Goal: Task Accomplishment & Management: Complete application form

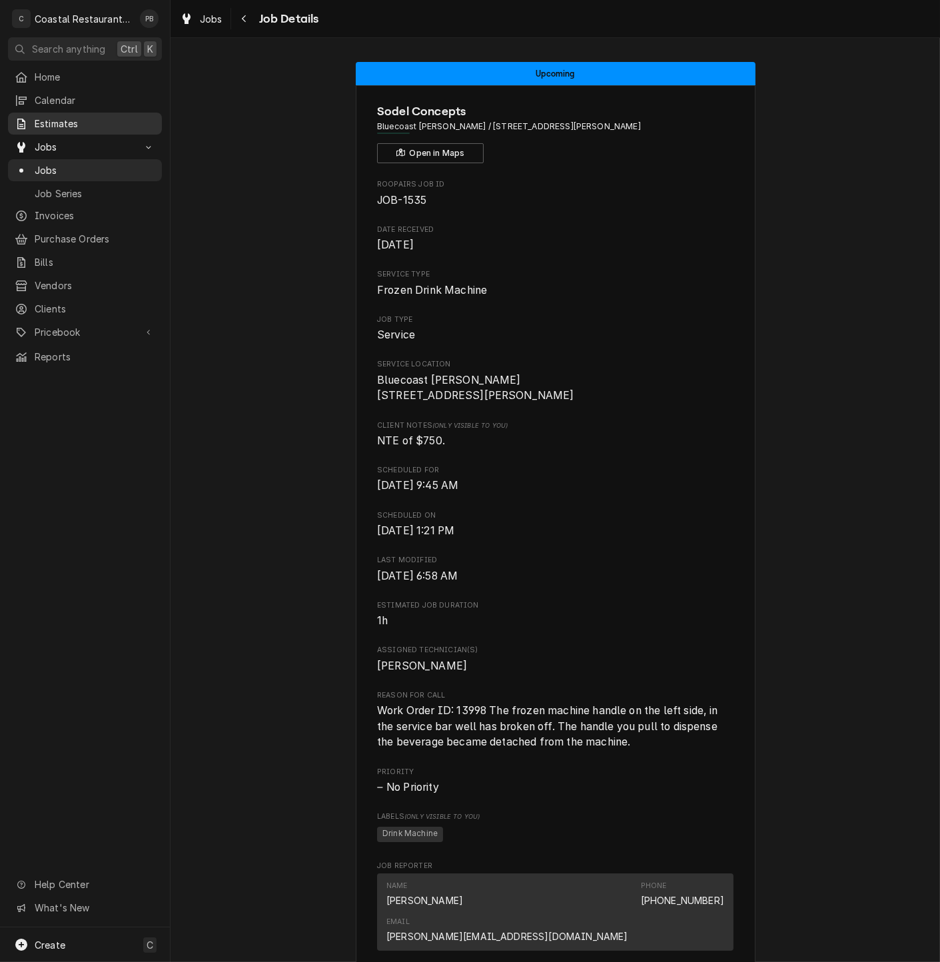
scroll to position [296, 0]
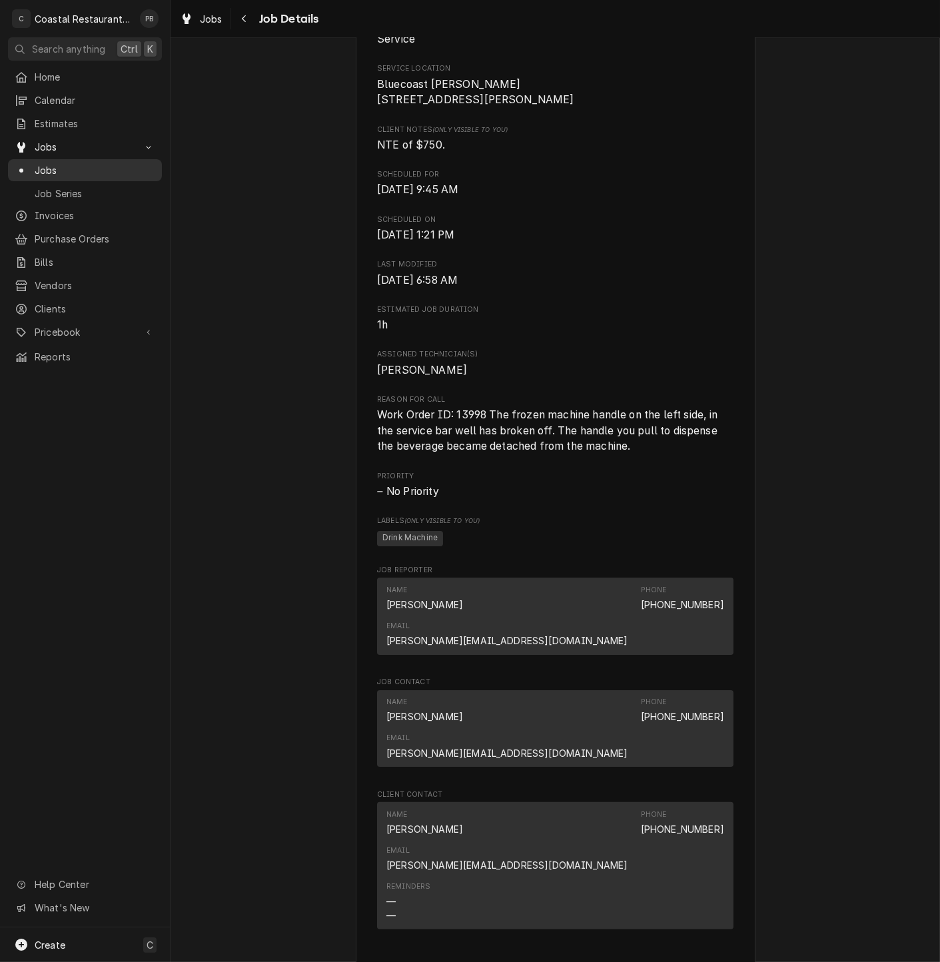
click at [59, 165] on span "Jobs" at bounding box center [95, 170] width 121 height 14
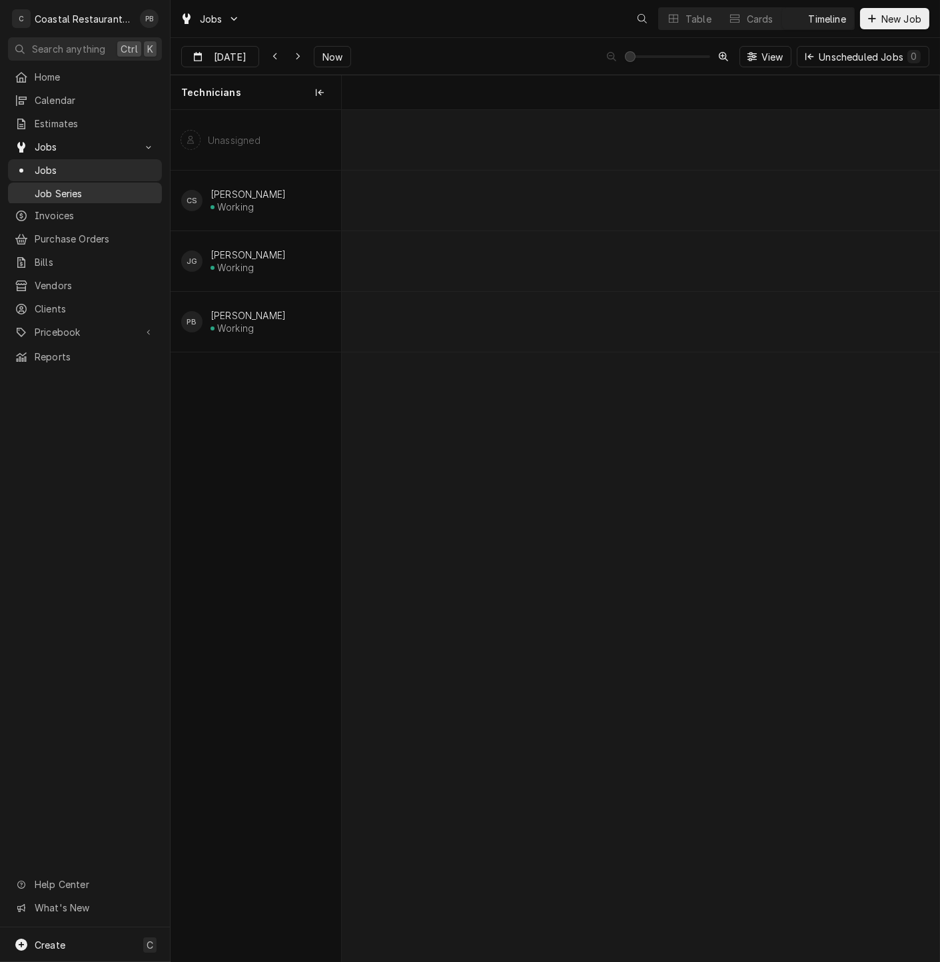
scroll to position [0, 11849]
click at [332, 54] on span "Now" at bounding box center [332, 57] width 25 height 14
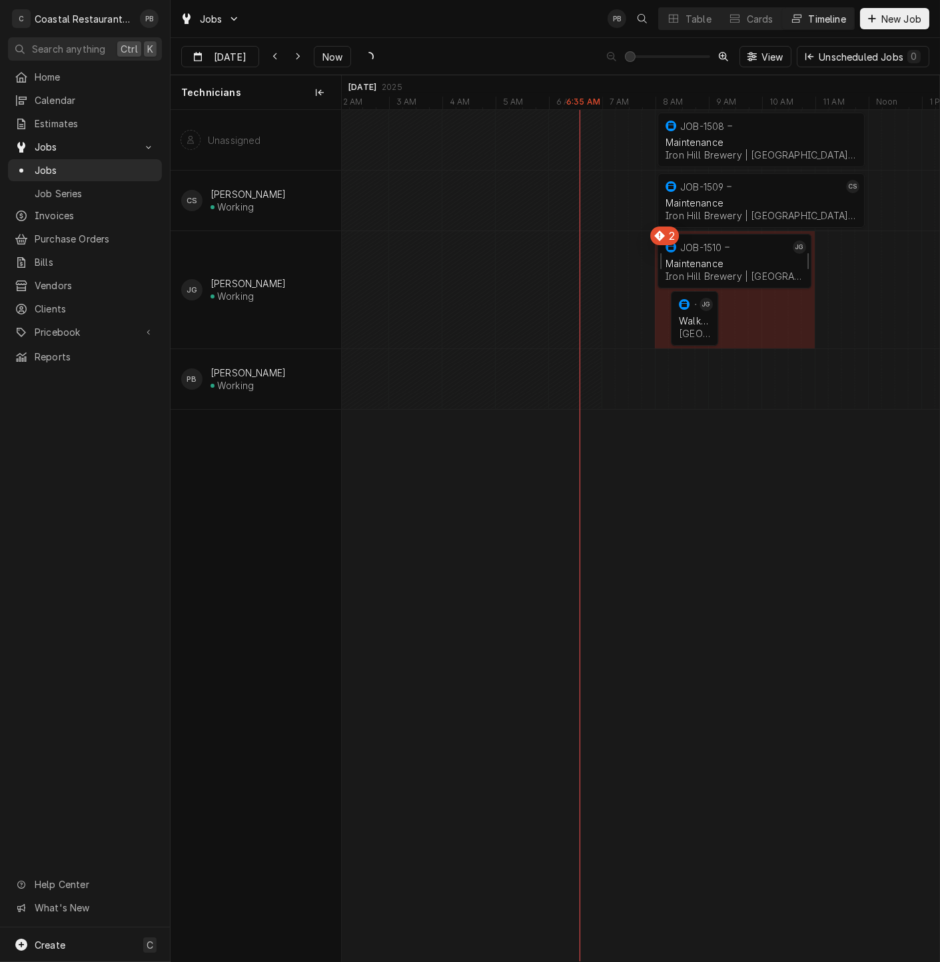
scroll to position [0, 15720]
click at [276, 57] on icon "Dynamic Content Wrapper" at bounding box center [276, 56] width 6 height 9
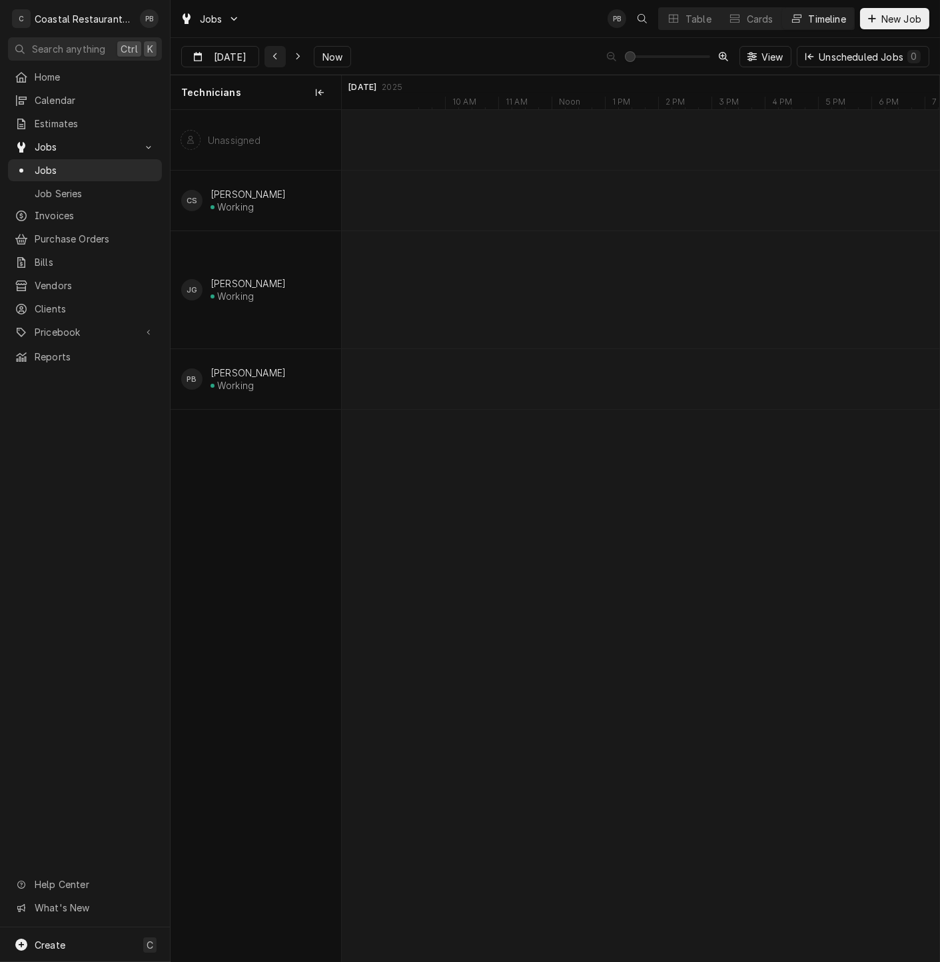
scroll to position [0, 14409]
click at [276, 57] on icon "Dynamic Content Wrapper" at bounding box center [276, 56] width 6 height 9
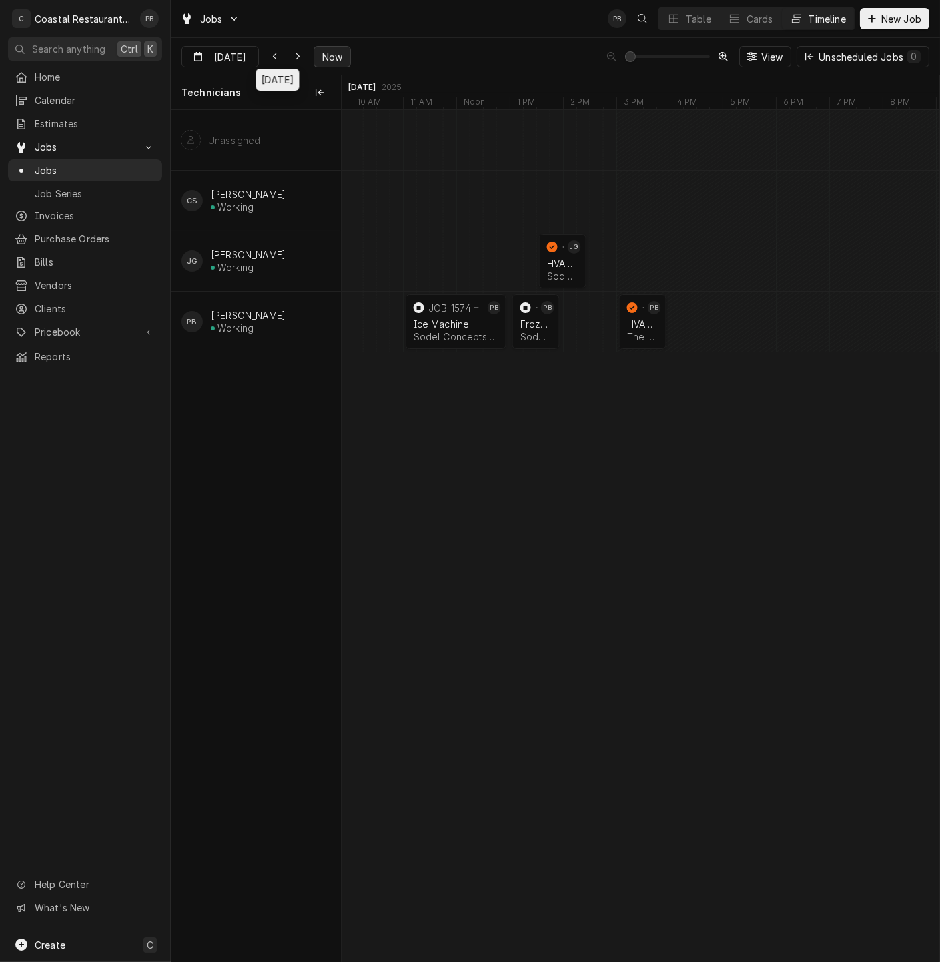
click at [343, 50] on span "Now" at bounding box center [332, 57] width 25 height 14
type input "[DATE]"
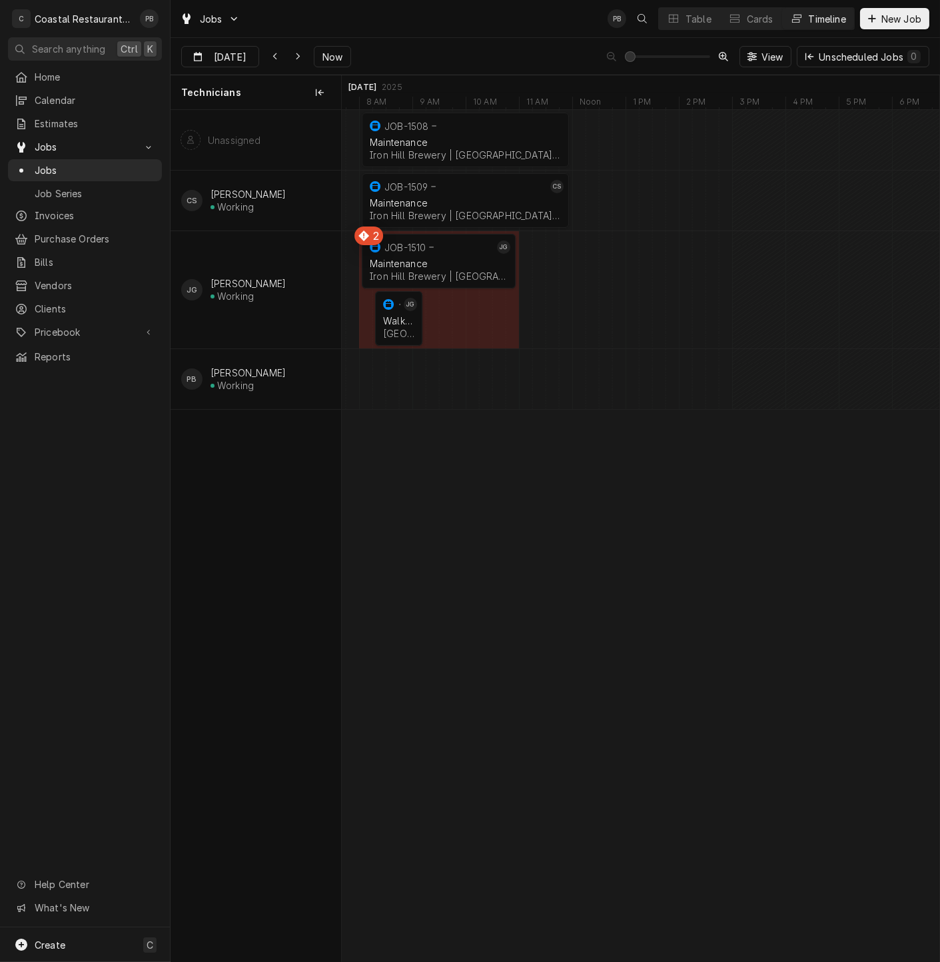
scroll to position [0, 16017]
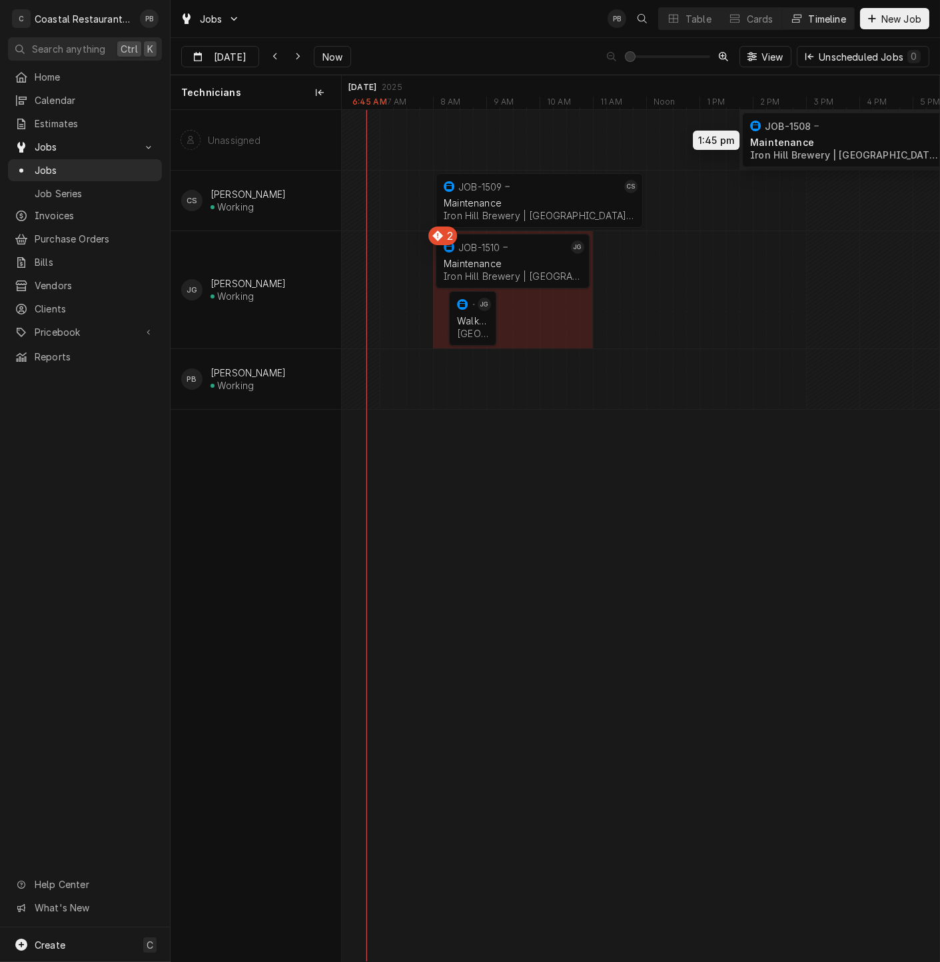
drag, startPoint x: 637, startPoint y: 145, endPoint x: 858, endPoint y: 134, distance: 220.9
click at [858, 134] on div "1:45 PM 5:45 PM JOB-1508 Maintenance Iron Hill Brewery | Rehoboth Beach, 19971 …" at bounding box center [641, 536] width 598 height 852
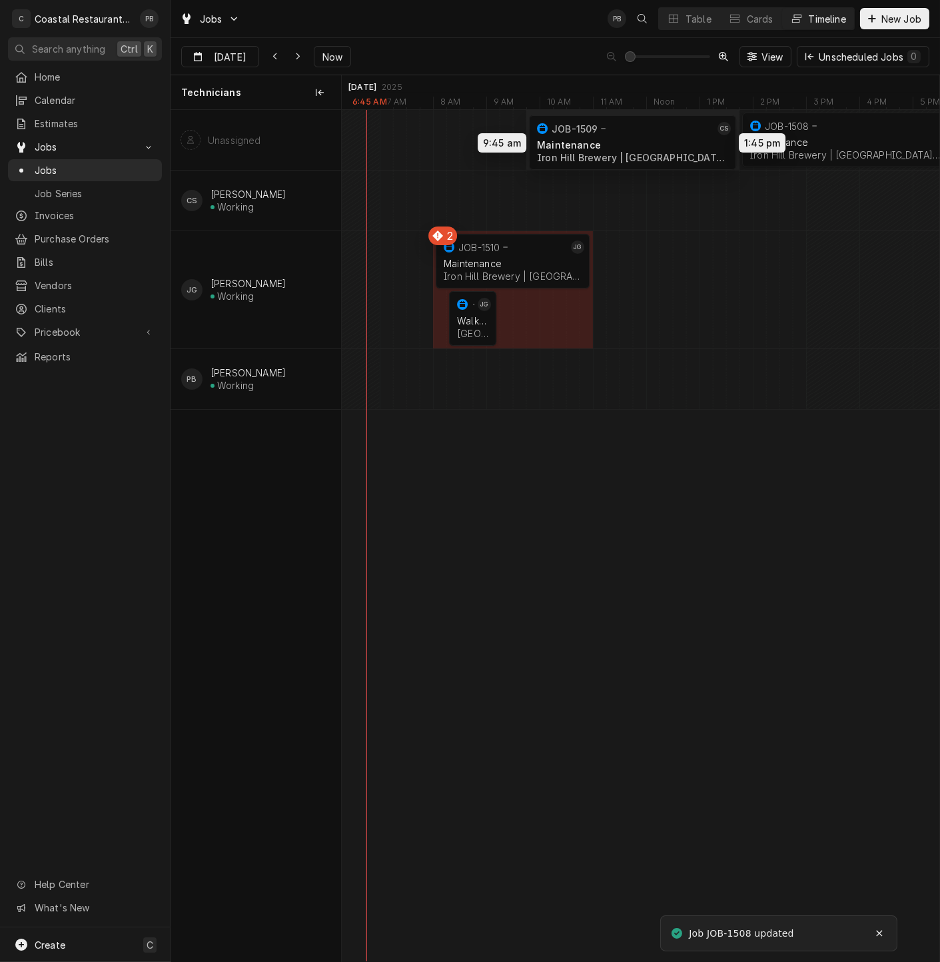
drag, startPoint x: 553, startPoint y: 202, endPoint x: 647, endPoint y: 144, distance: 110.4
click at [647, 144] on div "1:45 PM 5:45 PM JOB-1508 Maintenance Iron Hill Brewery | Rehoboth Beach, 19971 …" at bounding box center [641, 536] width 598 height 852
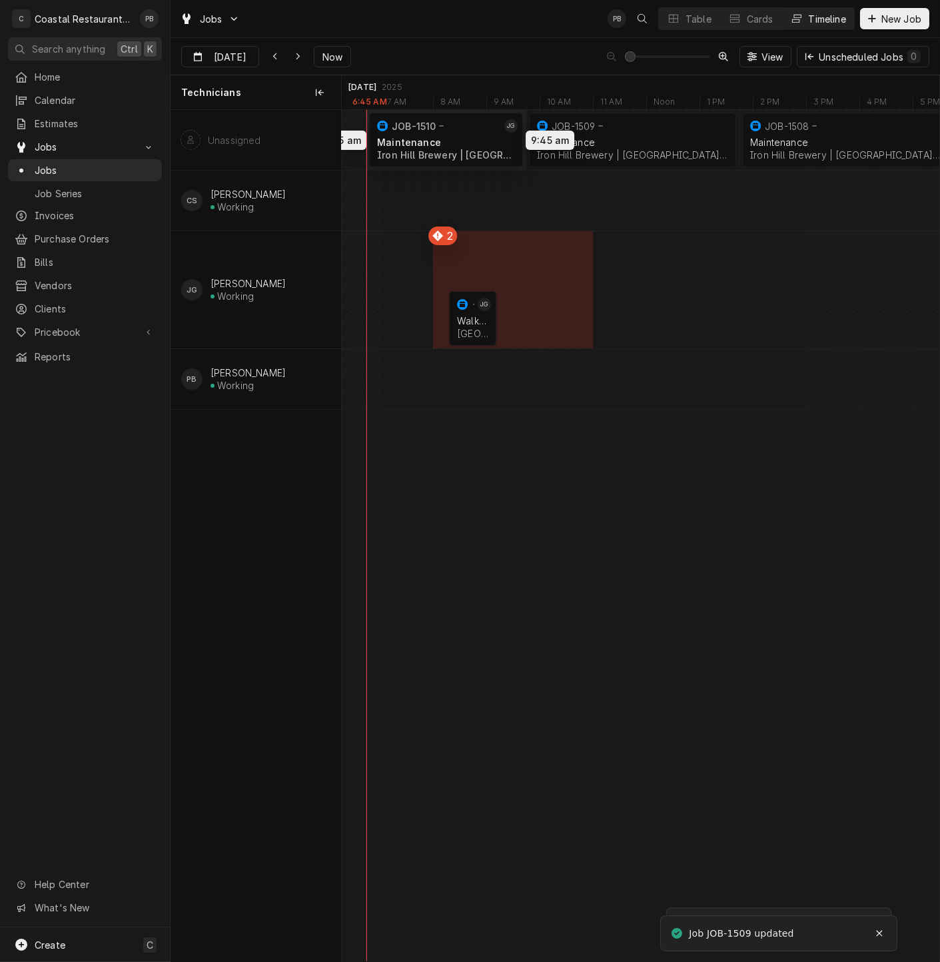
drag, startPoint x: 492, startPoint y: 261, endPoint x: 428, endPoint y: 139, distance: 138.0
click at [428, 139] on div "1:45 PM 5:45 PM JOB-1508 Maintenance Iron Hill Brewery | Rehoboth Beach, 19971 …" at bounding box center [641, 536] width 598 height 852
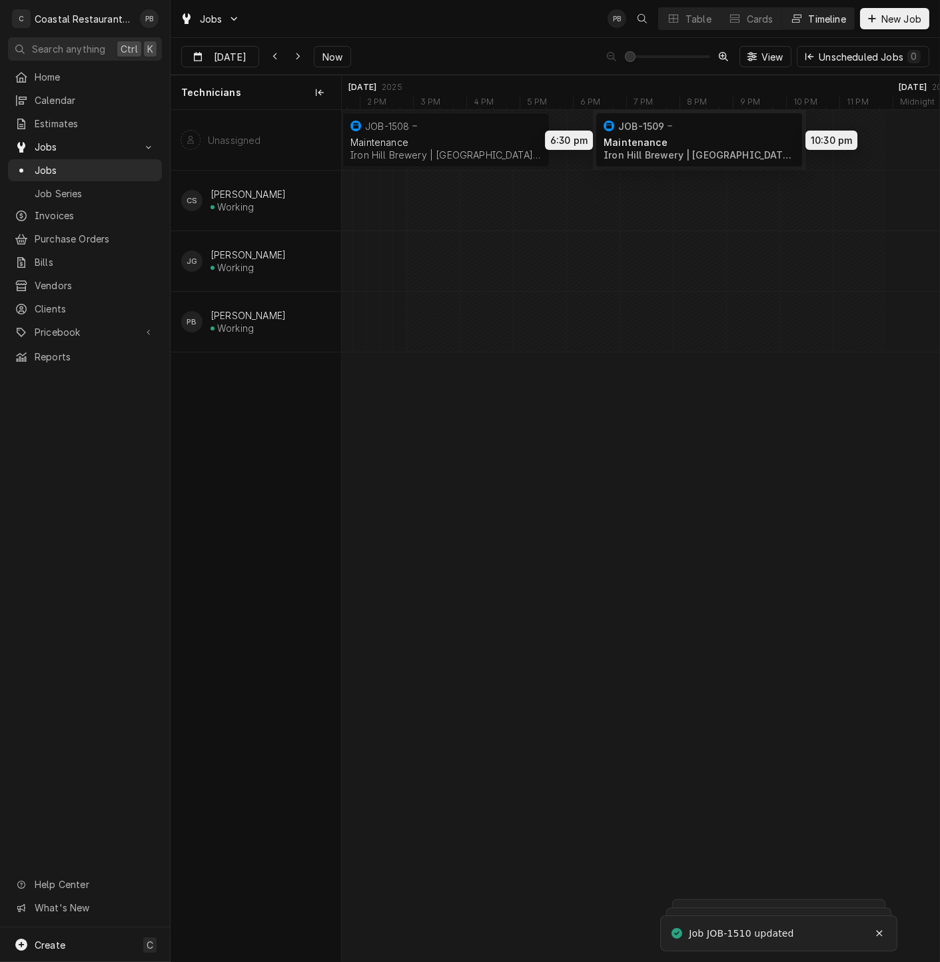
scroll to position [0, 16384]
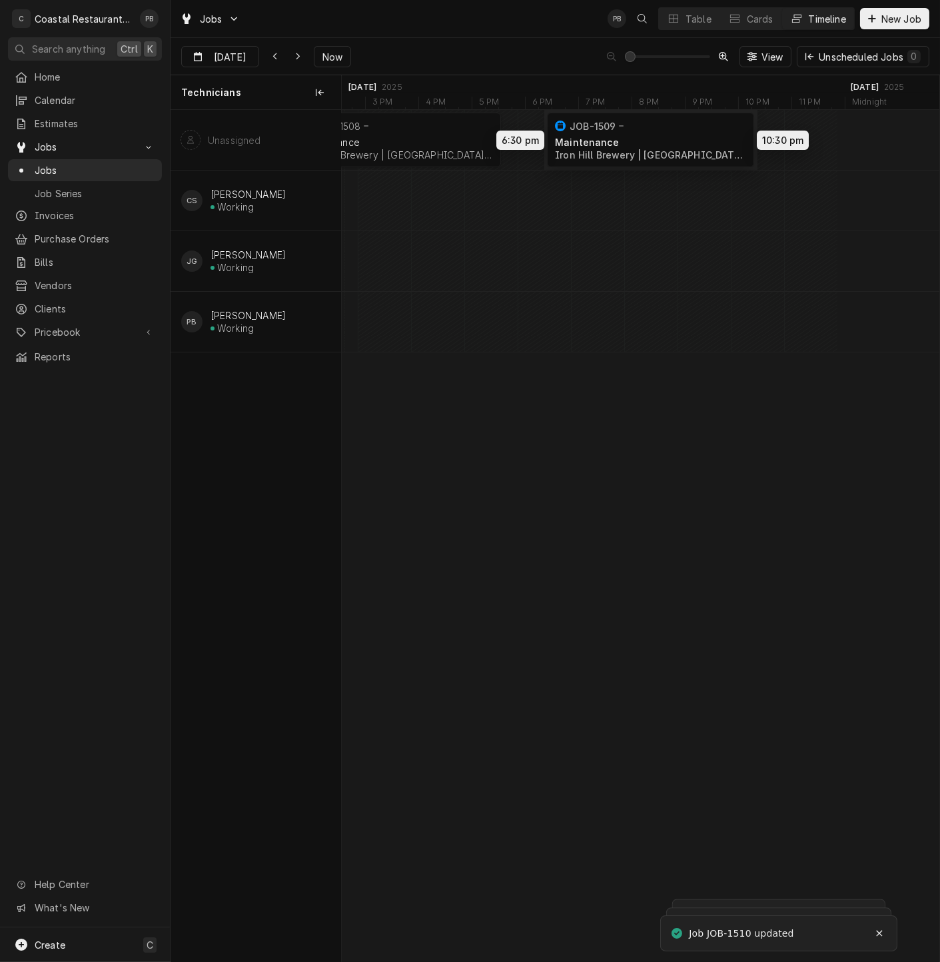
drag, startPoint x: 542, startPoint y: 135, endPoint x: 950, endPoint y: 131, distance: 407.2
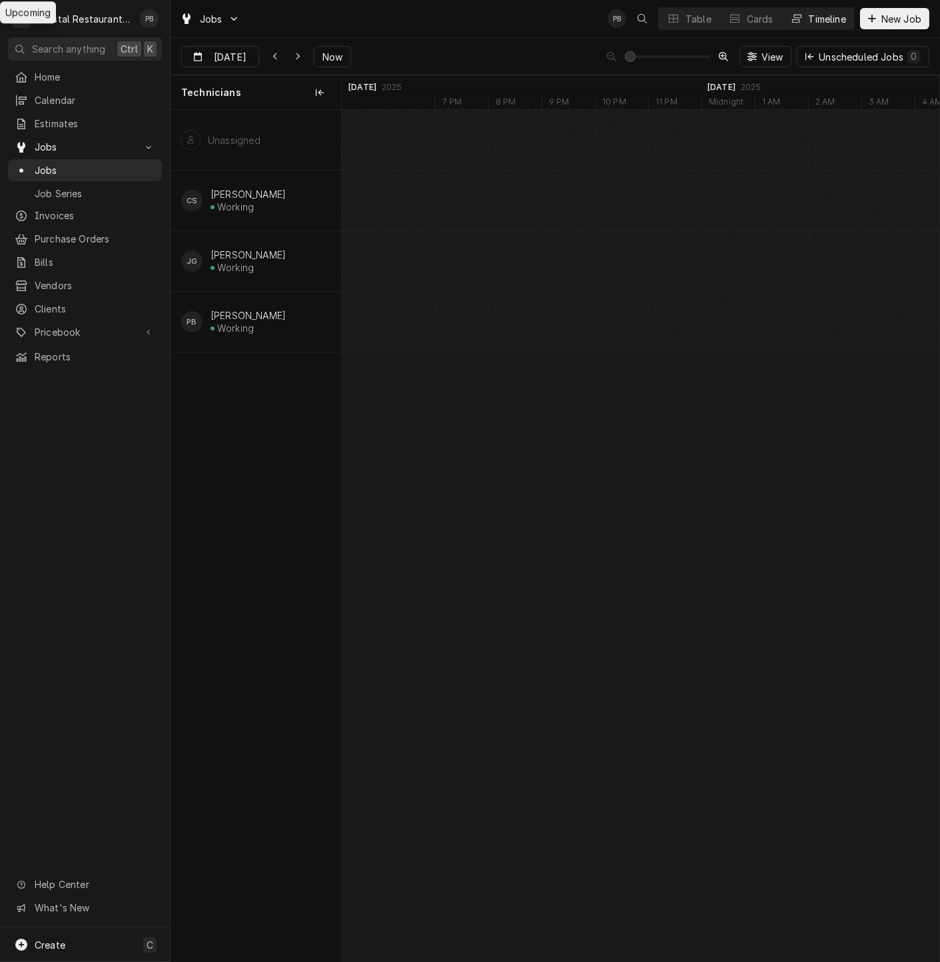
scroll to position [0, 16694]
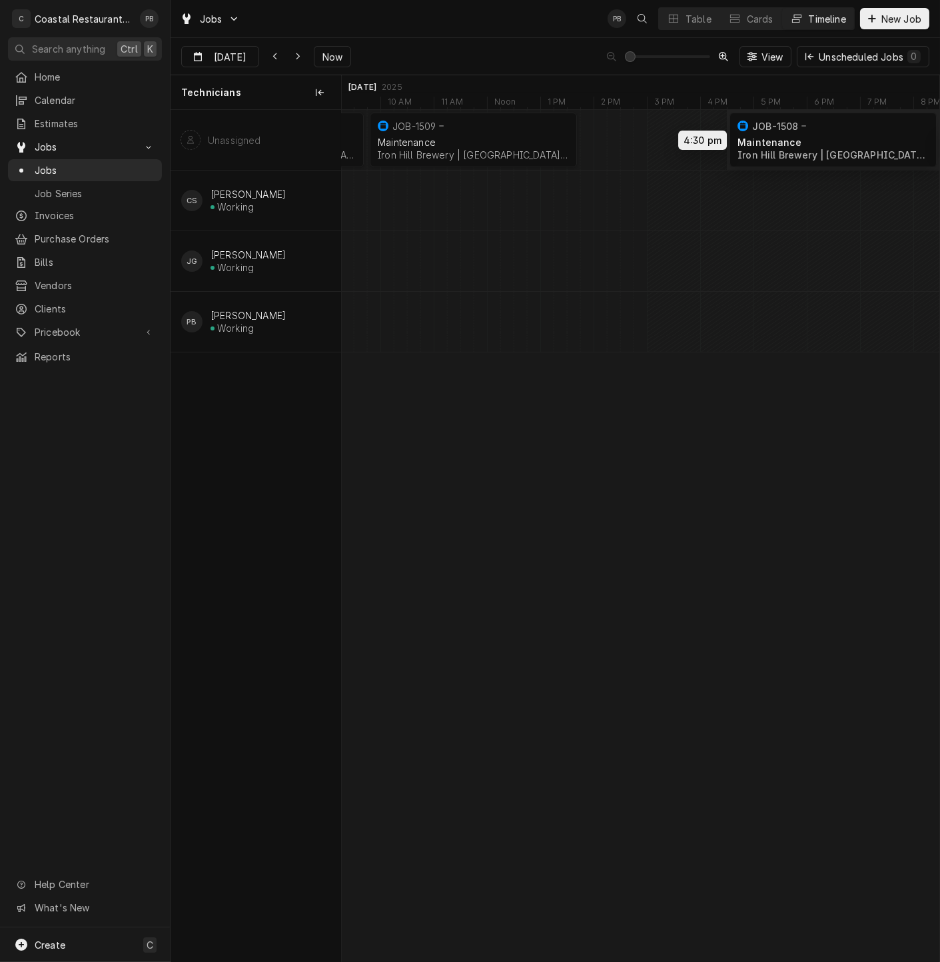
drag, startPoint x: 664, startPoint y: 133, endPoint x: 830, endPoint y: 131, distance: 166.6
click at [830, 131] on div "6:45 AM 9:45 AM JOB-1510 Maintenance Iron Hill Brewery | Rehoboth Beach, 19971 …" at bounding box center [641, 536] width 598 height 852
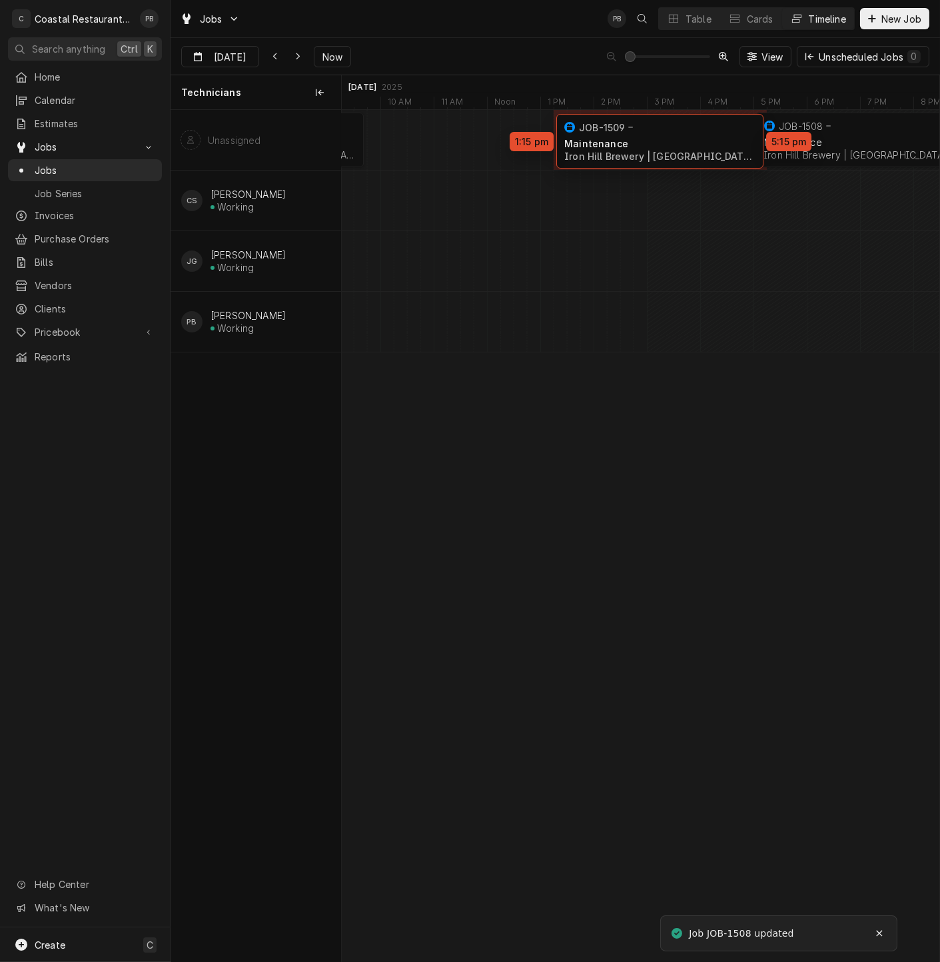
drag, startPoint x: 461, startPoint y: 133, endPoint x: 641, endPoint y: 135, distance: 179.9
click at [641, 135] on div "6:45 AM 9:45 AM JOB-1510 Maintenance Iron Hill Brewery | Rehoboth Beach, 19971 …" at bounding box center [641, 536] width 598 height 852
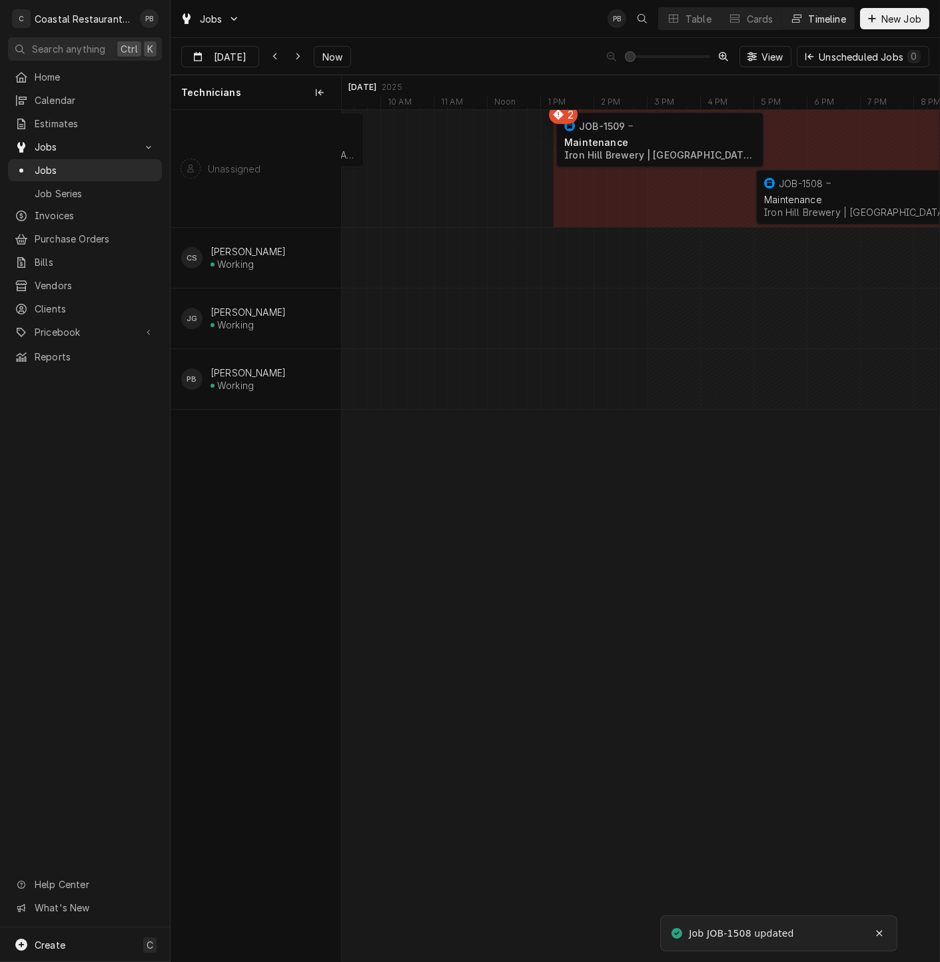
click at [641, 135] on div "Maintenance Iron Hill Brewery | Rehoboth Beach, 19971" at bounding box center [660, 148] width 197 height 29
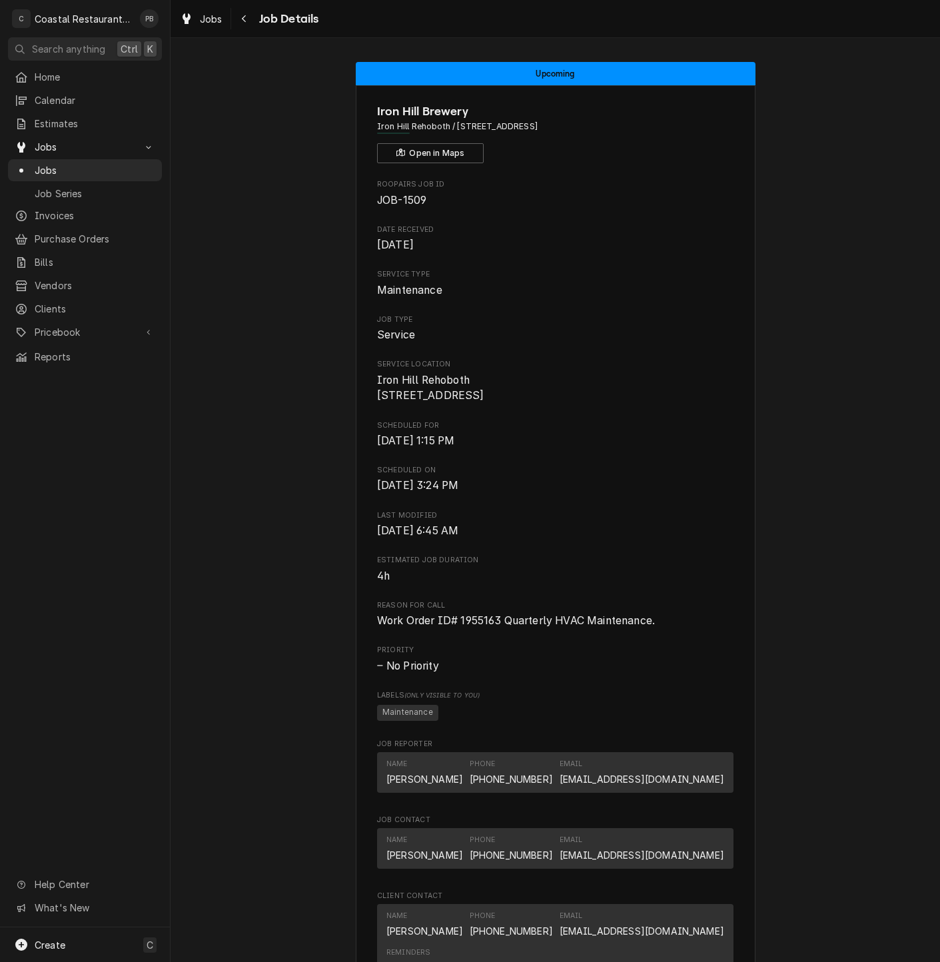
click at [636, 132] on div "C Coastal Restaurant Repair PB Search anything Ctrl K Home Calendar Estimates J…" at bounding box center [470, 481] width 940 height 962
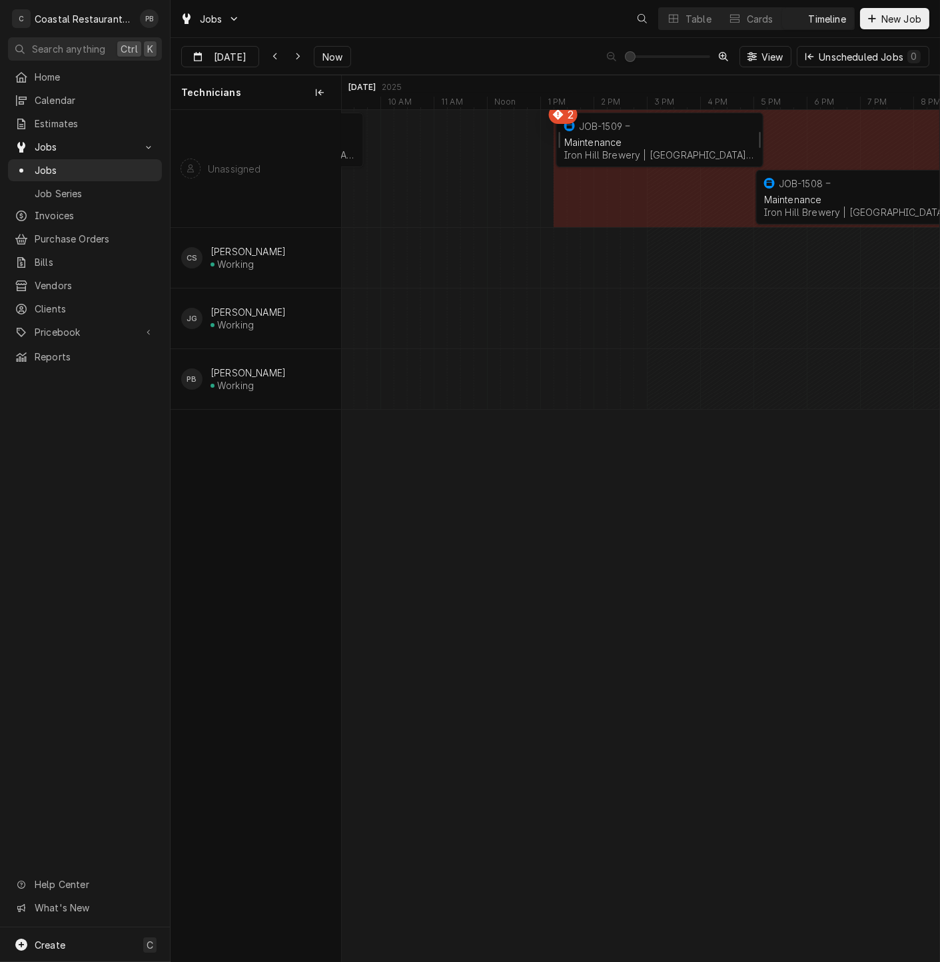
scroll to position [0, 11850]
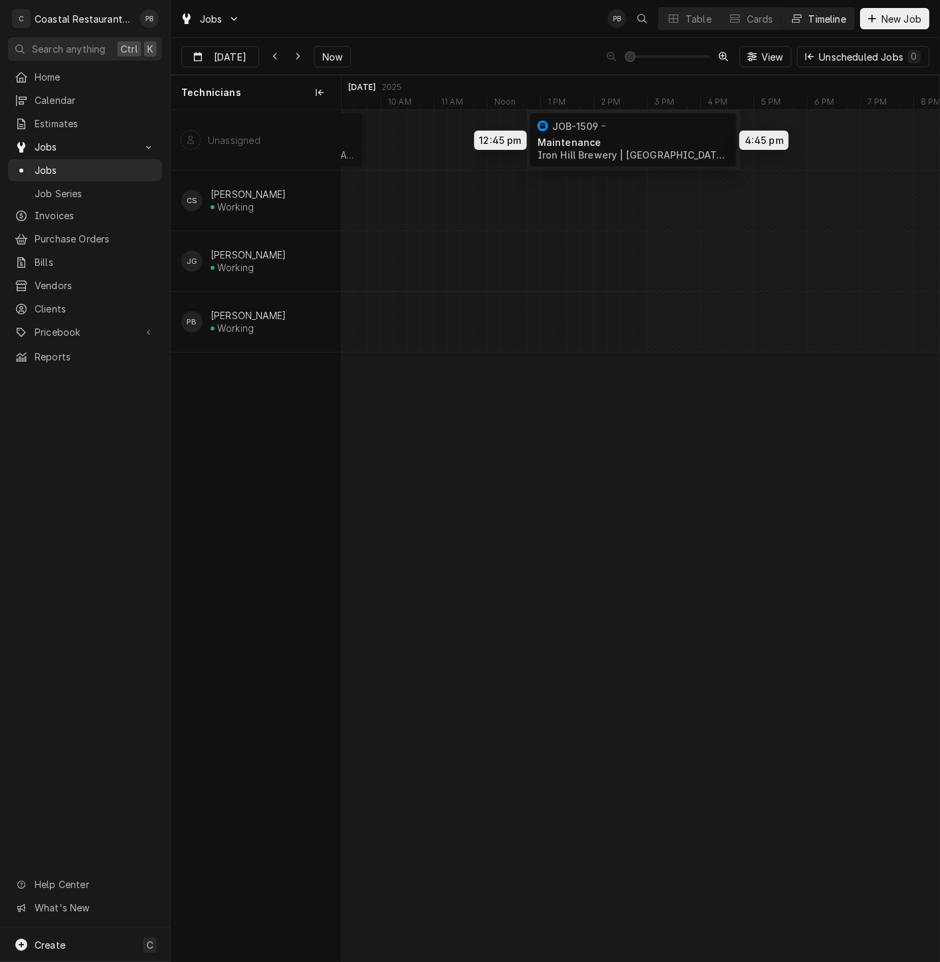
drag, startPoint x: 662, startPoint y: 136, endPoint x: 655, endPoint y: 136, distance: 7.3
click at [643, 136] on div "6:45 AM 9:45 AM JOB-1510 Maintenance Iron Hill Brewery | Rehoboth Beach, 19971 …" at bounding box center [641, 536] width 598 height 852
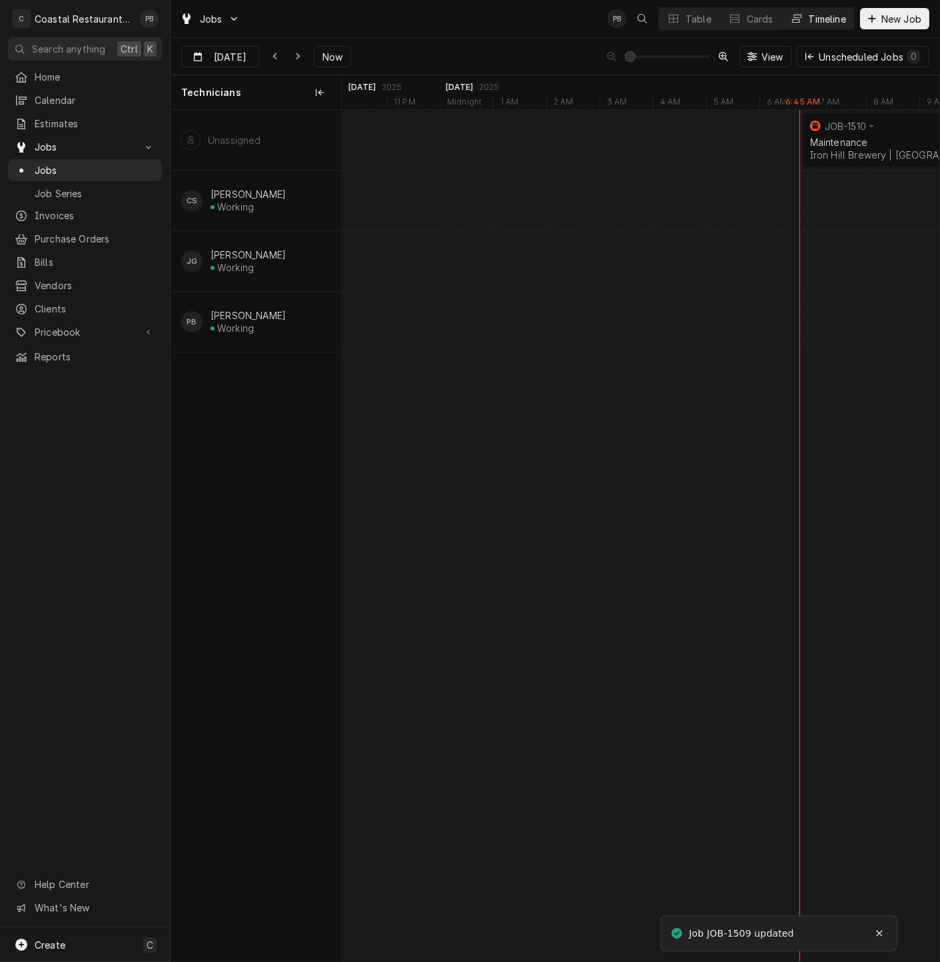
scroll to position [0, 11539]
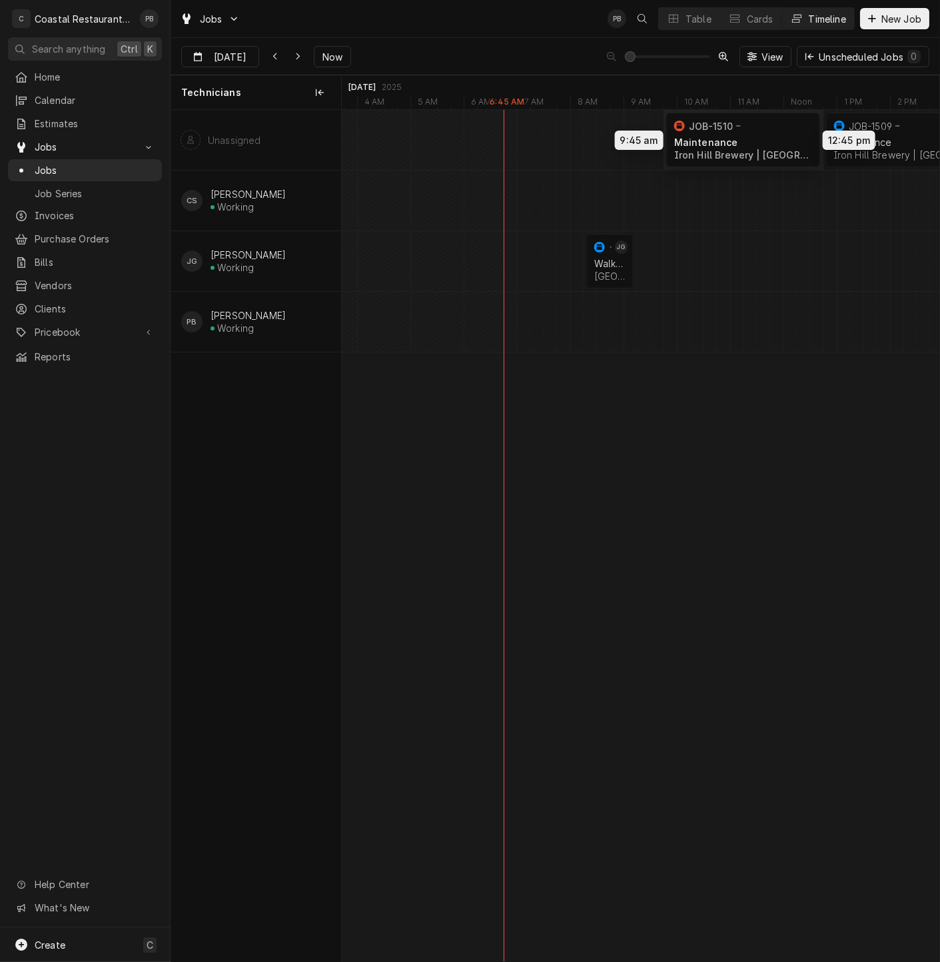
drag, startPoint x: 588, startPoint y: 131, endPoint x: 745, endPoint y: 123, distance: 157.5
click at [745, 123] on div "12:45 PM 4:45 PM JOB-1509 Maintenance Iron Hill Brewery | Rehoboth Beach, 19971…" at bounding box center [641, 536] width 598 height 852
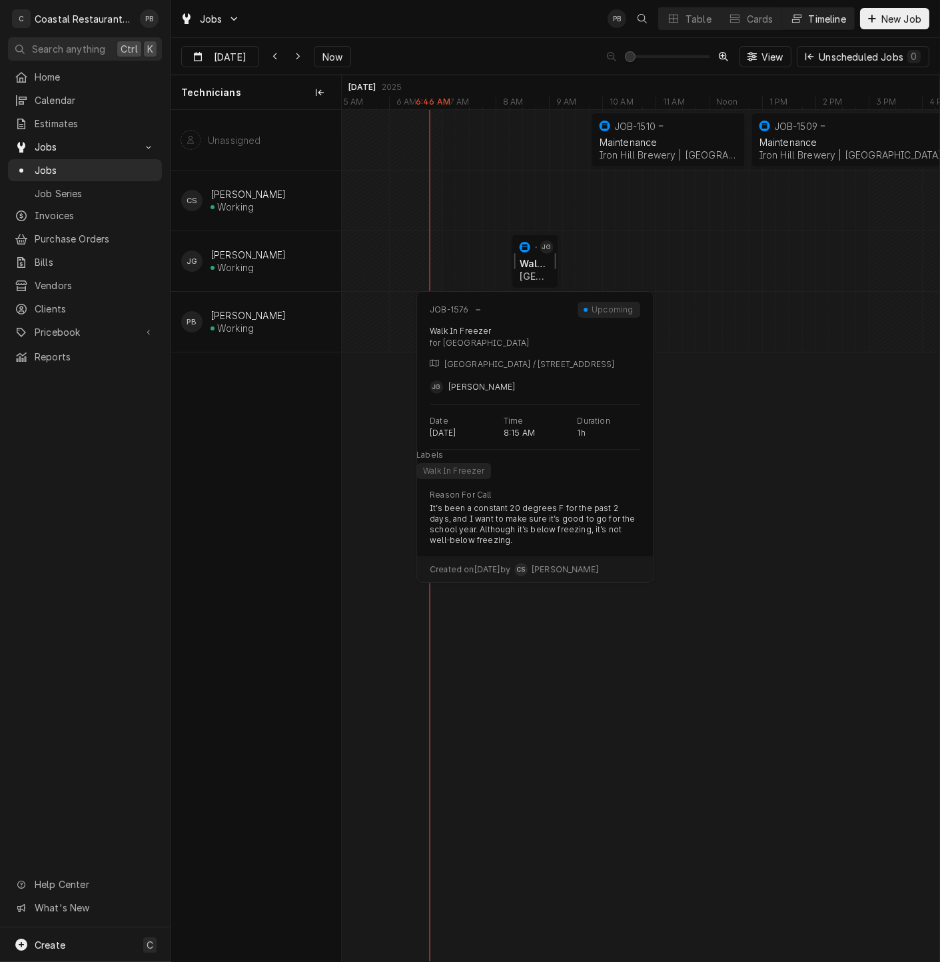
click at [530, 256] on div "Walk In Freezer Milford School District | Milford, 19963" at bounding box center [535, 269] width 37 height 29
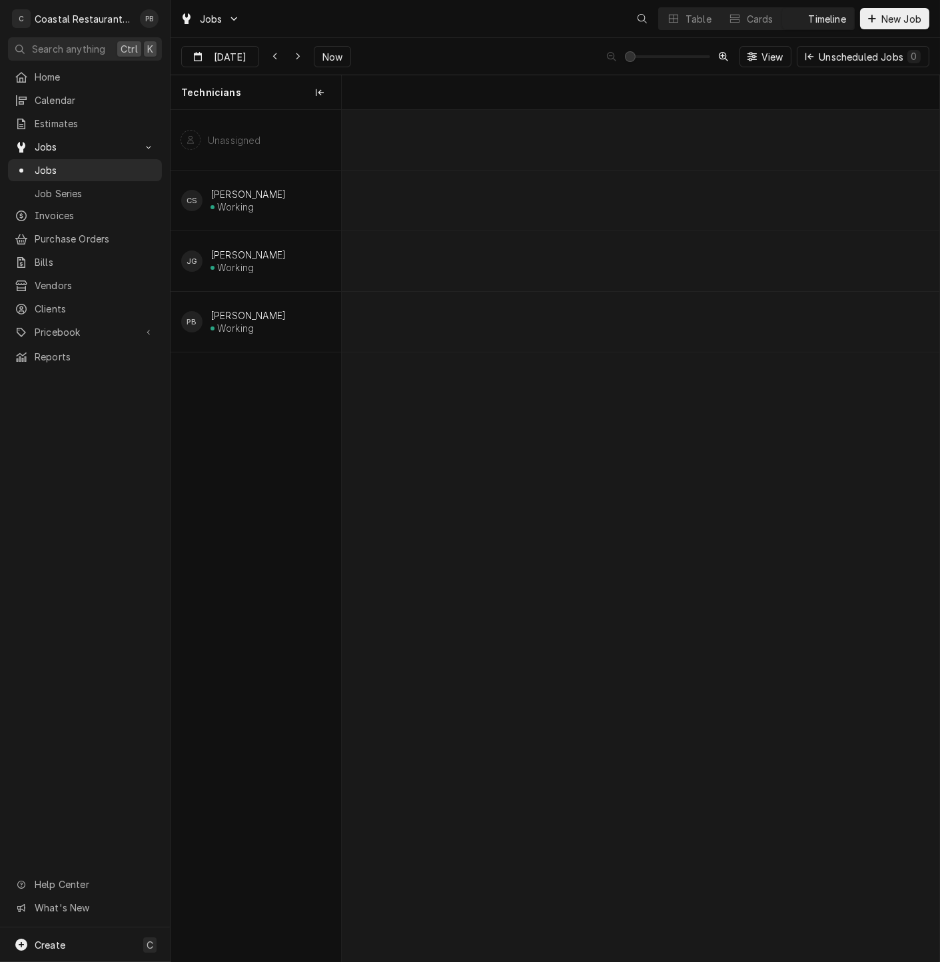
scroll to position [0, 11855]
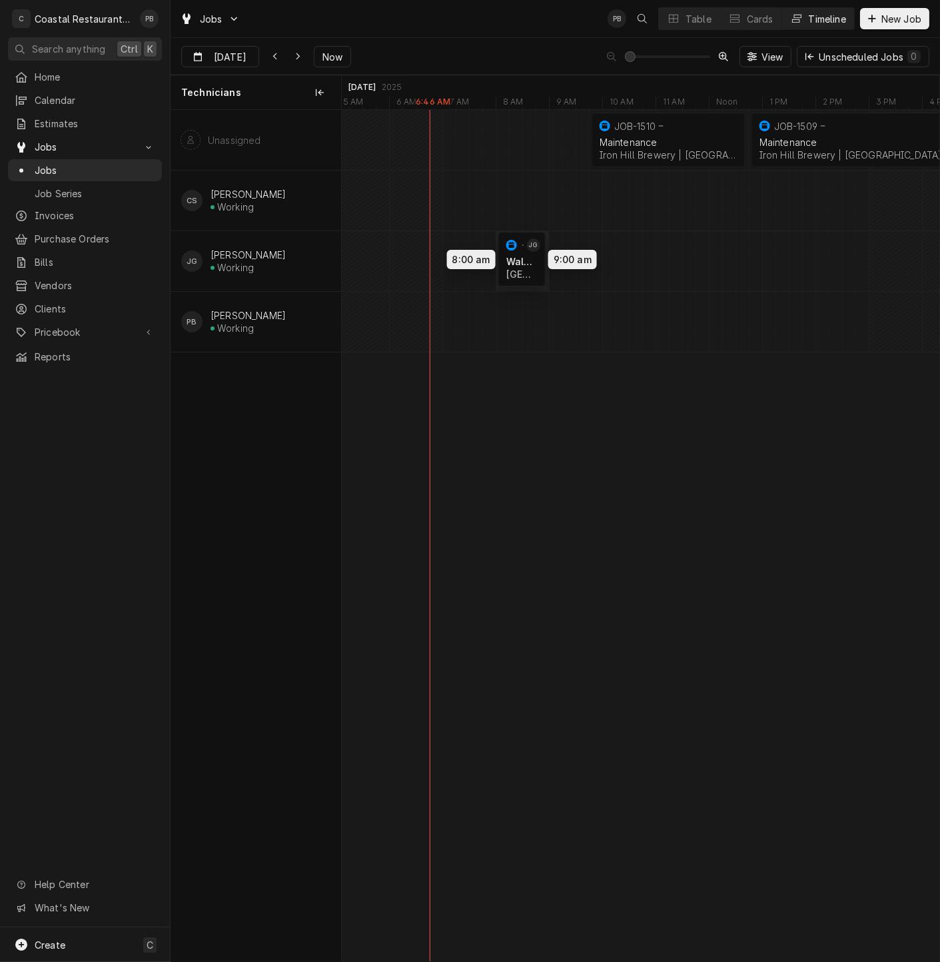
click at [528, 259] on div "9:45 AM 12:45 PM JOB-1510 Maintenance Iron Hill Brewery | Rehoboth Beach, 19971…" at bounding box center [641, 536] width 598 height 852
click at [507, 329] on div "Dynamic Content Wrapper" at bounding box center [769, 322] width 24564 height 60
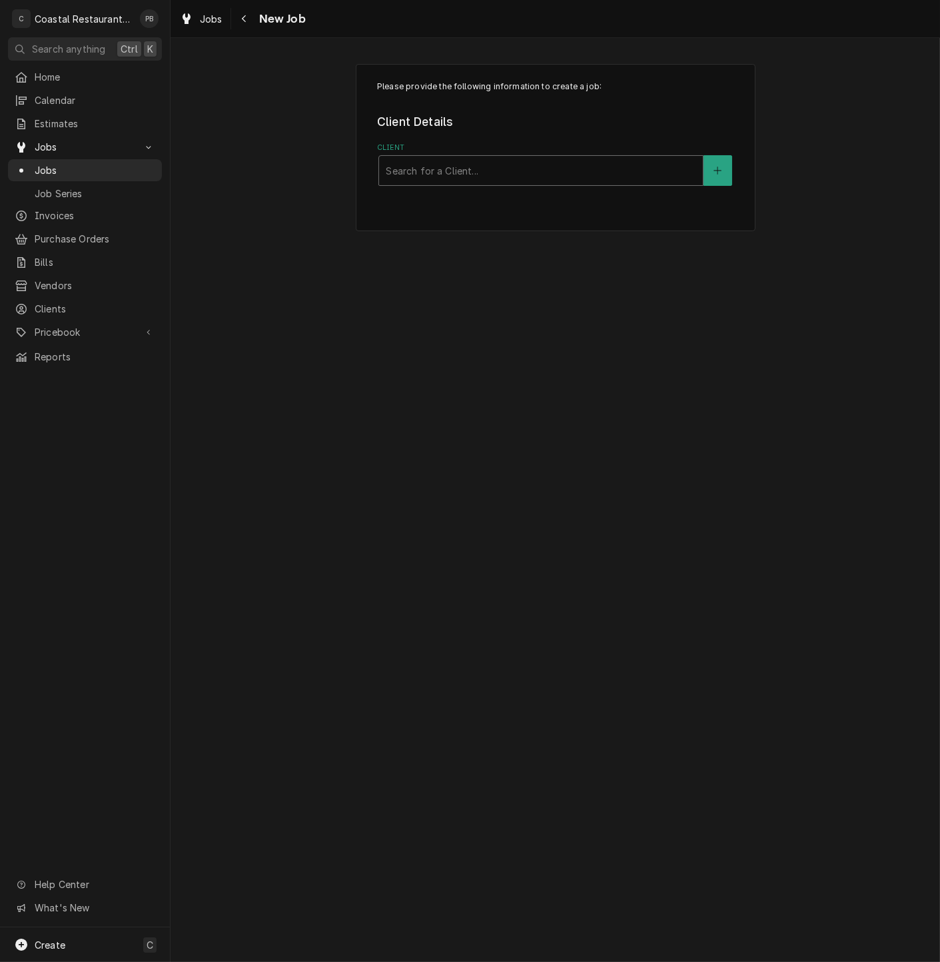
click at [510, 180] on div "Client" at bounding box center [541, 171] width 311 height 24
type input "sodel"
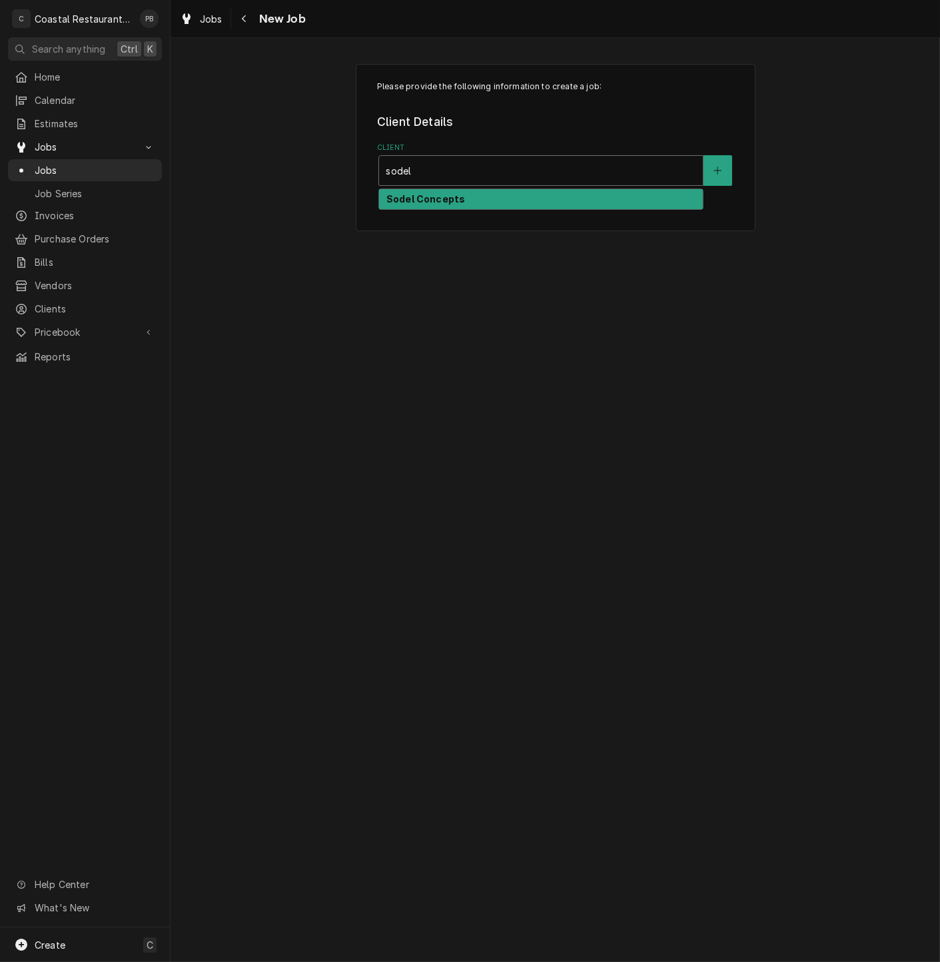
click at [509, 197] on div "Sodel Concepts" at bounding box center [541, 199] width 324 height 21
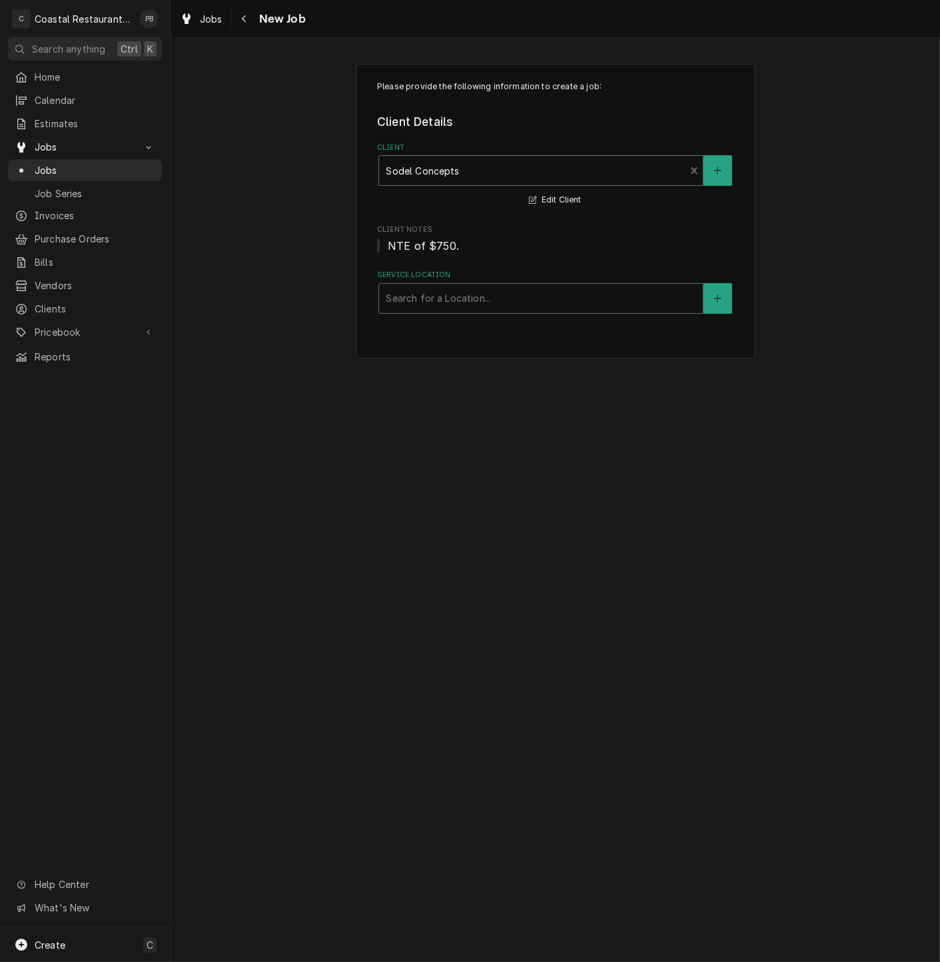
click at [536, 298] on div "Service Location" at bounding box center [541, 299] width 311 height 24
type input "matt"
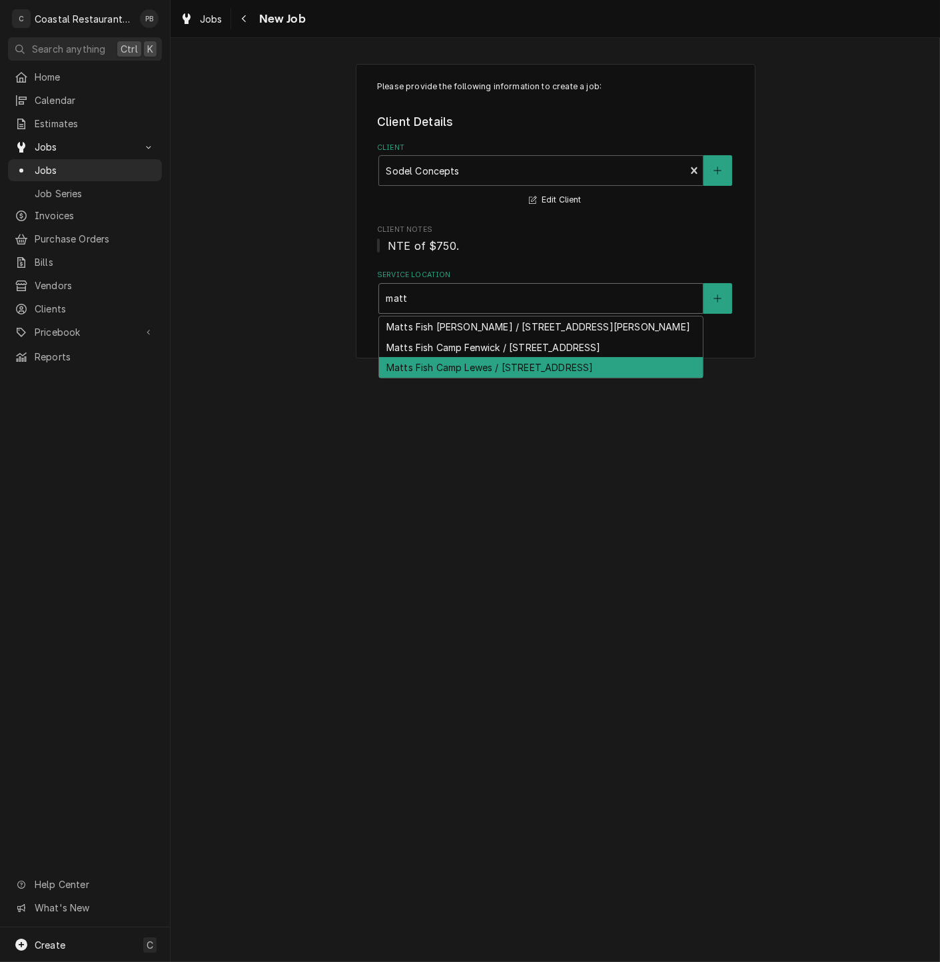
click at [544, 378] on div "Matts Fish Camp Lewes / [STREET_ADDRESS]" at bounding box center [541, 367] width 324 height 21
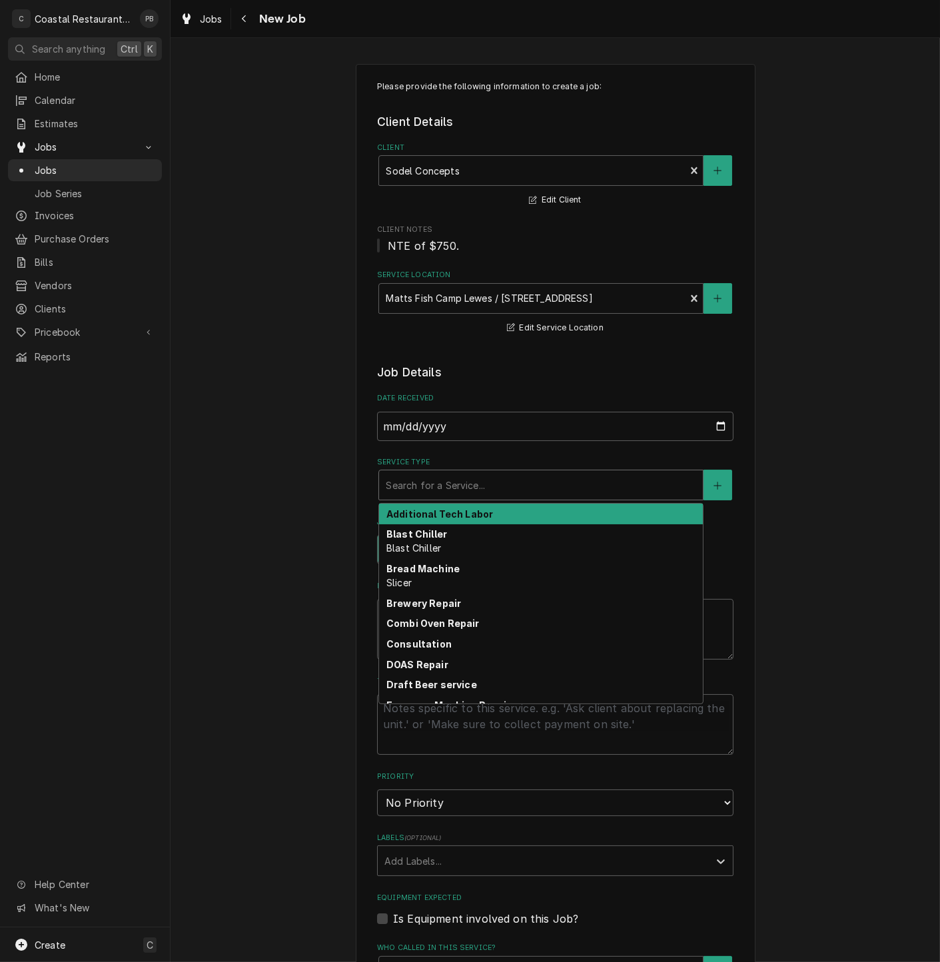
click at [480, 481] on div "Service Type" at bounding box center [541, 485] width 311 height 24
type textarea "x"
type input "o"
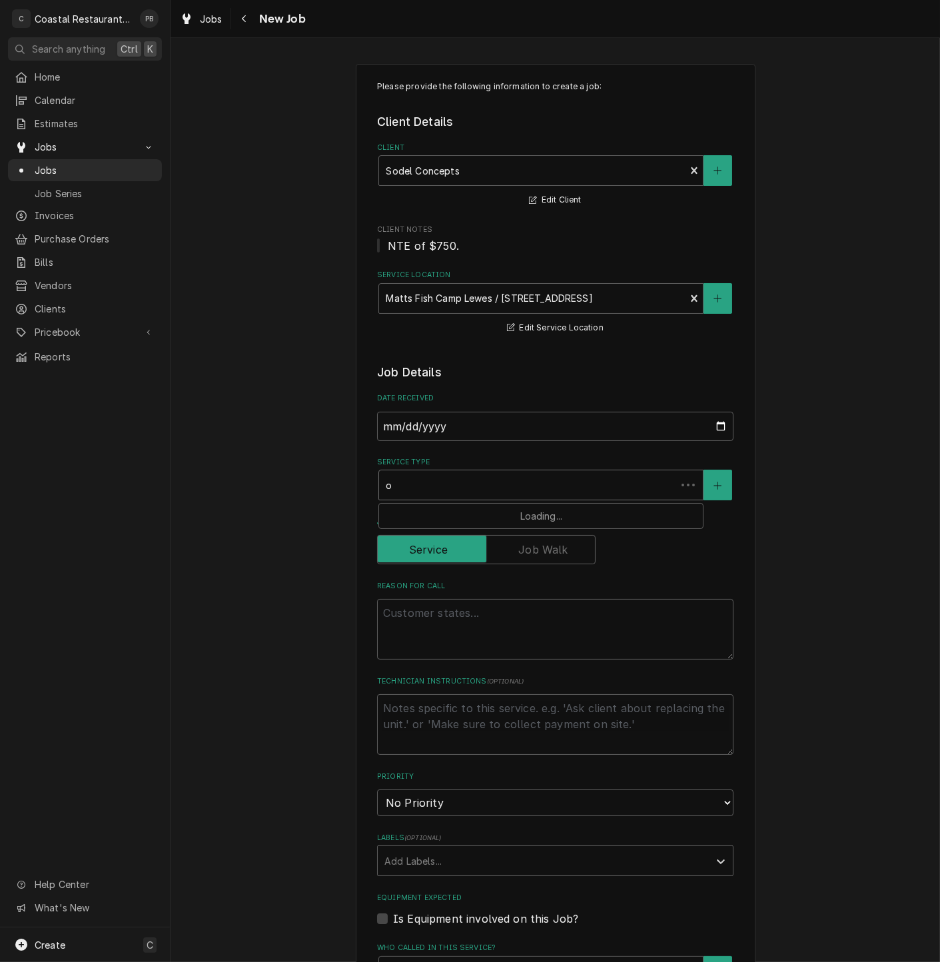
type textarea "x"
type input "ov"
type textarea "x"
type input "ove"
type textarea "x"
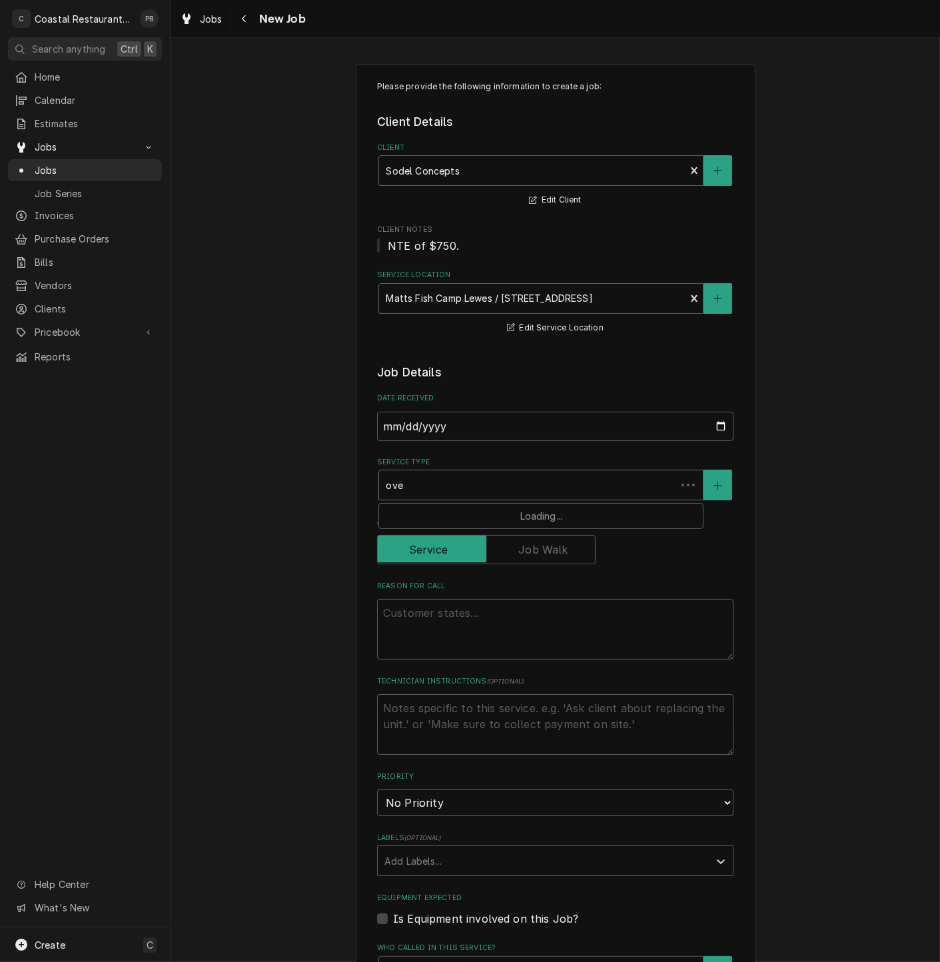
type input "oven"
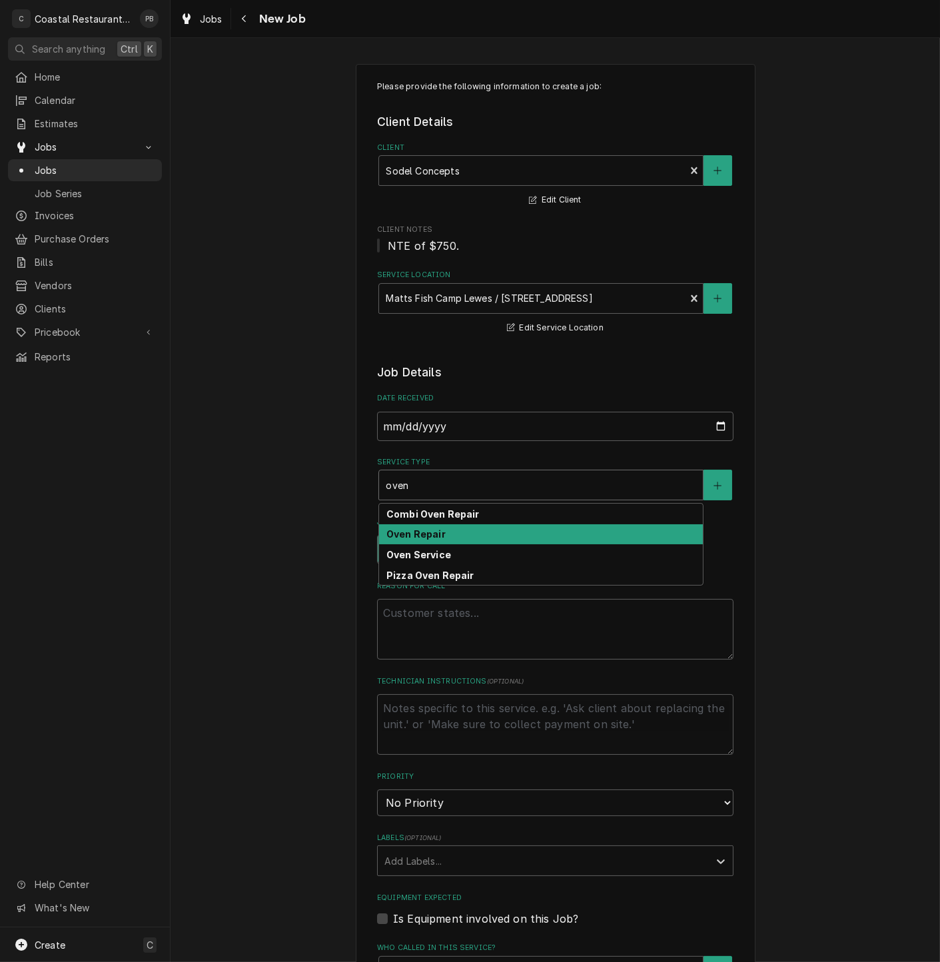
click at [456, 536] on div "Oven Repair" at bounding box center [541, 534] width 324 height 21
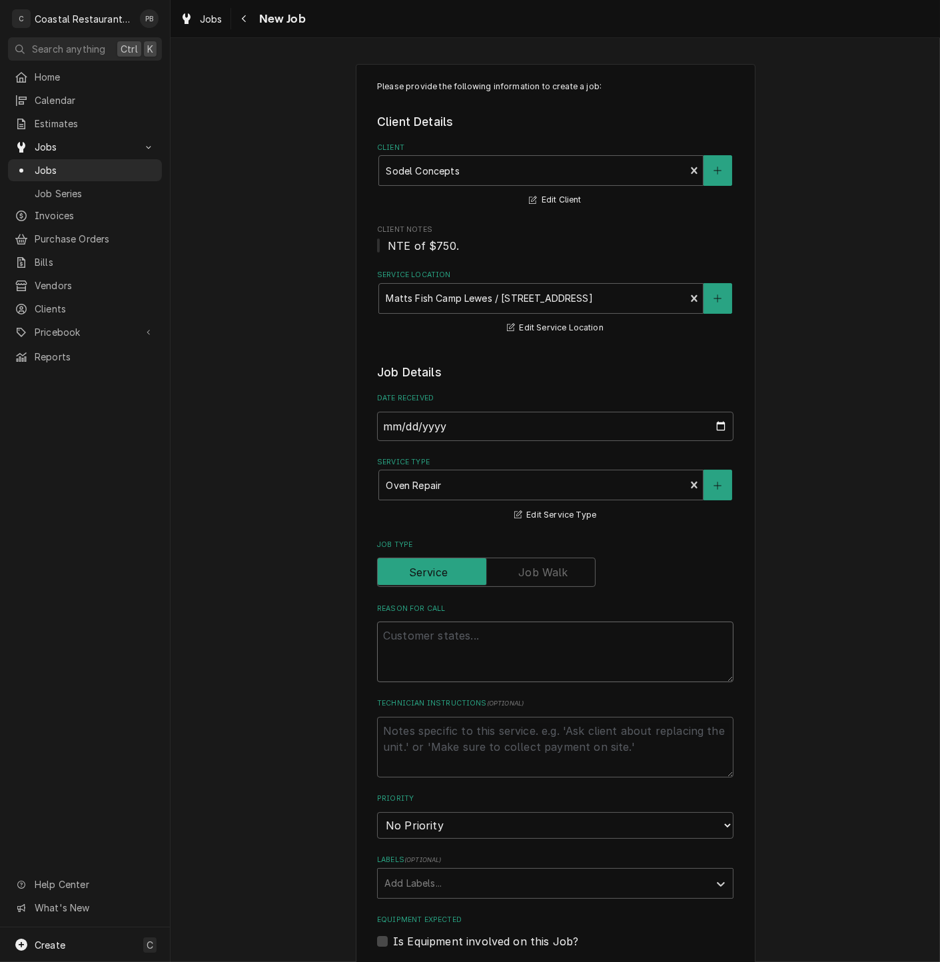
click at [437, 647] on textarea "Reason For Call" at bounding box center [555, 652] width 357 height 61
click at [495, 642] on textarea "Reason For Call" at bounding box center [555, 652] width 357 height 61
paste textarea "right oven not getting up to temp, left oven not working at all."
type textarea "x"
type textarea "right oven not getting up to temp, left oven not working at all."
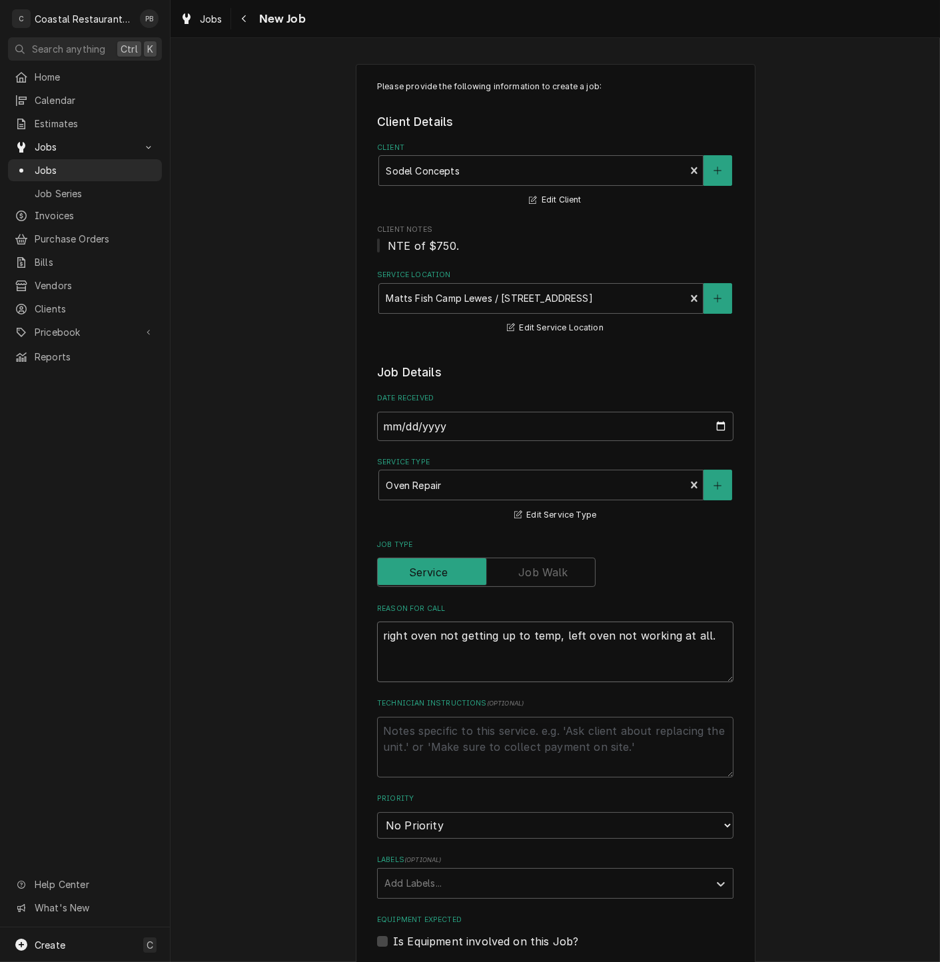
type textarea "x"
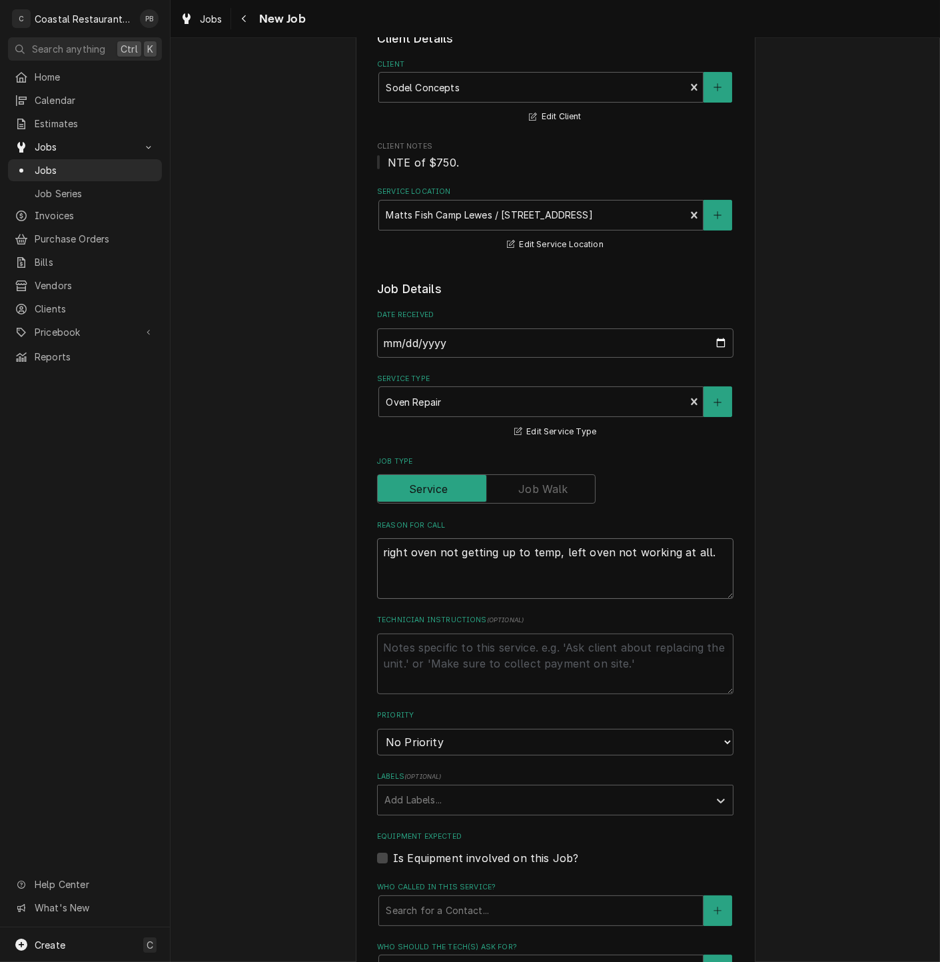
scroll to position [444, 0]
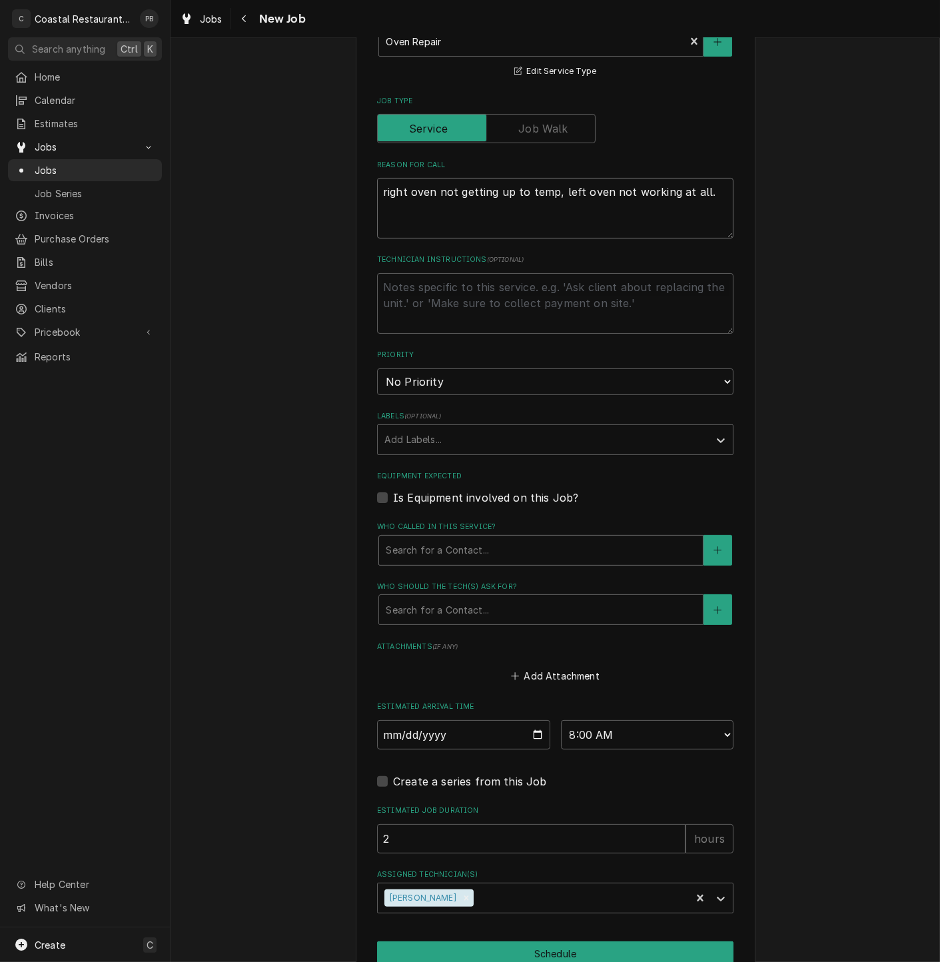
type textarea "right oven not getting up to temp, left oven not working at all."
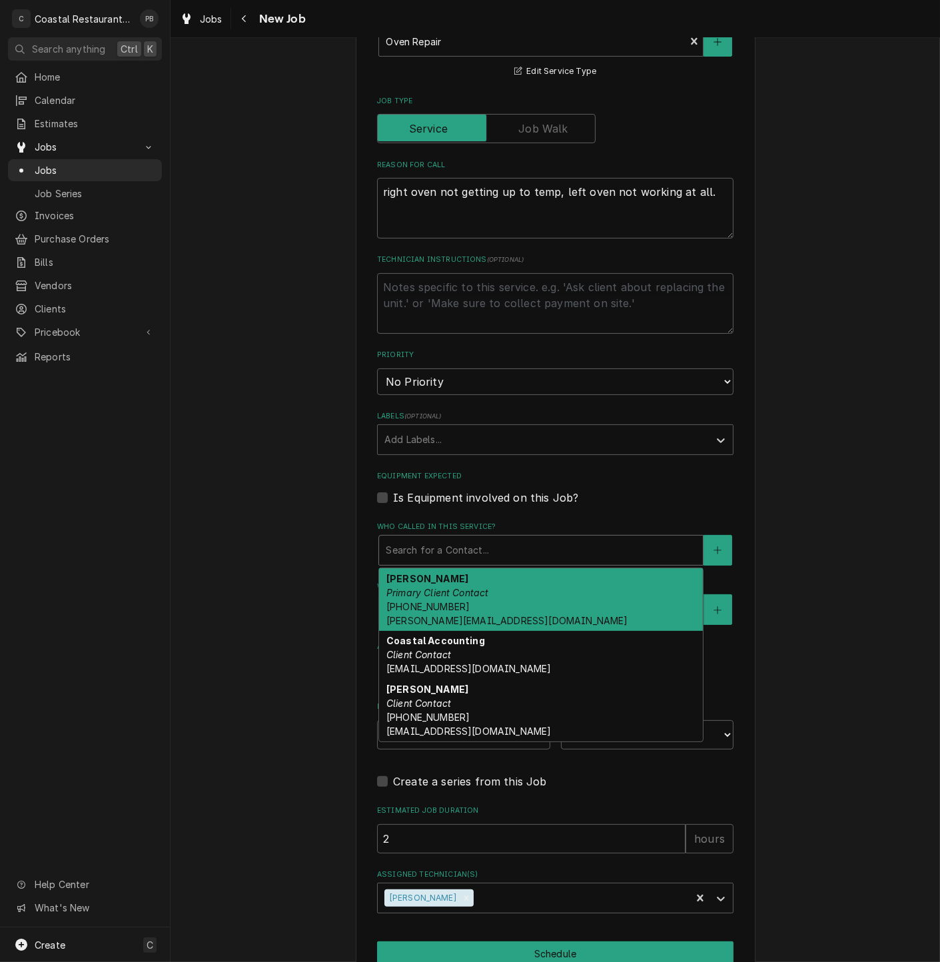
click at [469, 551] on div "Who called in this service?" at bounding box center [541, 550] width 311 height 24
click at [460, 601] on div "Andrew Dickinson Primary Client Contact (302) 381-0571 Andrew@sodelconcepts.com" at bounding box center [541, 599] width 324 height 63
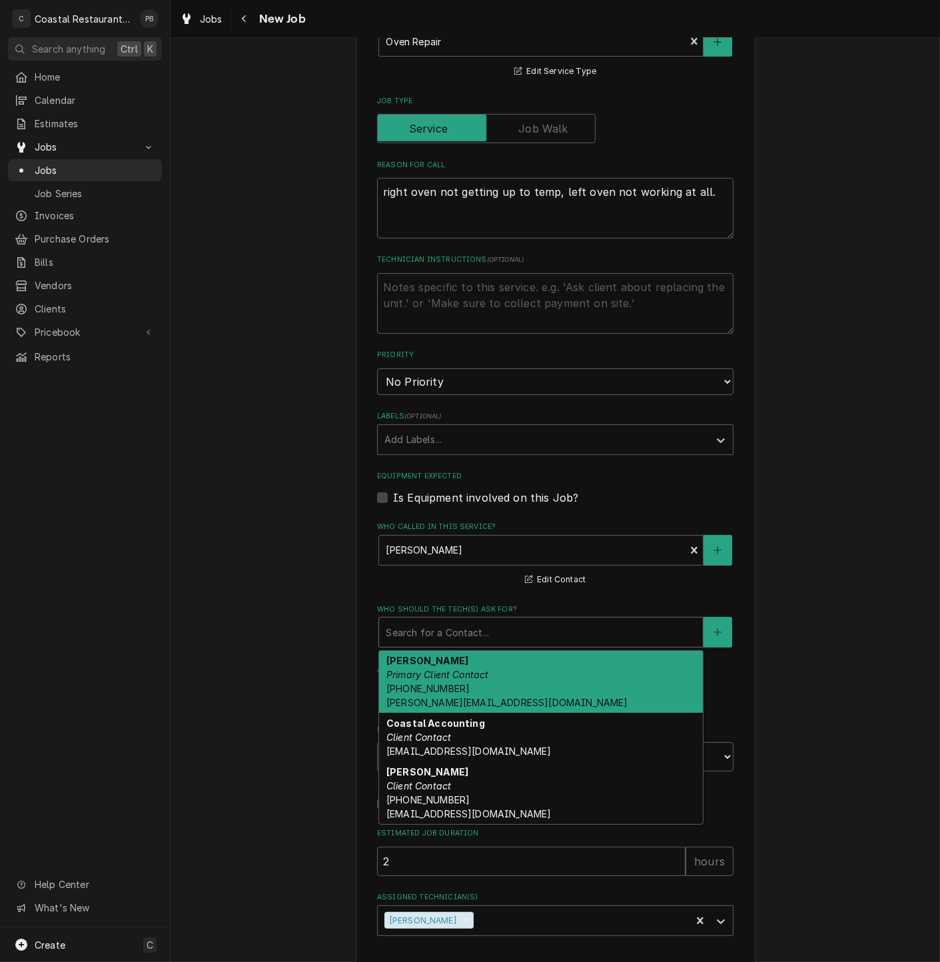
click at [500, 628] on div "Who should the tech(s) ask for?" at bounding box center [541, 632] width 311 height 24
click at [497, 681] on div "Andrew Dickinson Primary Client Contact (302) 381-0571 Andrew@sodelconcepts.com" at bounding box center [541, 682] width 324 height 63
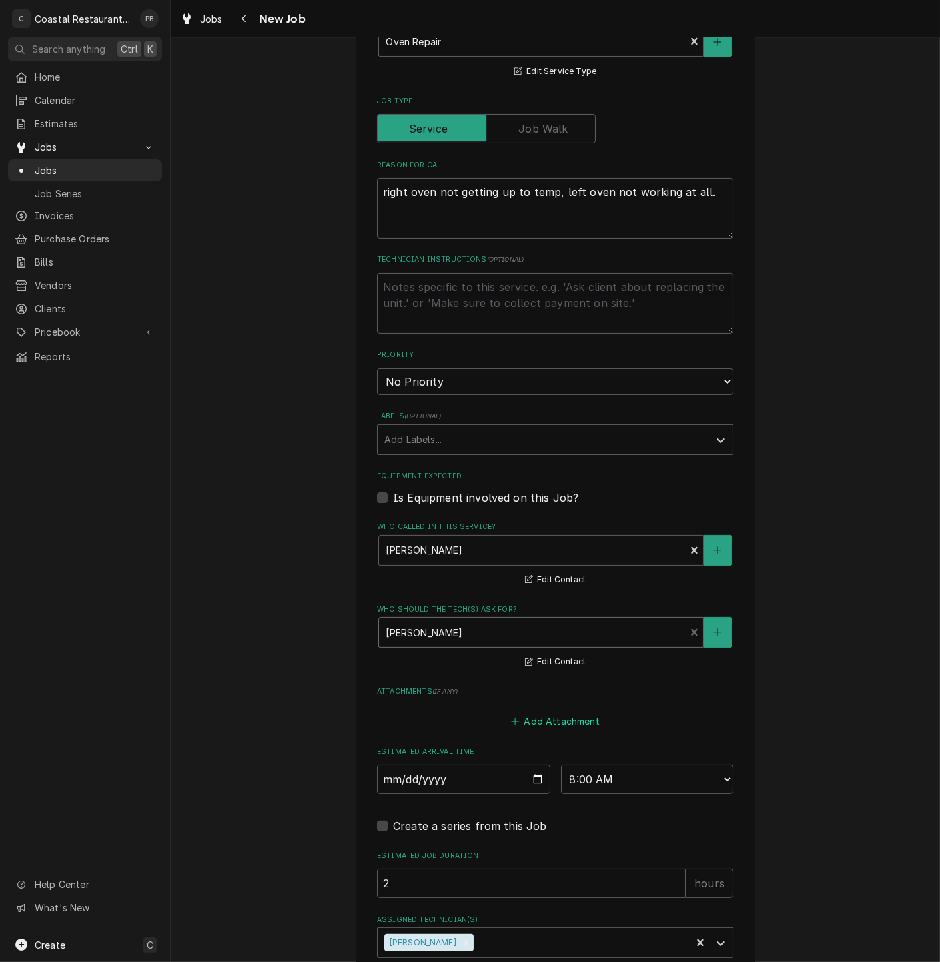
scroll to position [560, 0]
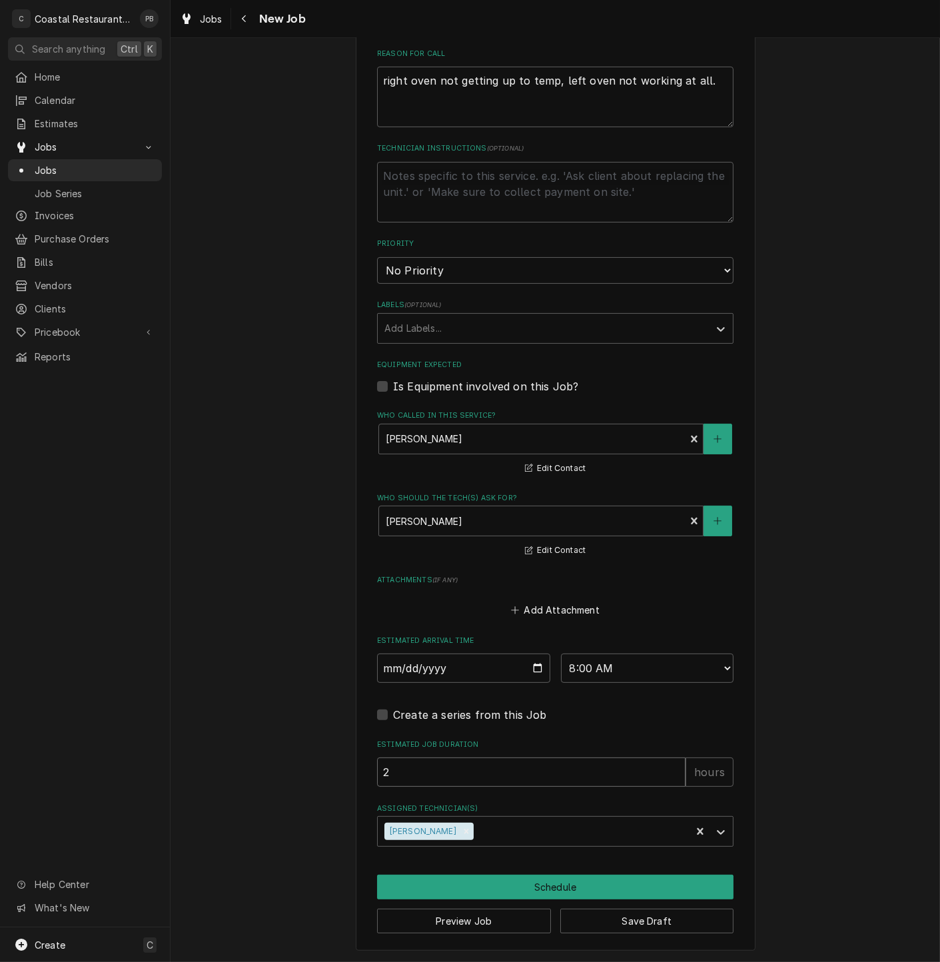
drag, startPoint x: 400, startPoint y: 774, endPoint x: 349, endPoint y: 770, distance: 51.4
click at [349, 770] on div "Please provide the following information to create a job: Client Details Client…" at bounding box center [556, 229] width 770 height 1465
click at [792, 725] on div "Please provide the following information to create a job: Client Details Client…" at bounding box center [556, 229] width 770 height 1465
click at [569, 887] on button "Schedule" at bounding box center [555, 887] width 357 height 25
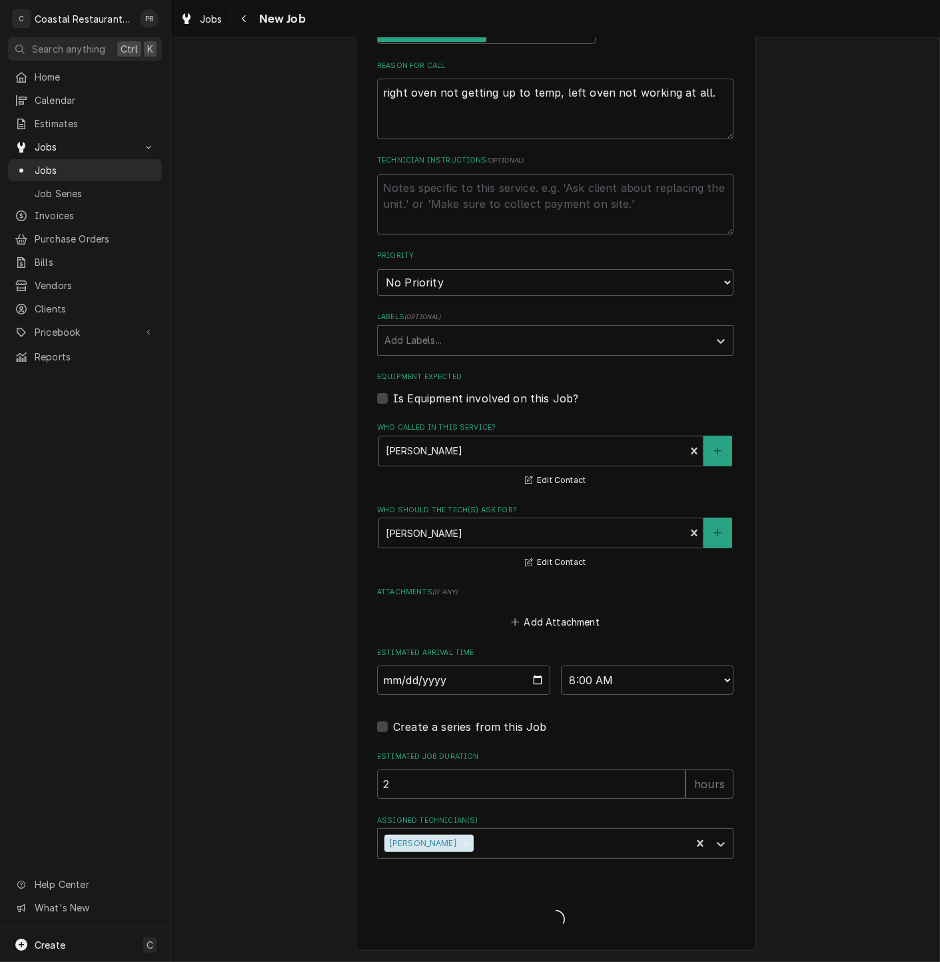
type textarea "x"
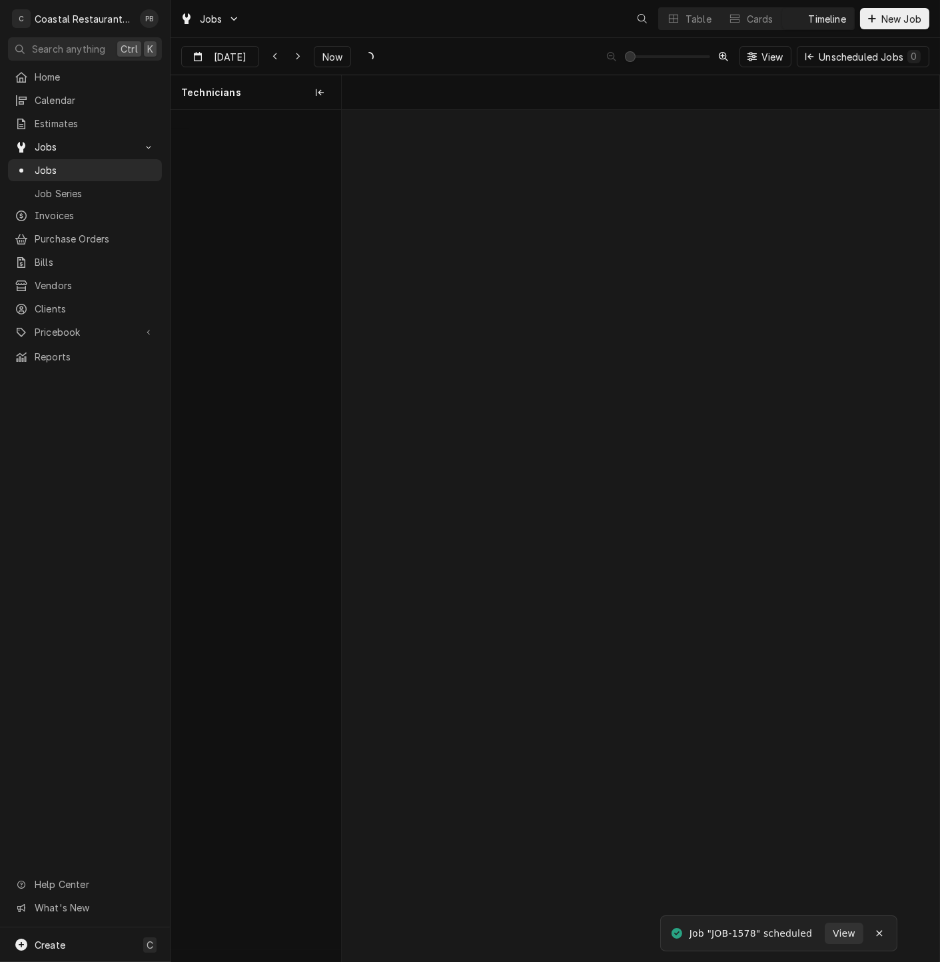
scroll to position [0, 11855]
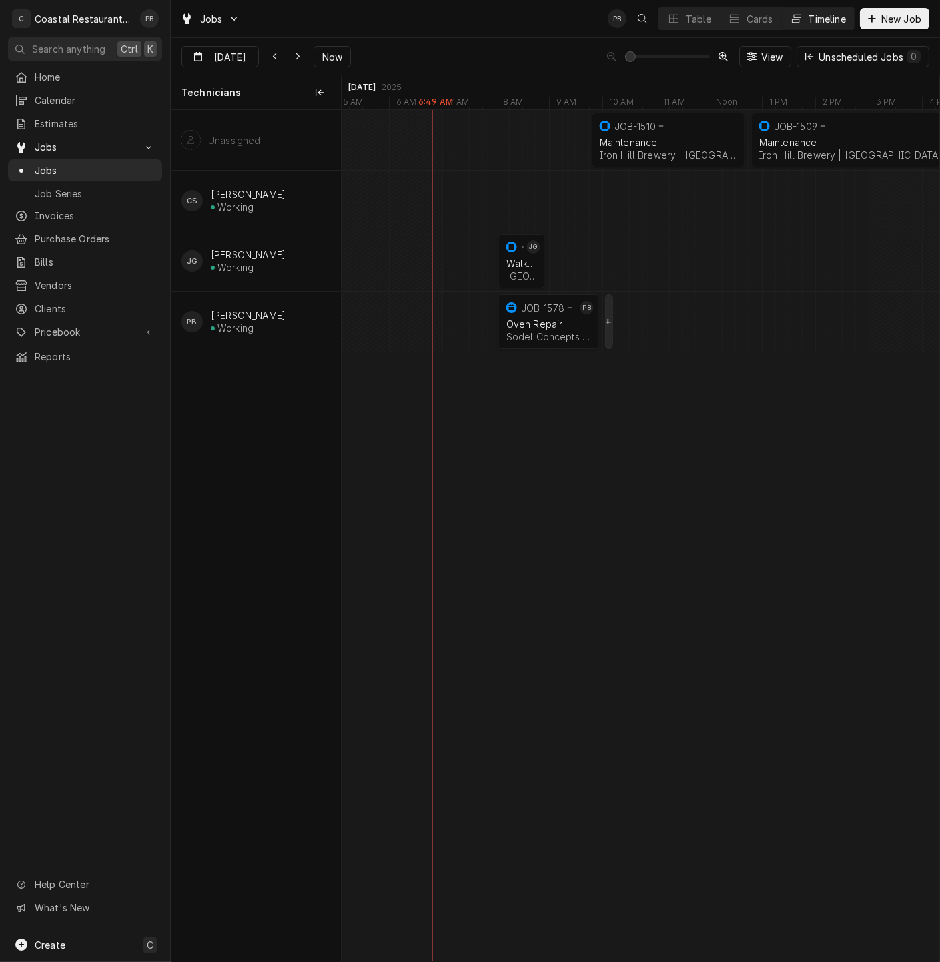
click at [609, 327] on div "normal" at bounding box center [769, 322] width 24564 height 60
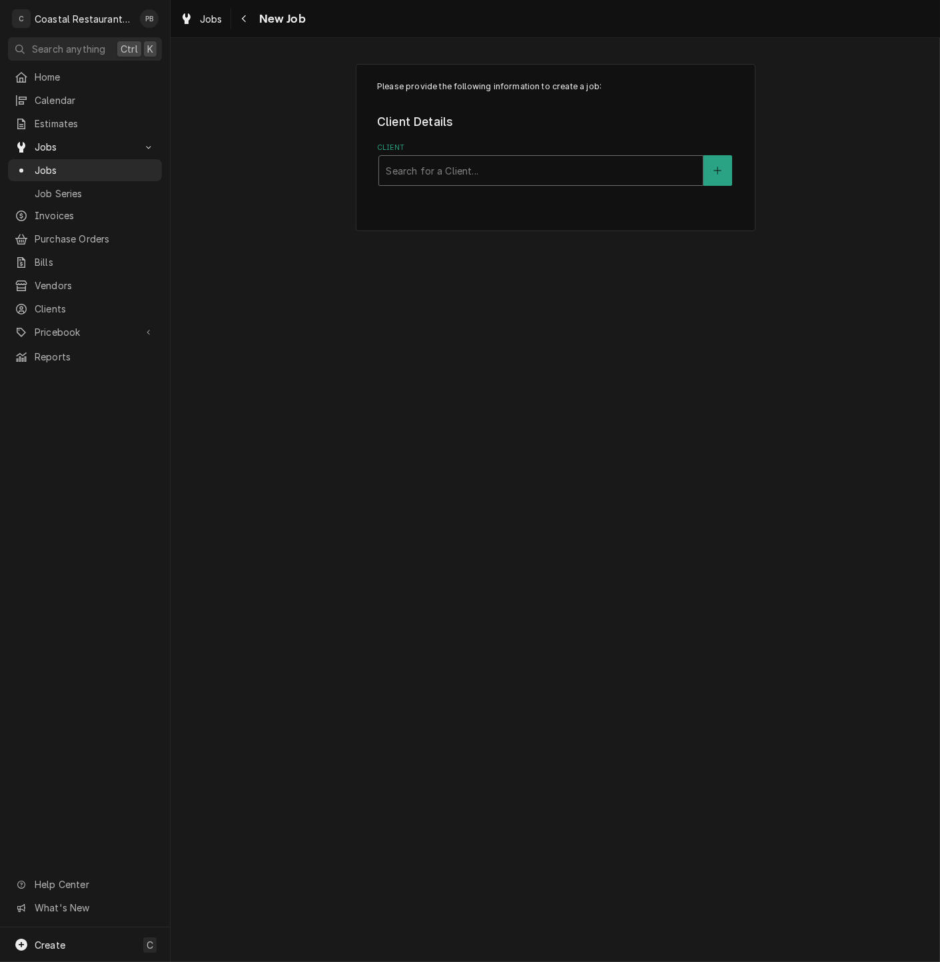
click at [494, 171] on div "Client" at bounding box center [541, 171] width 311 height 24
type input "high"
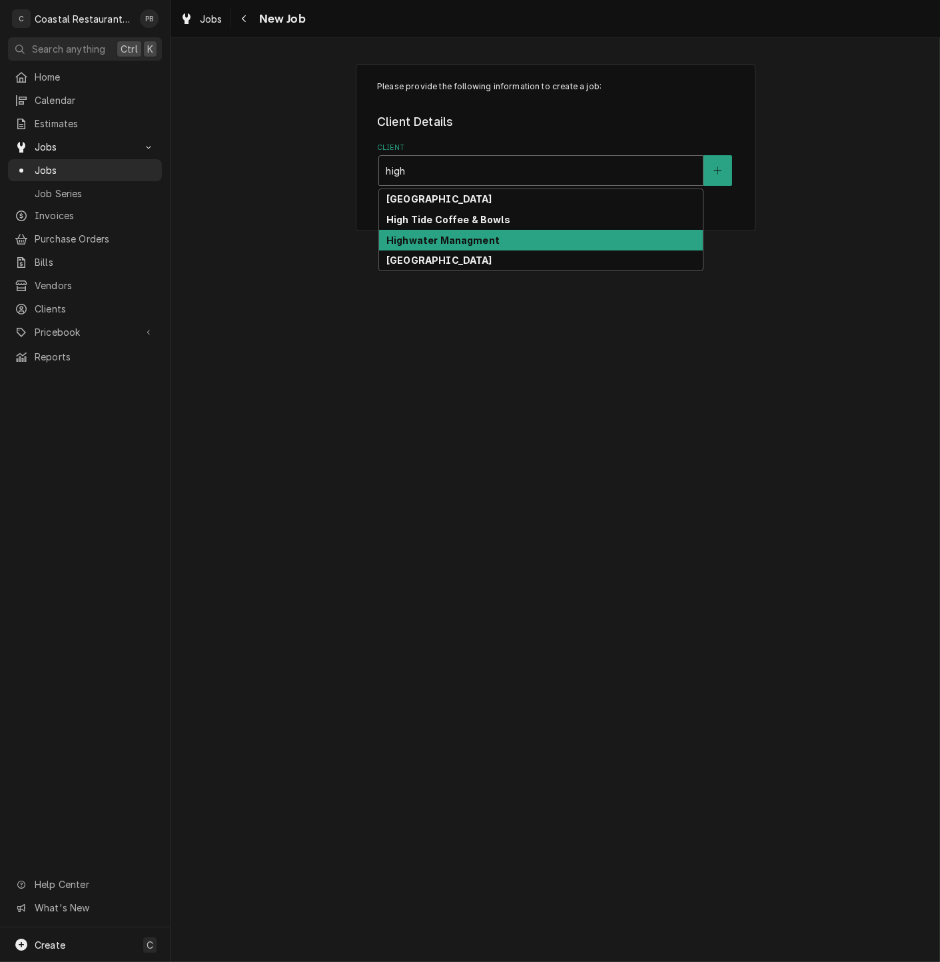
click at [480, 237] on strong "Highwater Managment" at bounding box center [443, 240] width 113 height 11
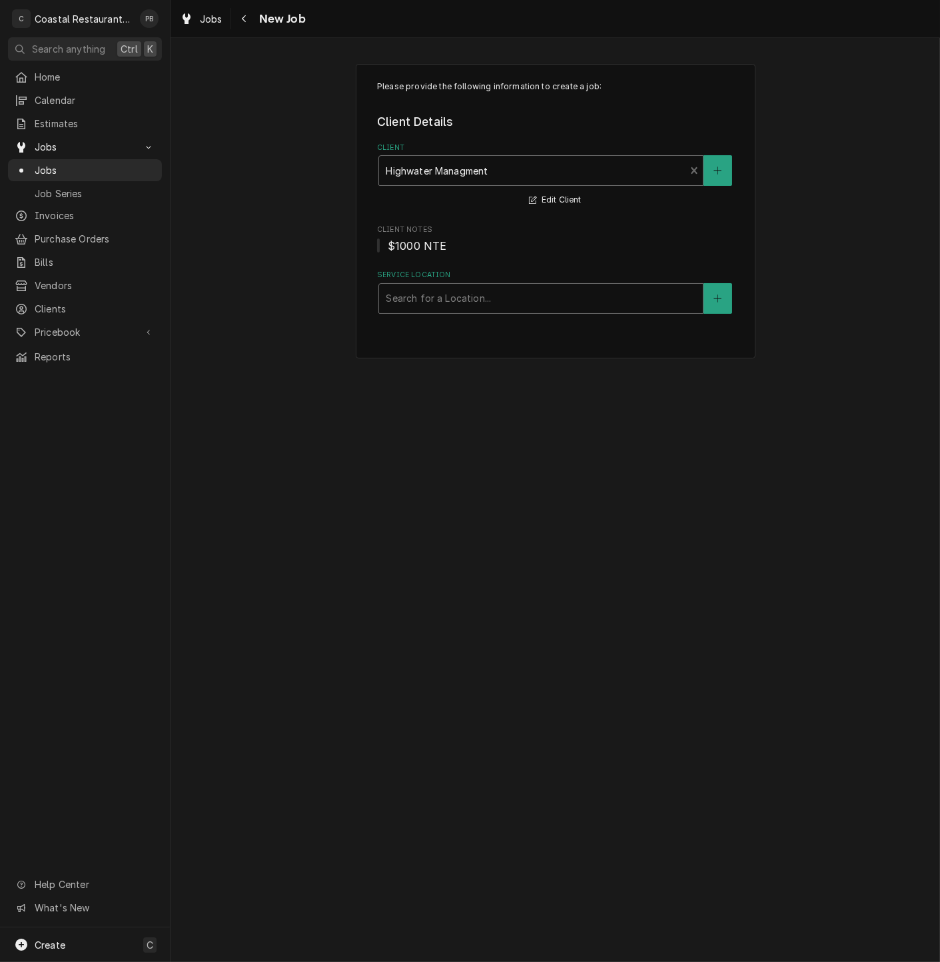
click at [459, 299] on div "Service Location" at bounding box center [541, 299] width 311 height 24
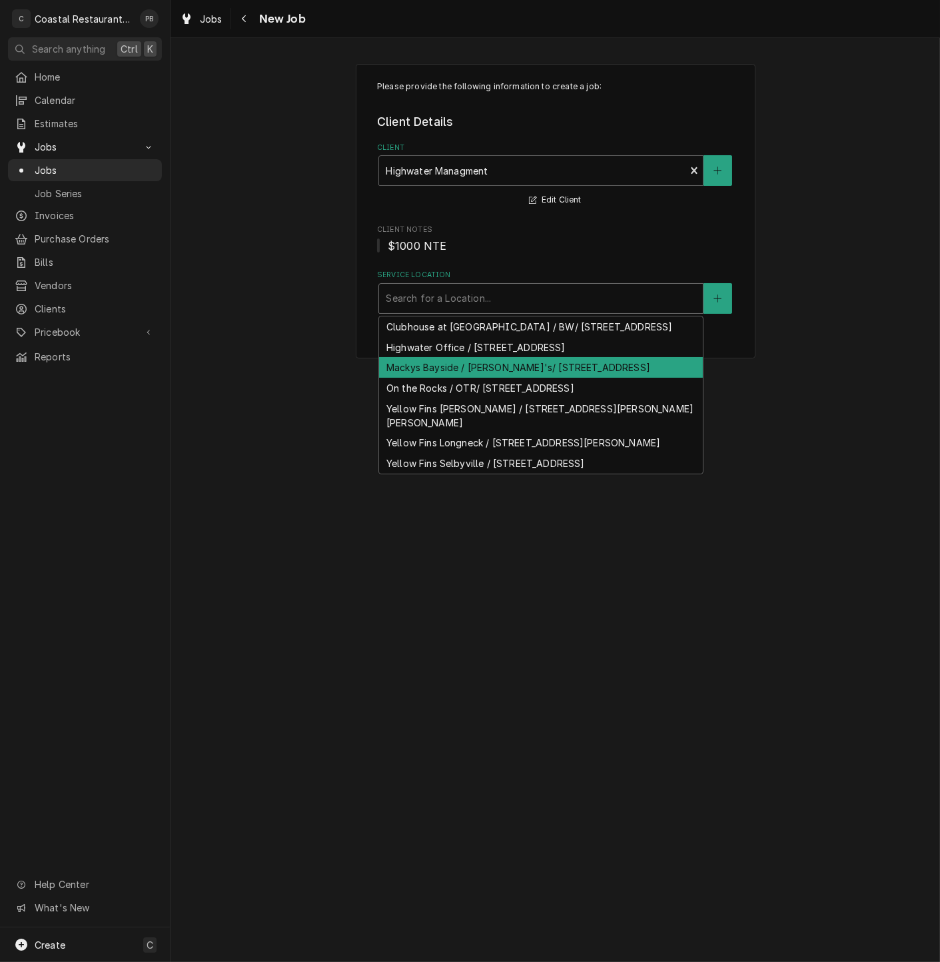
click at [454, 378] on div "Mackys Bayside / [PERSON_NAME]'s/ [STREET_ADDRESS]" at bounding box center [541, 367] width 324 height 21
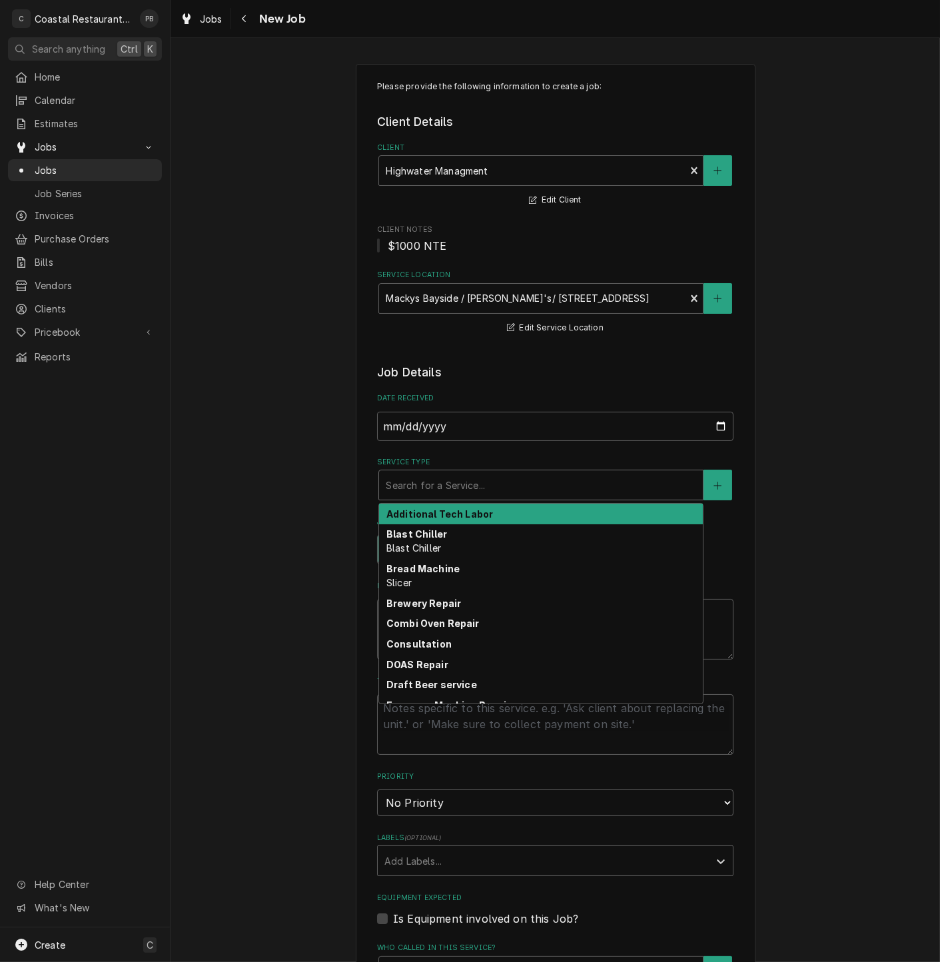
click at [452, 487] on div "Service Type" at bounding box center [541, 485] width 311 height 24
type textarea "x"
type input "w"
type textarea "x"
type input "wa"
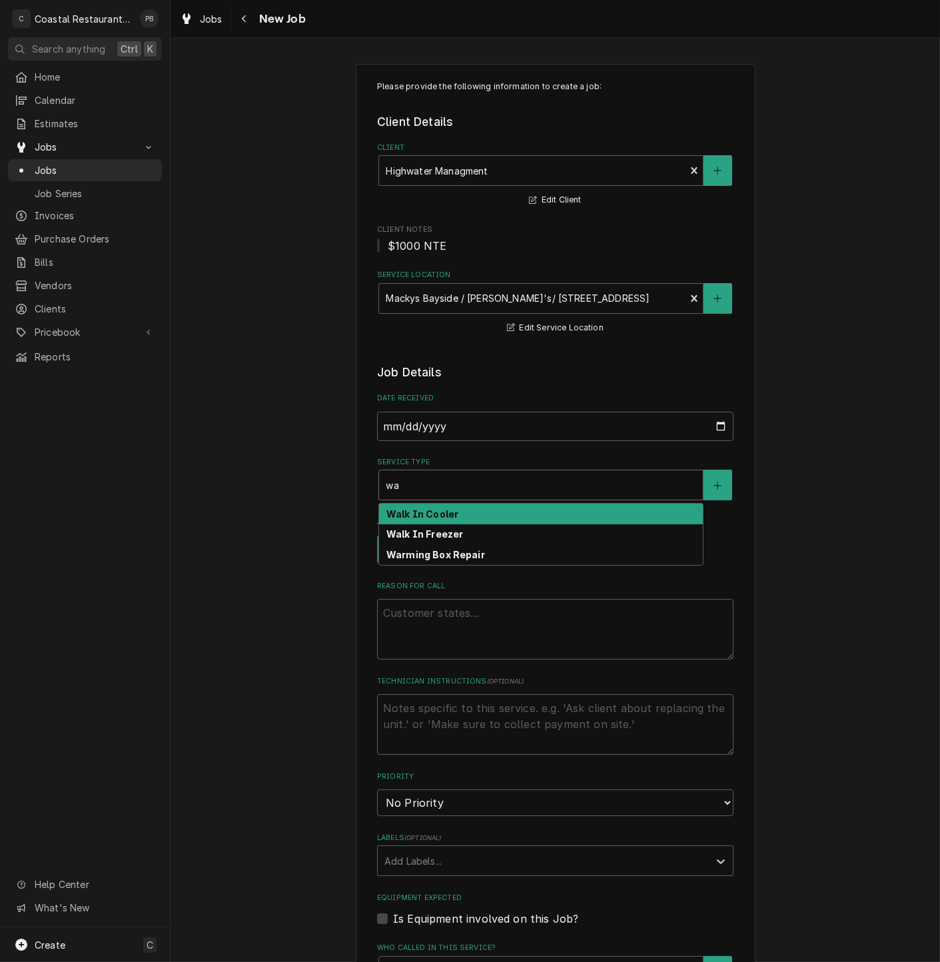
type textarea "x"
type input "wal"
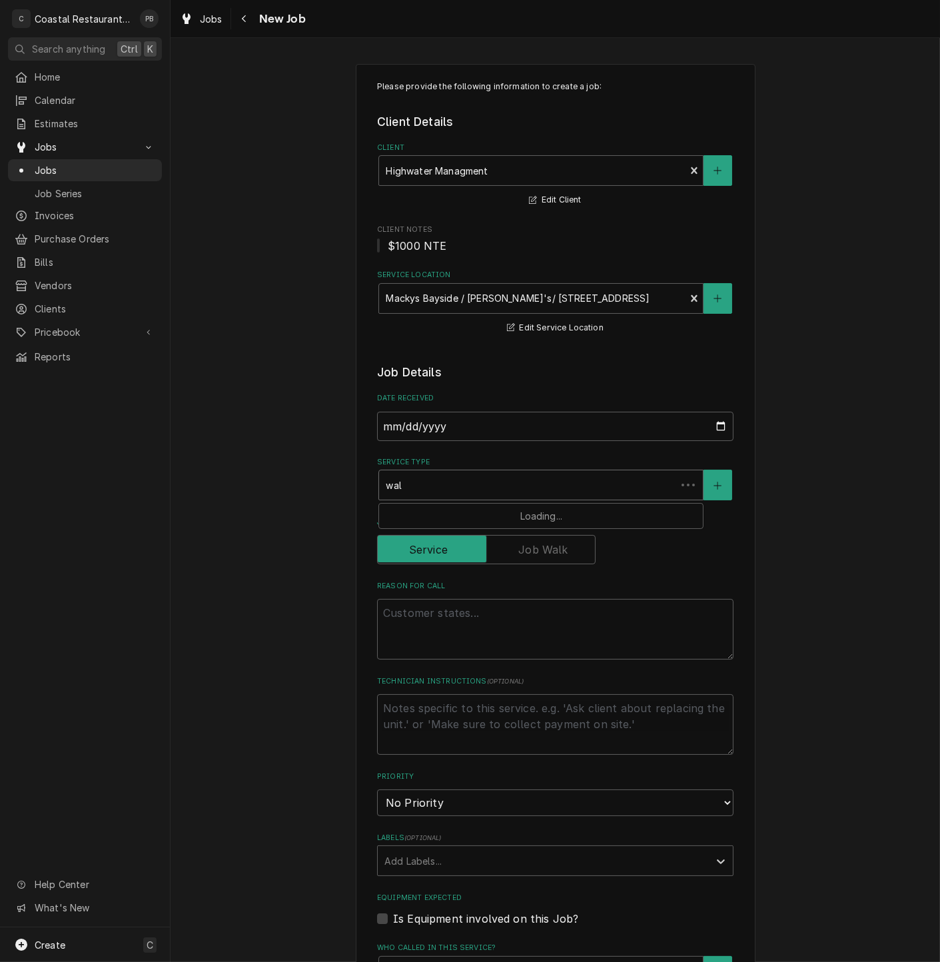
type textarea "x"
type input "walk"
type textarea "x"
type input "walki"
type textarea "x"
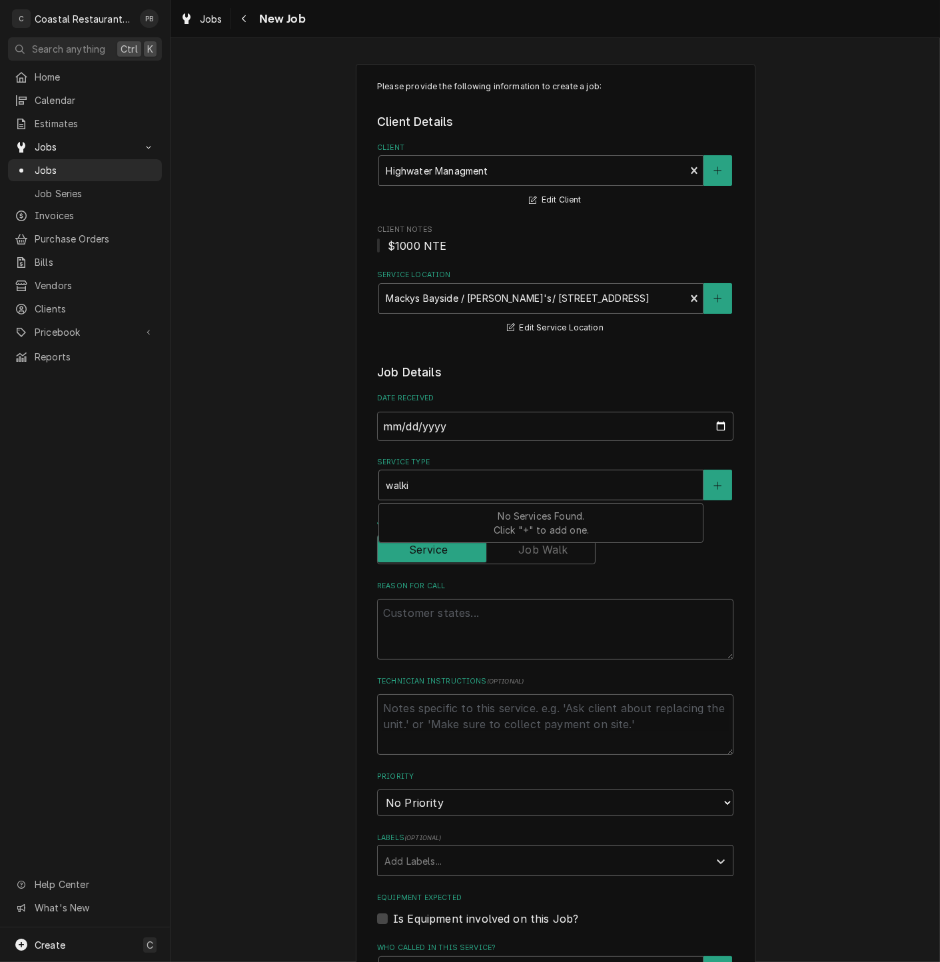
type input "walkin"
type textarea "x"
type input "walki"
type textarea "x"
type input "walk"
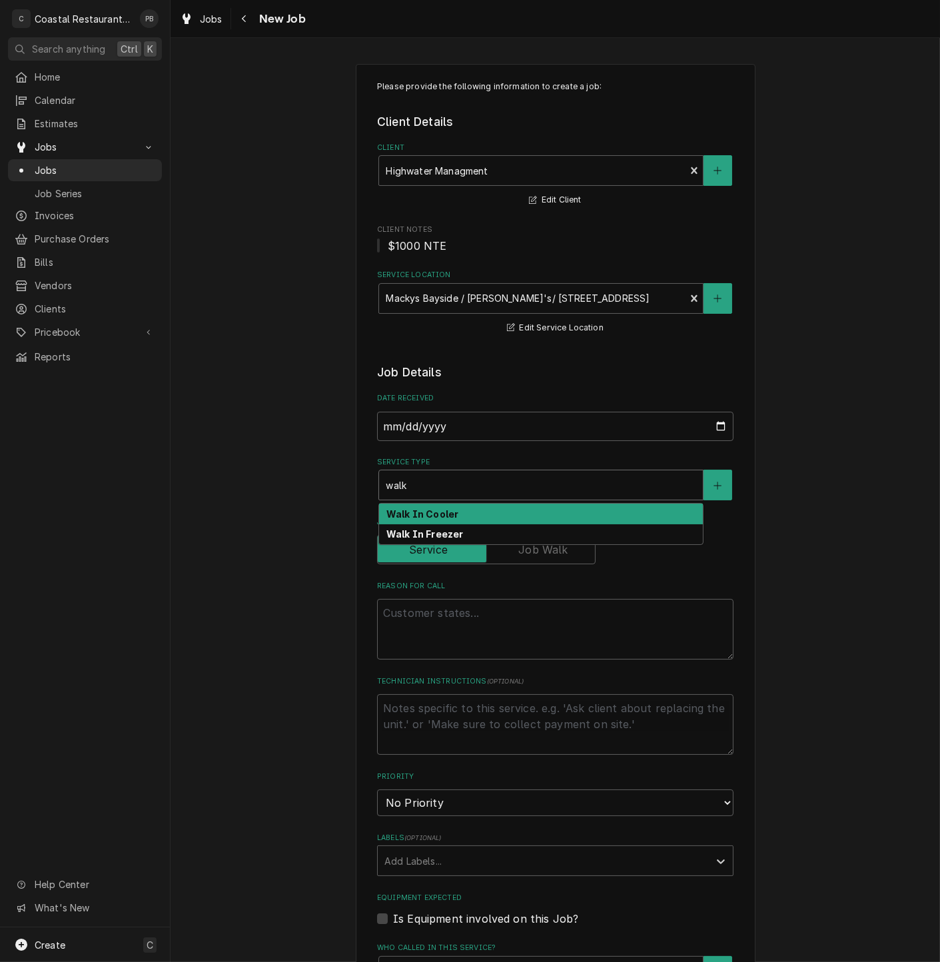
click at [456, 512] on div "Walk In Cooler" at bounding box center [541, 514] width 324 height 21
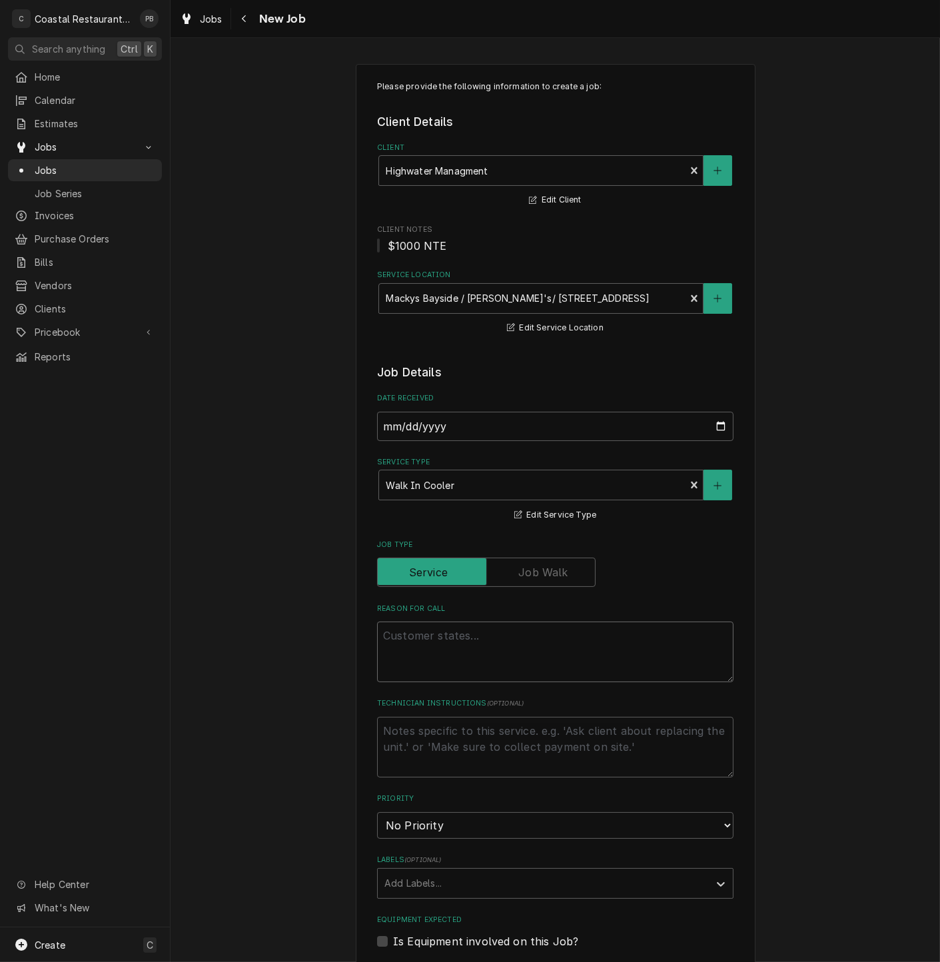
click at [445, 654] on textarea "Reason For Call" at bounding box center [555, 652] width 357 height 61
paste textarea "excessive water in prep walkin . Temp is 45 lots of water dripping"
type textarea "x"
type textarea "excessive water in prep walkin . Temp is 45 lots of water dripping"
type textarea "x"
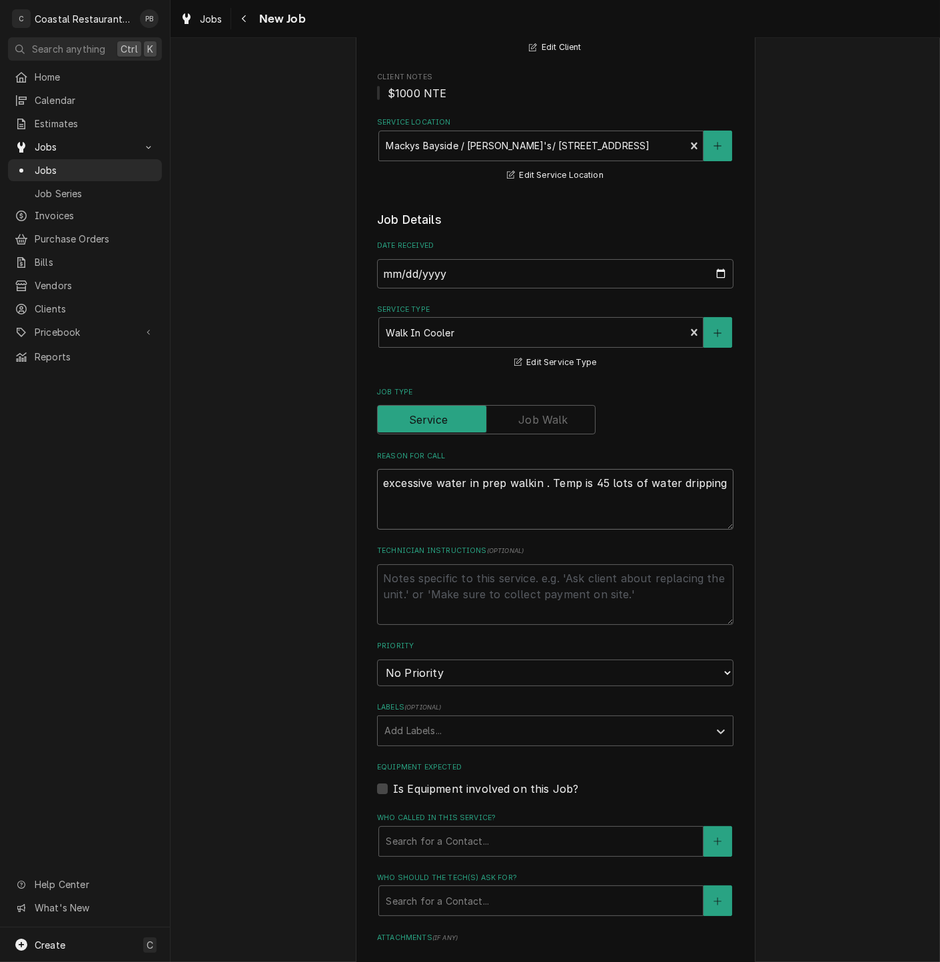
scroll to position [444, 0]
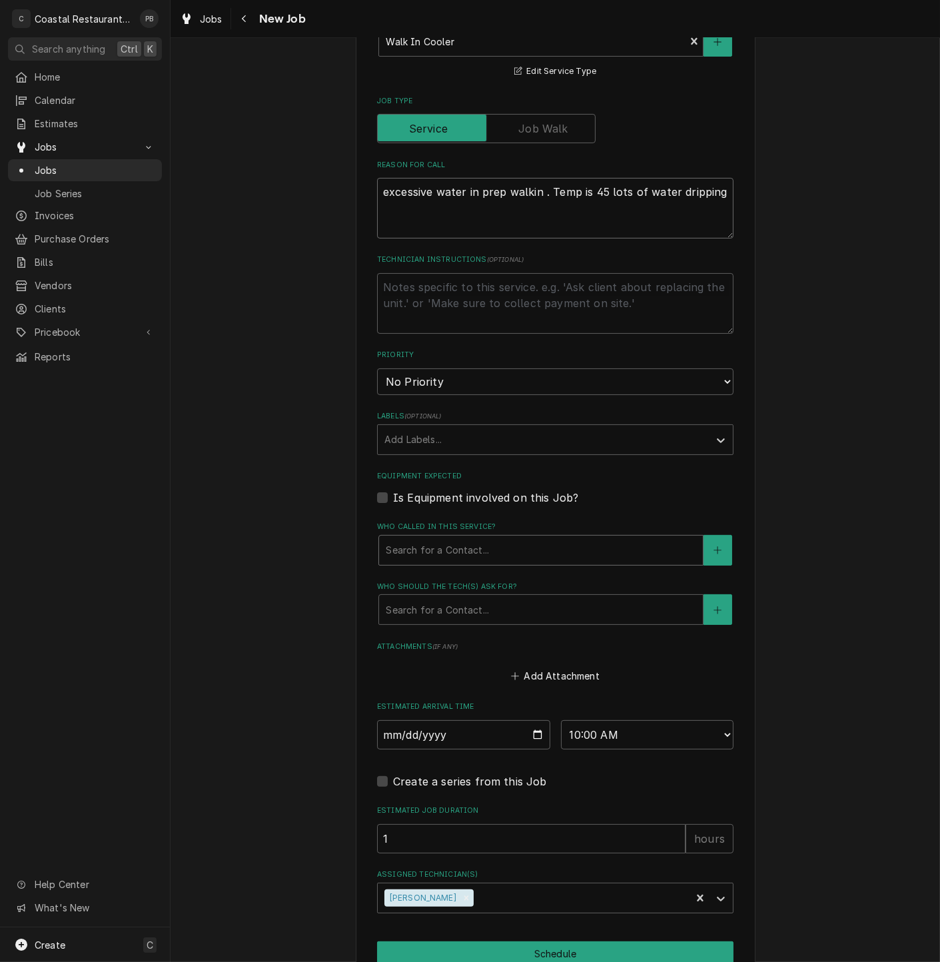
type textarea "excessive water in prep walkin . Temp is 45 lots of water dripping"
click at [530, 551] on div "Who called in this service?" at bounding box center [541, 550] width 311 height 24
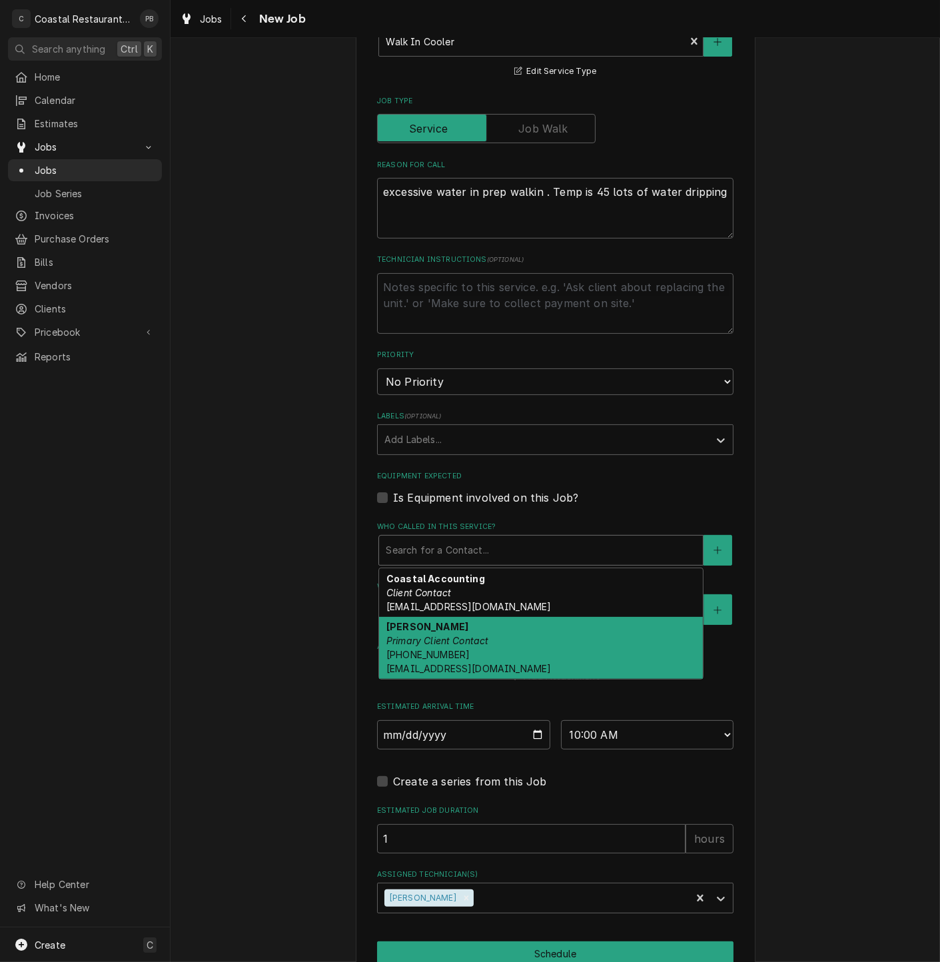
click at [450, 643] on em "Primary Client Contact" at bounding box center [438, 640] width 103 height 11
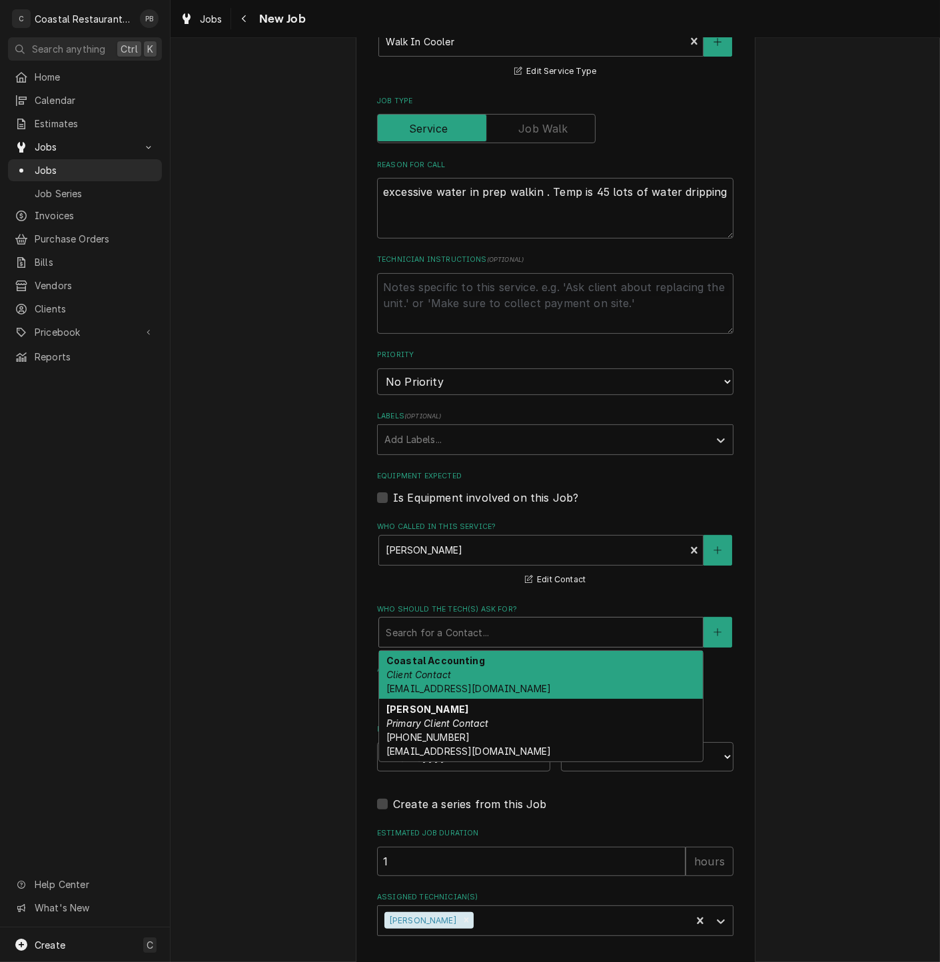
click at [472, 623] on div "Search for a Contact..." at bounding box center [541, 632] width 324 height 29
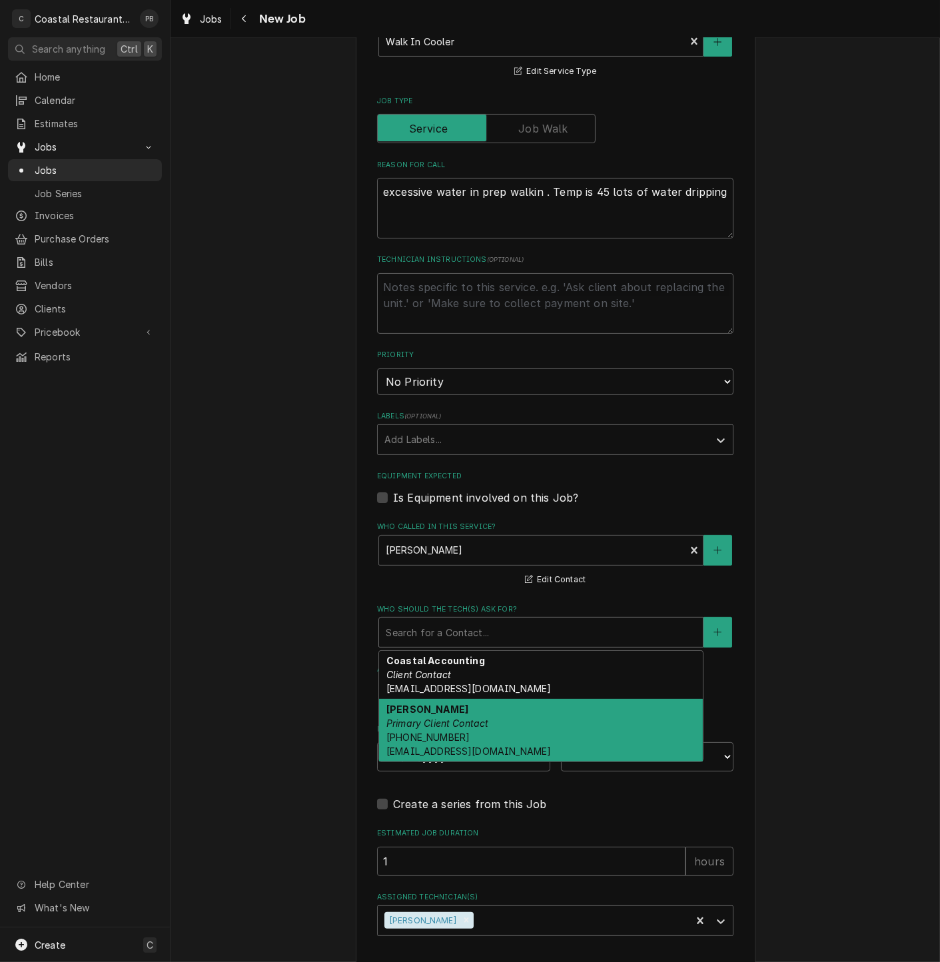
click at [472, 726] on em "Primary Client Contact" at bounding box center [438, 723] width 103 height 11
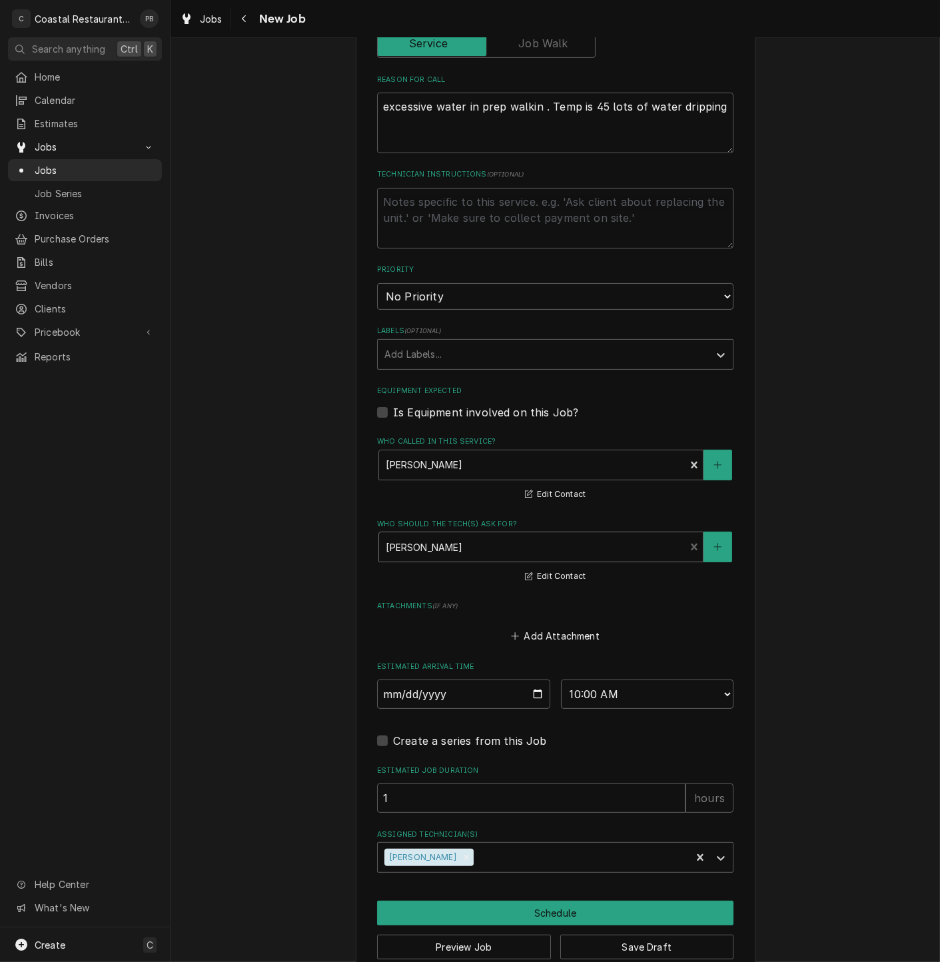
scroll to position [560, 0]
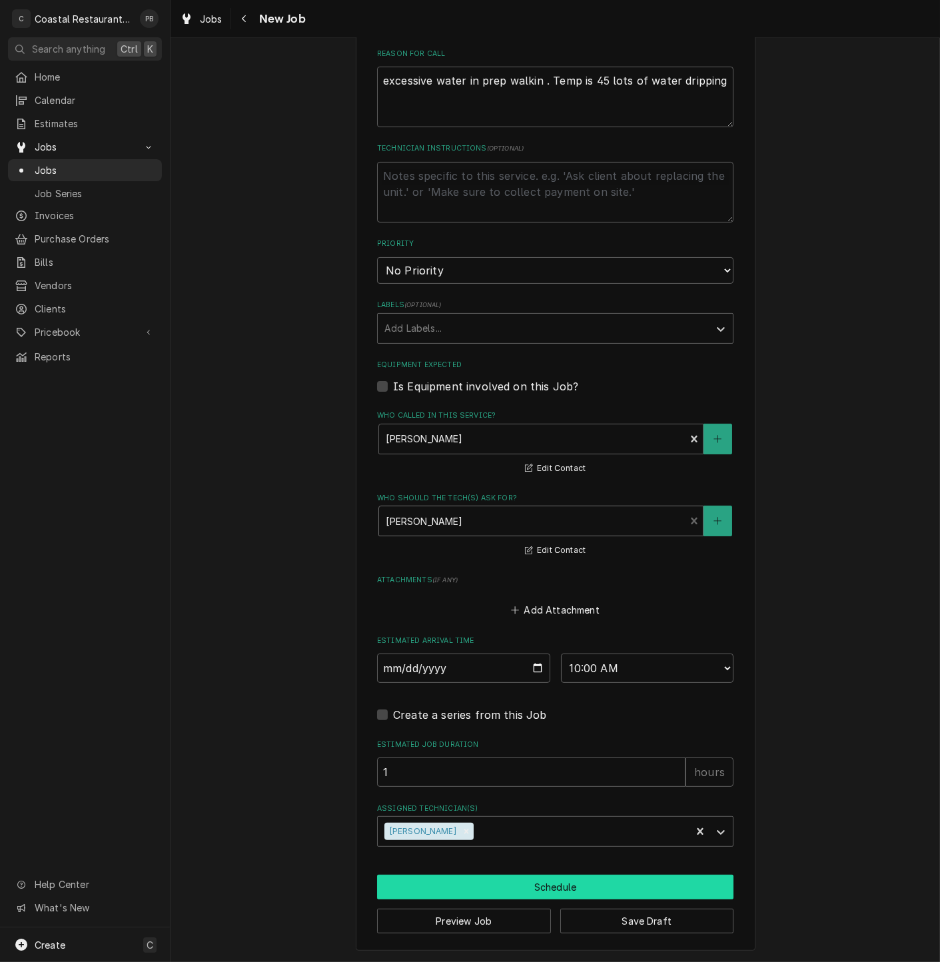
click at [557, 888] on button "Schedule" at bounding box center [555, 887] width 357 height 25
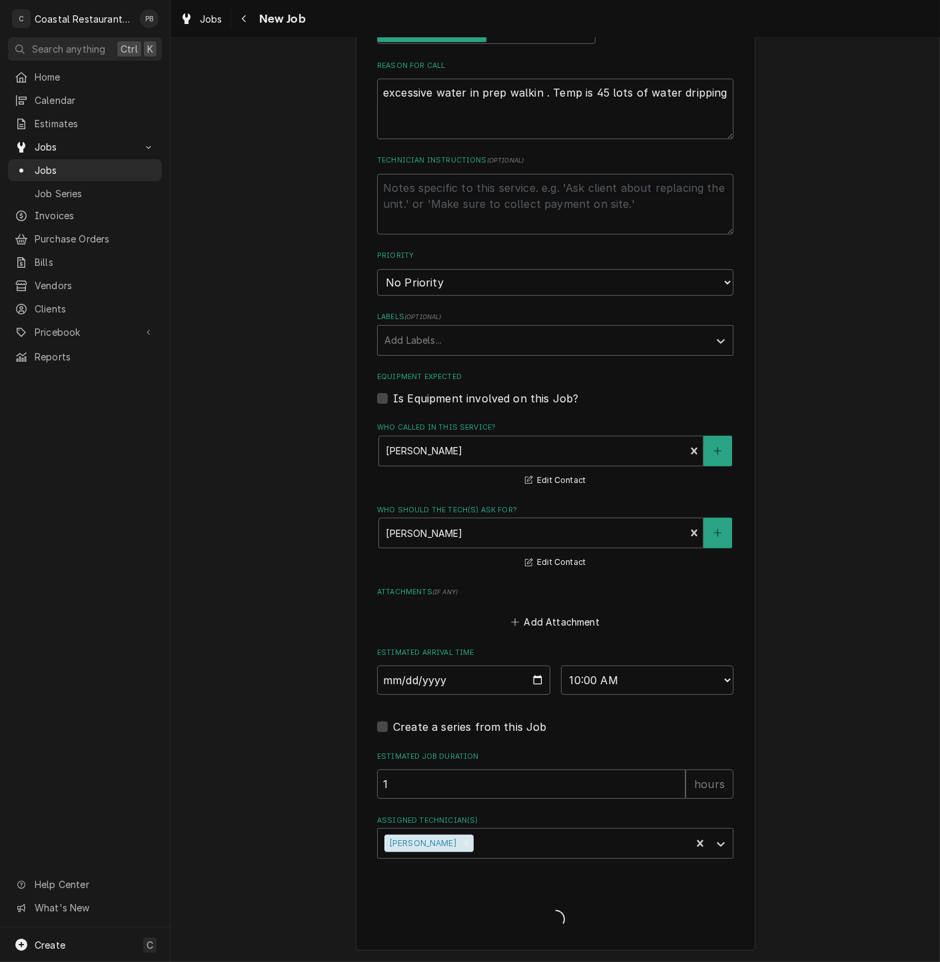
type textarea "x"
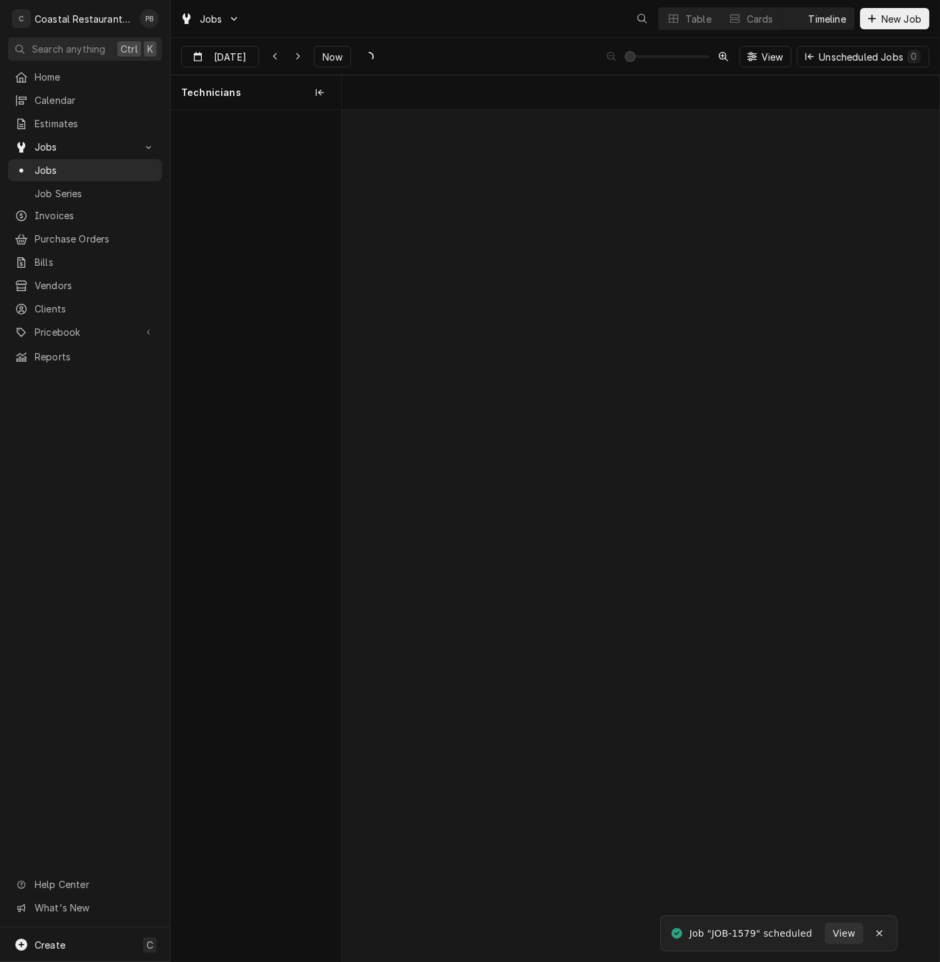
scroll to position [0, 11855]
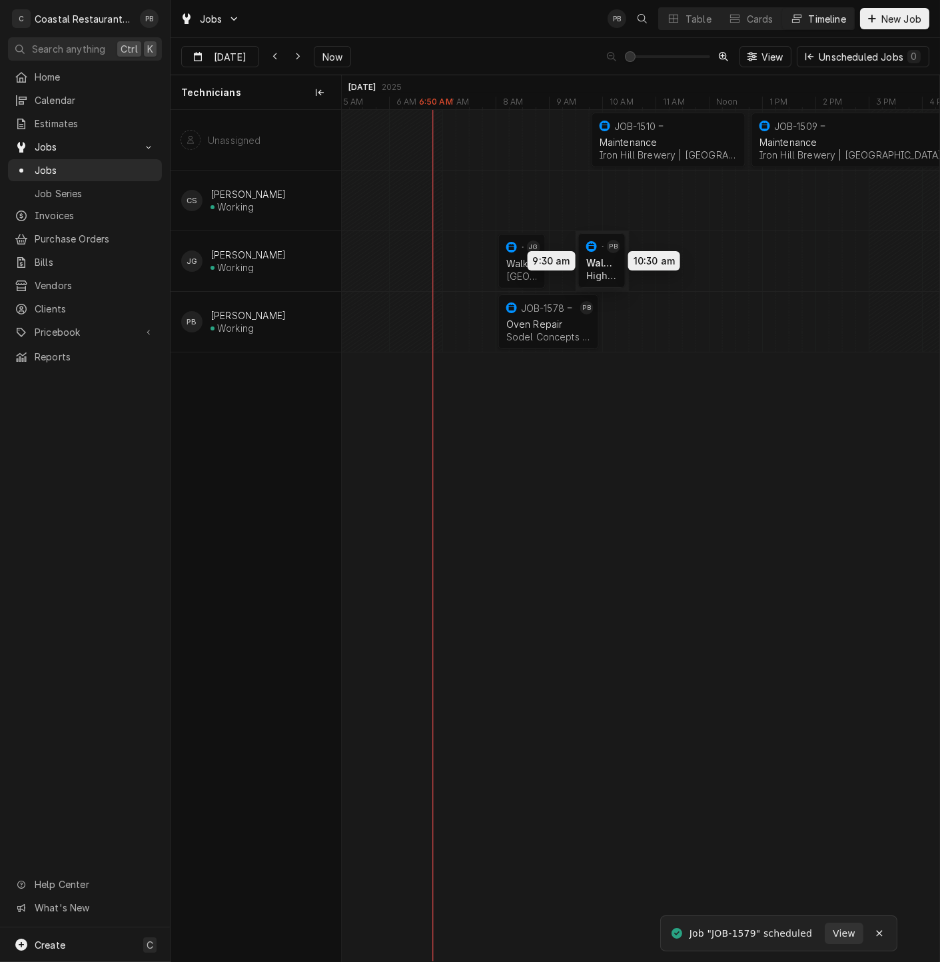
drag, startPoint x: 628, startPoint y: 321, endPoint x: 598, endPoint y: 260, distance: 67.7
click at [598, 260] on div "9:45 AM 12:45 PM JOB-1510 Maintenance [GEOGRAPHIC_DATA] | [GEOGRAPHIC_DATA], 19…" at bounding box center [641, 536] width 598 height 852
click at [636, 259] on div "Dynamic Content Wrapper" at bounding box center [769, 261] width 24564 height 60
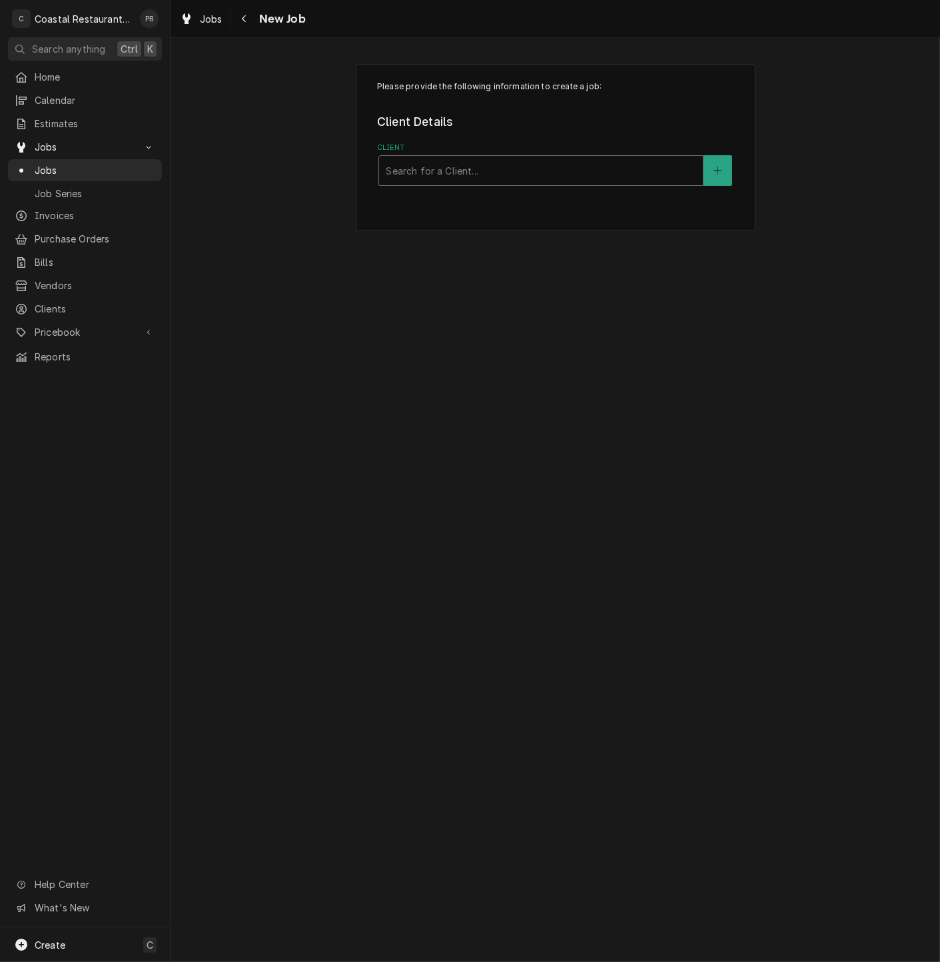
click at [527, 162] on div "Client" at bounding box center [541, 171] width 311 height 24
type input "high"
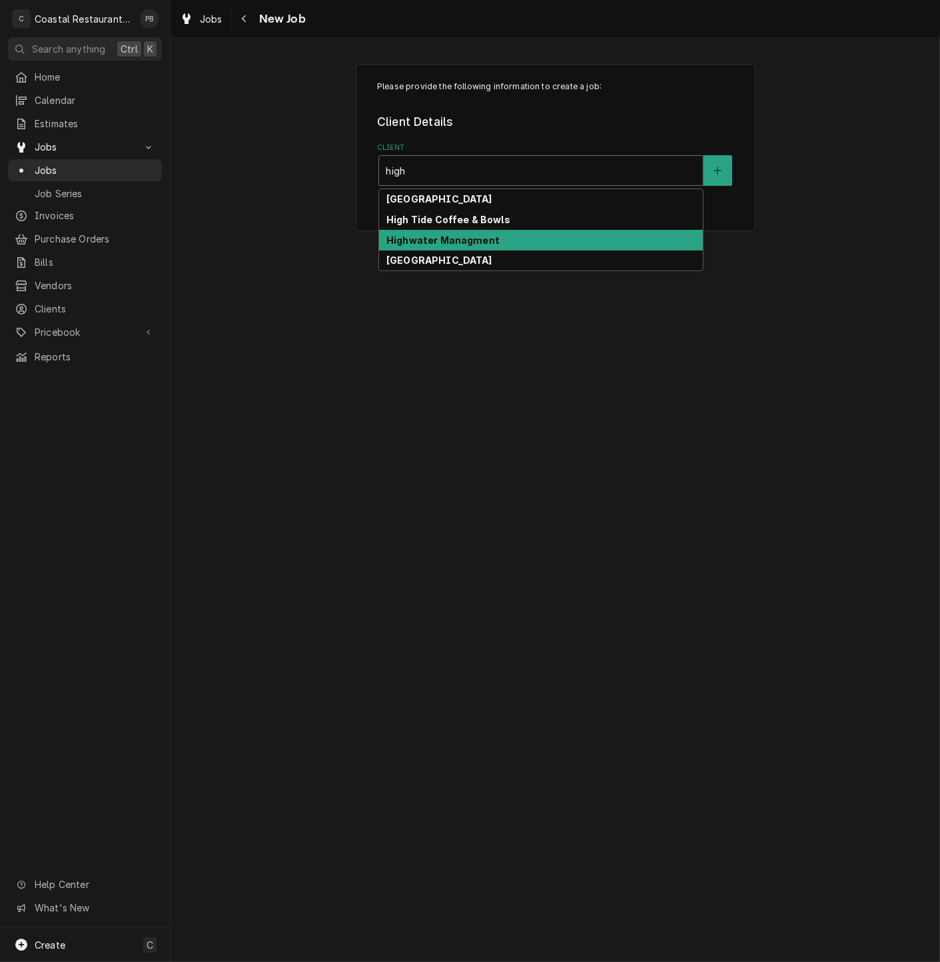
click at [491, 239] on strong "Highwater Managment" at bounding box center [443, 240] width 113 height 11
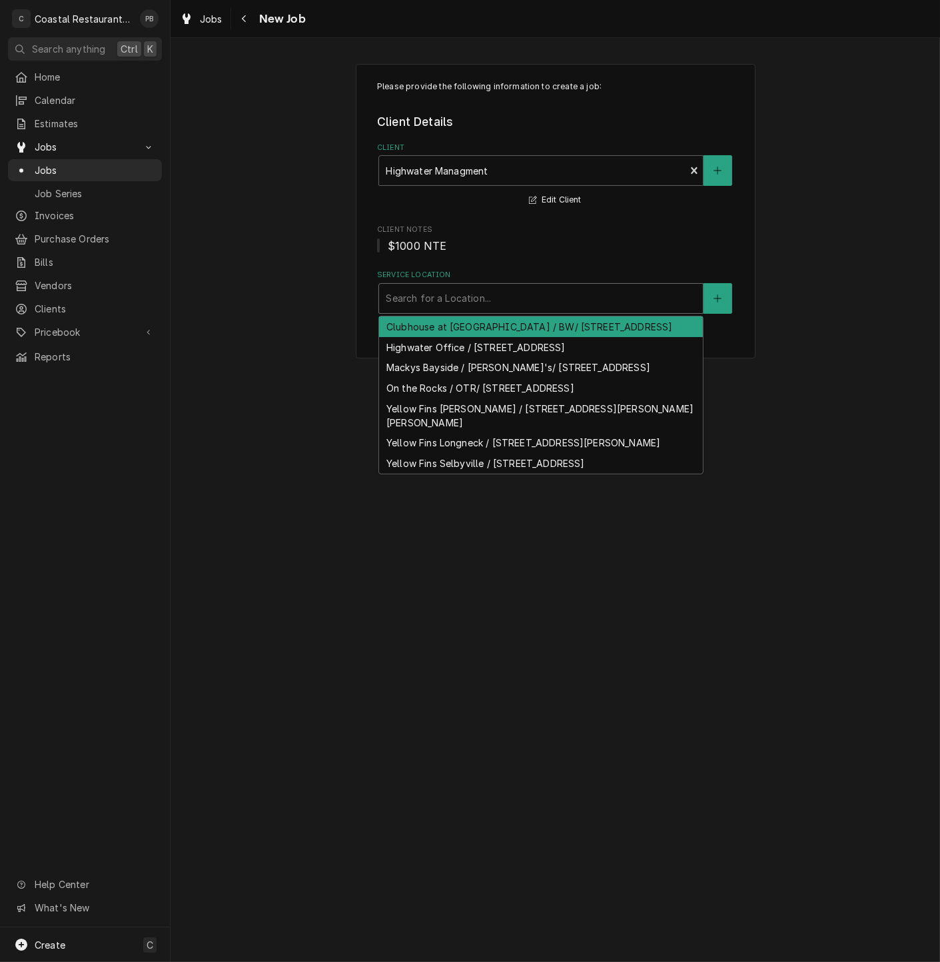
click at [500, 299] on div "Service Location" at bounding box center [541, 299] width 311 height 24
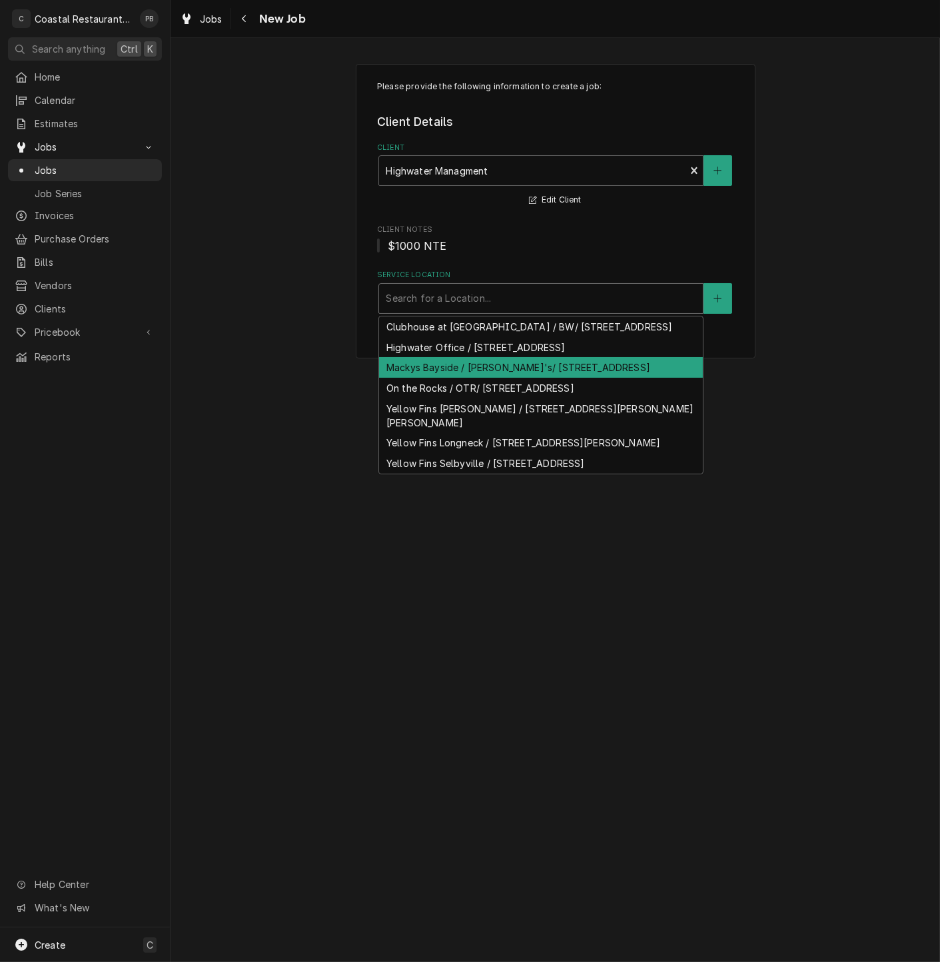
click at [470, 378] on div "Mackys Bayside / [PERSON_NAME]'s/ [STREET_ADDRESS]" at bounding box center [541, 367] width 324 height 21
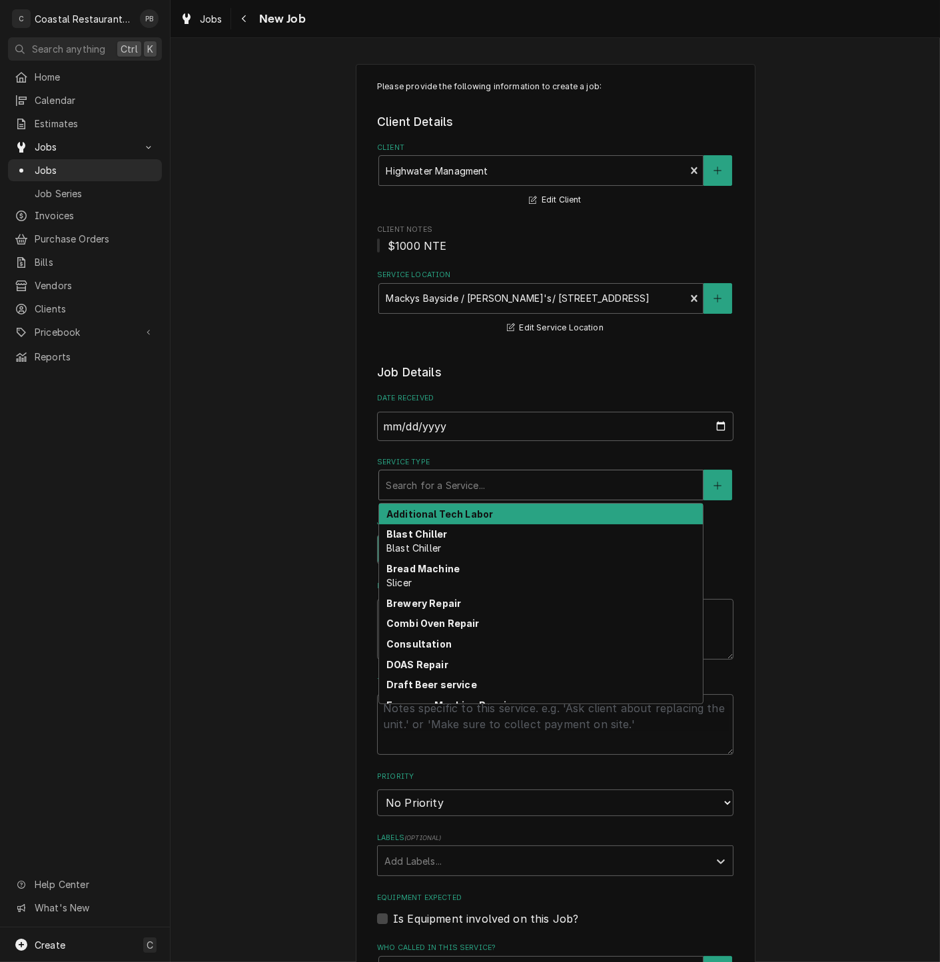
click at [502, 490] on div "Service Type" at bounding box center [541, 485] width 311 height 24
type textarea "x"
type input "f"
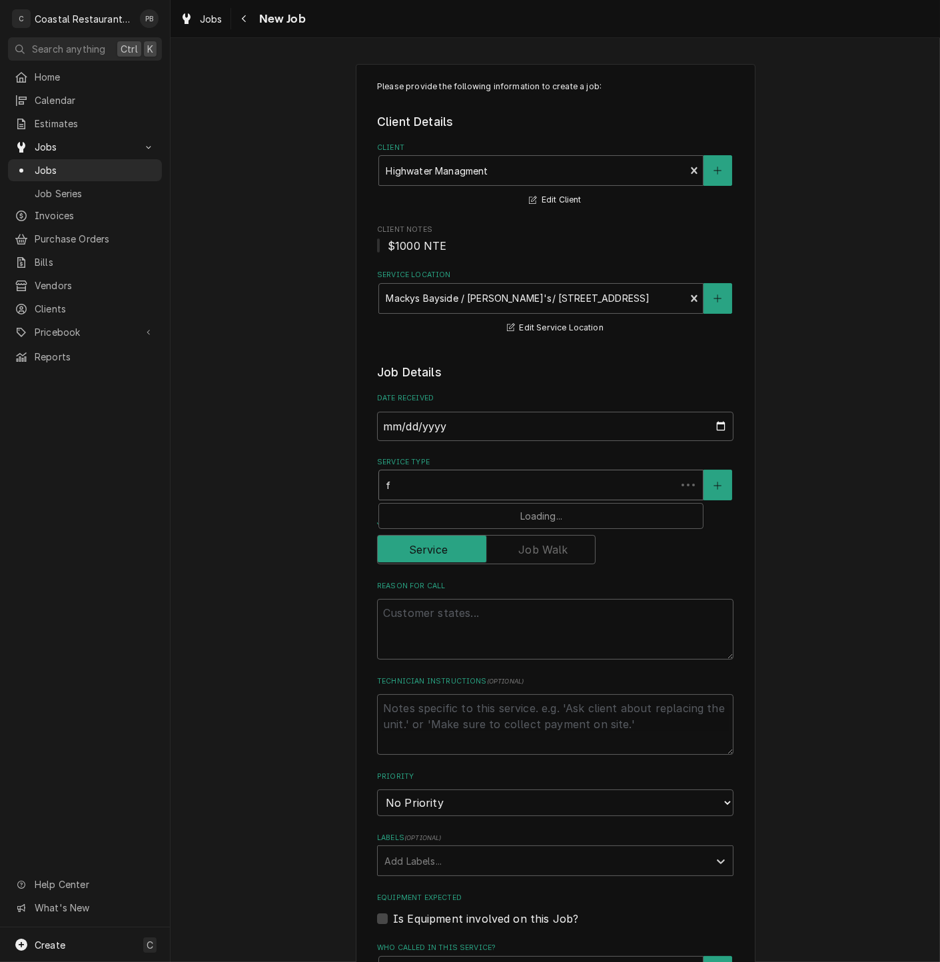
type textarea "x"
type input "fr"
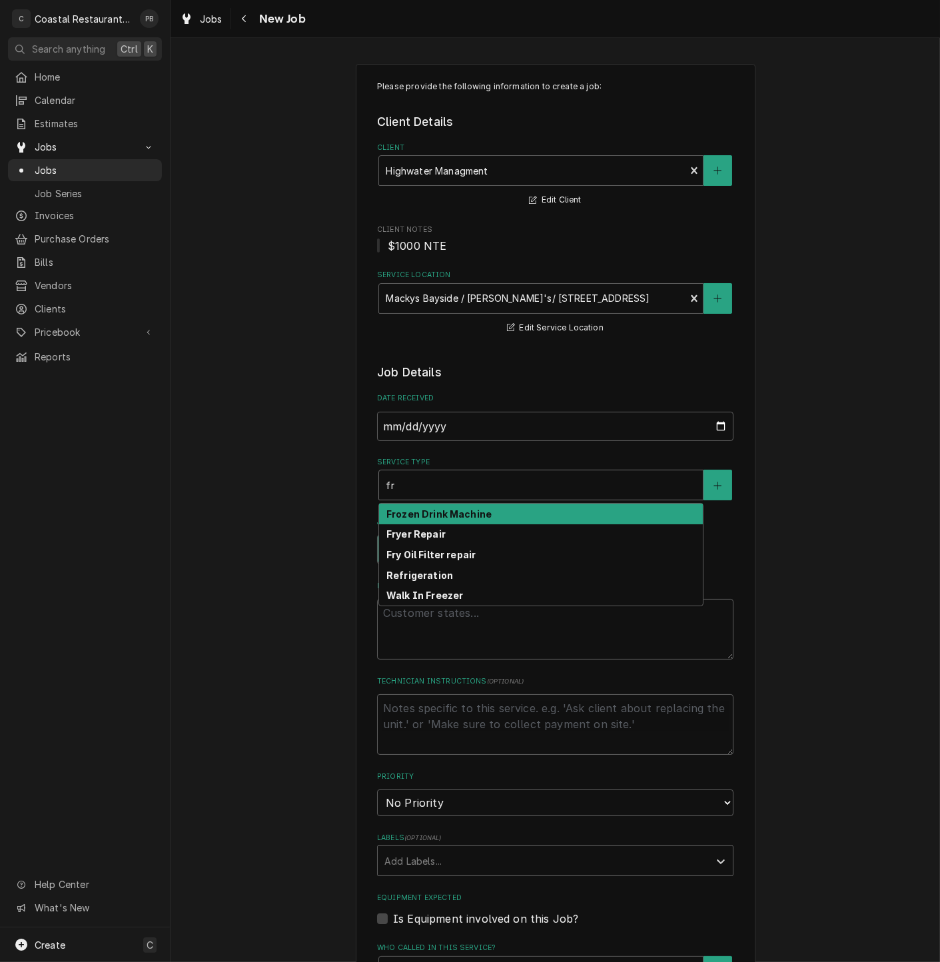
type textarea "x"
type input "fry"
click at [494, 512] on div "Fryer Repair" at bounding box center [541, 514] width 324 height 21
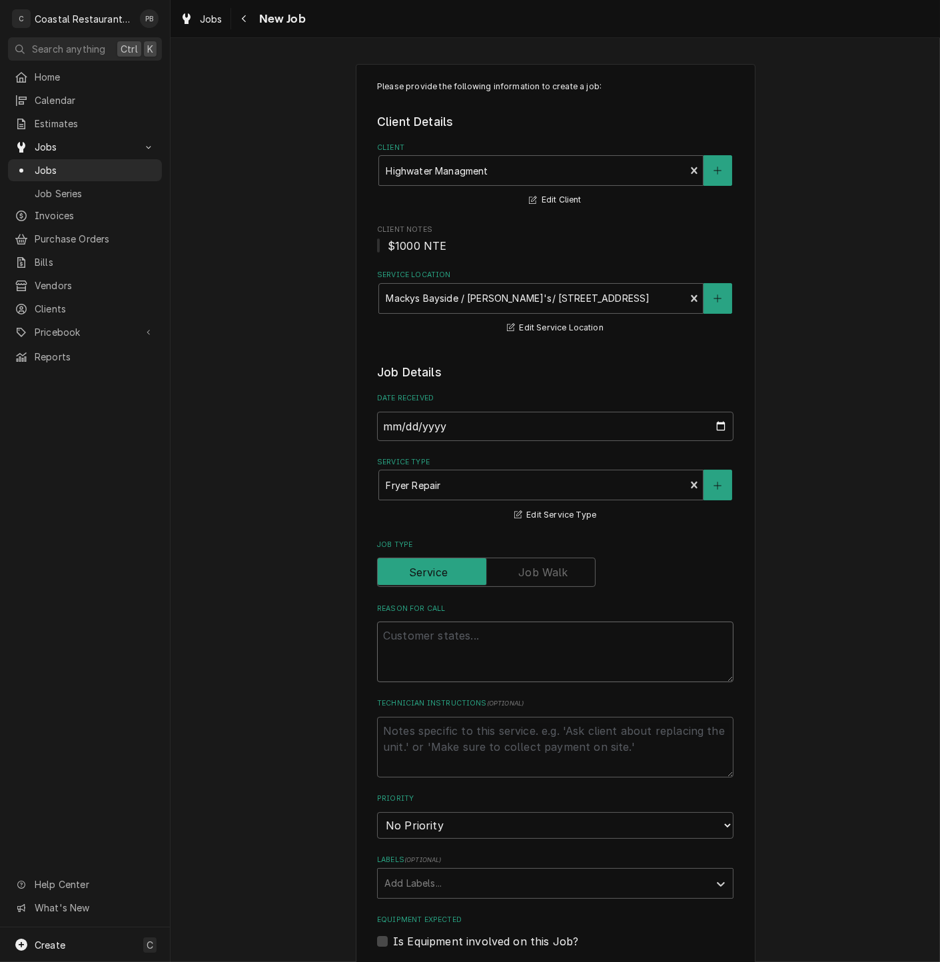
click at [481, 650] on textarea "Reason For Call" at bounding box center [555, 652] width 357 height 61
paste textarea "oil leaking from fryer . Griddle fryer left"
type textarea "x"
type textarea "oil leaking from fryer . Griddle fryer left"
type textarea "x"
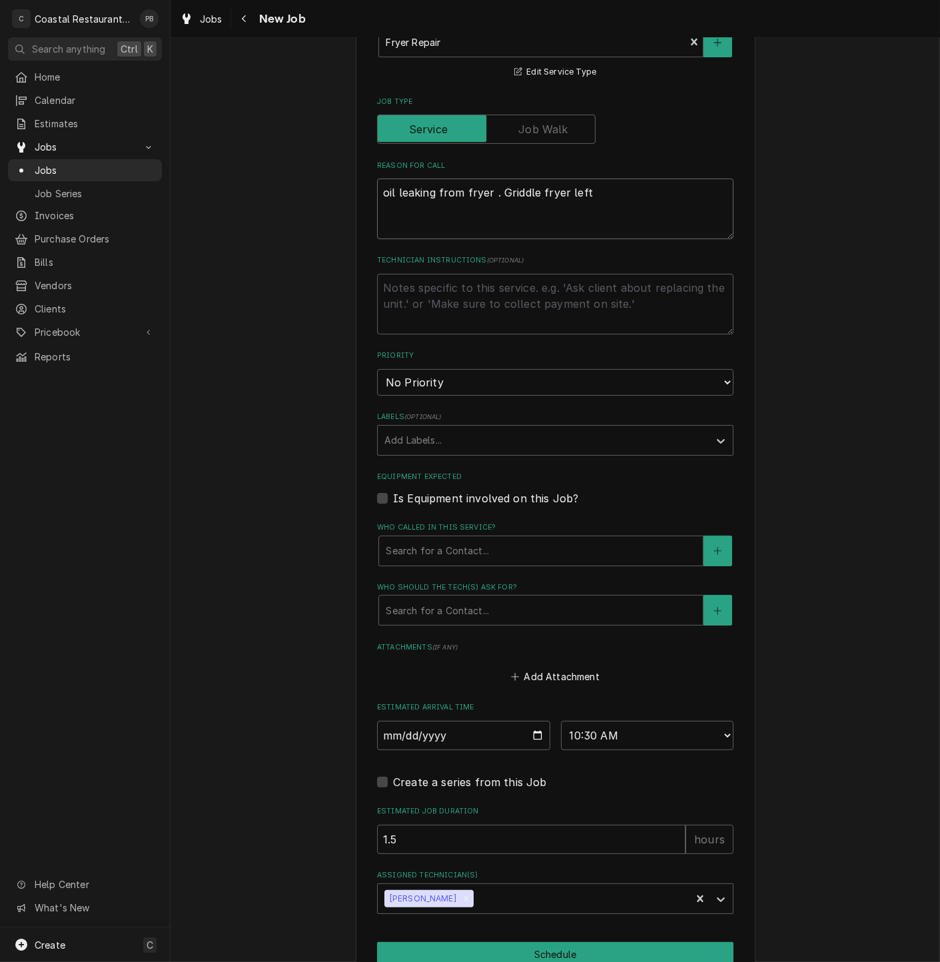
scroll to position [444, 0]
type textarea "oil leaking from fryer . Griddle fryer left"
click at [547, 557] on div "Who called in this service?" at bounding box center [541, 550] width 311 height 24
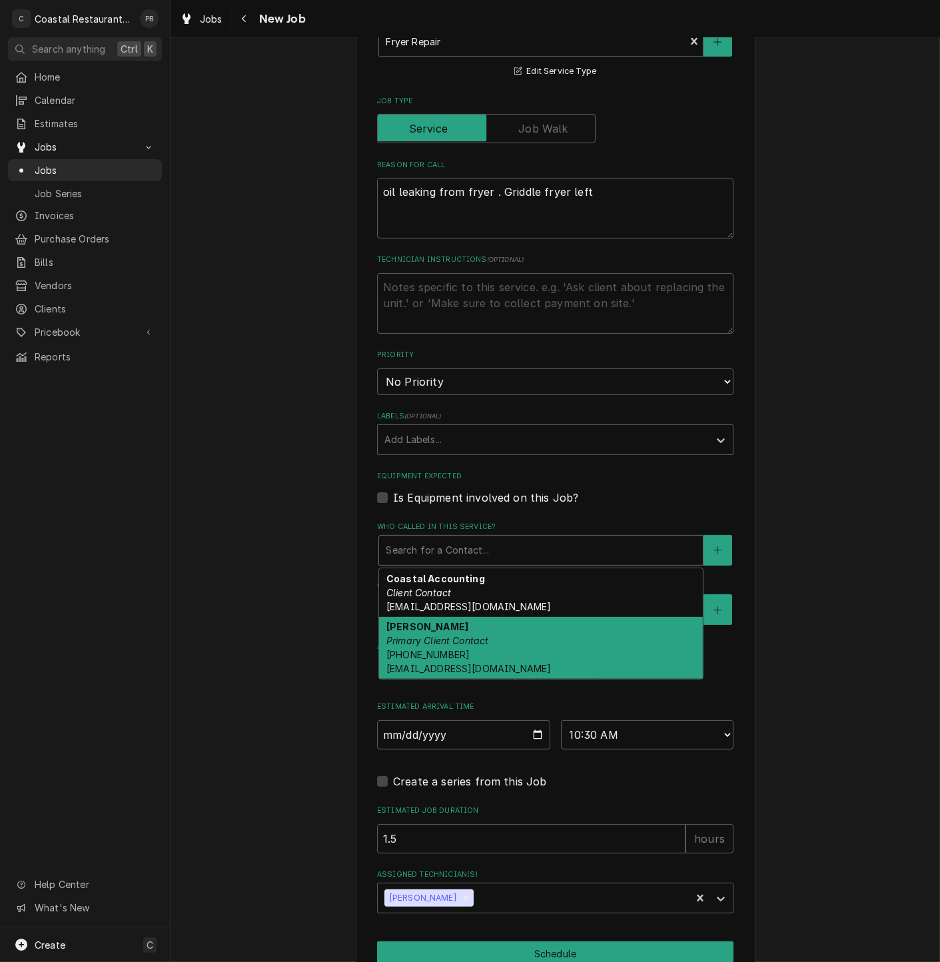
click at [530, 640] on div "Dan Wheeler Primary Client Contact (302) 245-7570 DanW@highwatermanagment.com" at bounding box center [541, 648] width 324 height 63
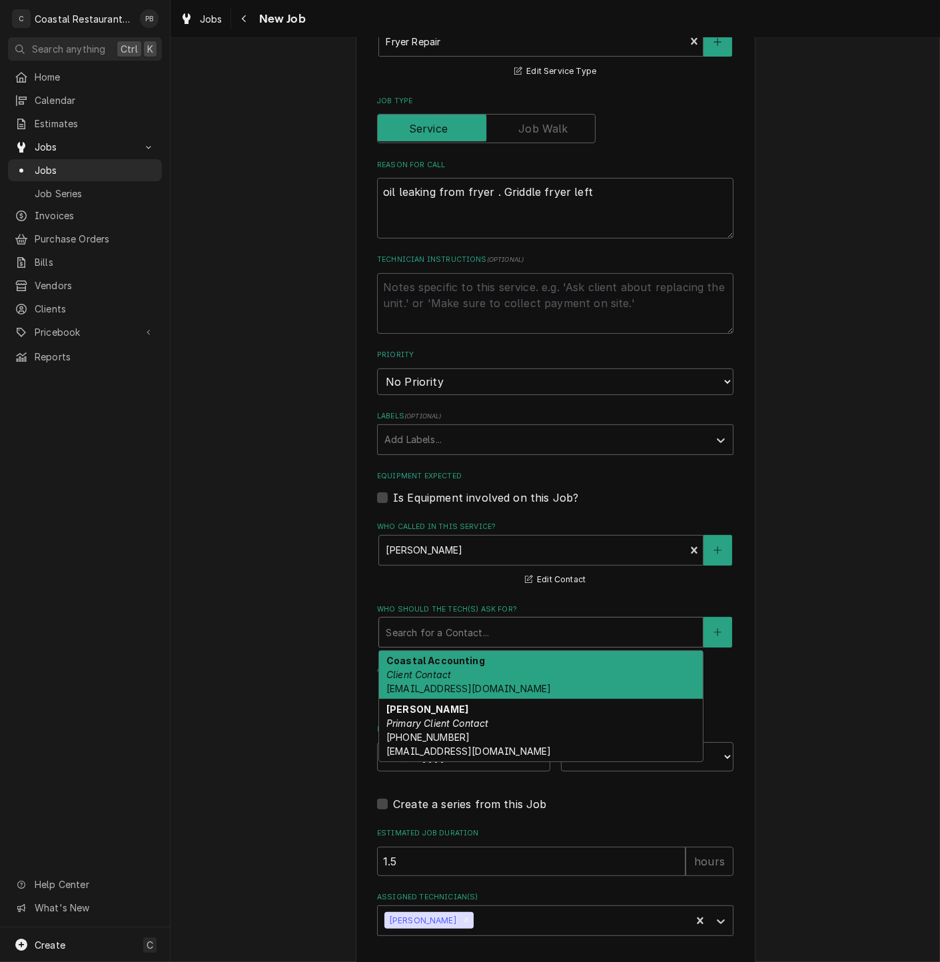
click at [522, 630] on div "Who should the tech(s) ask for?" at bounding box center [541, 632] width 311 height 24
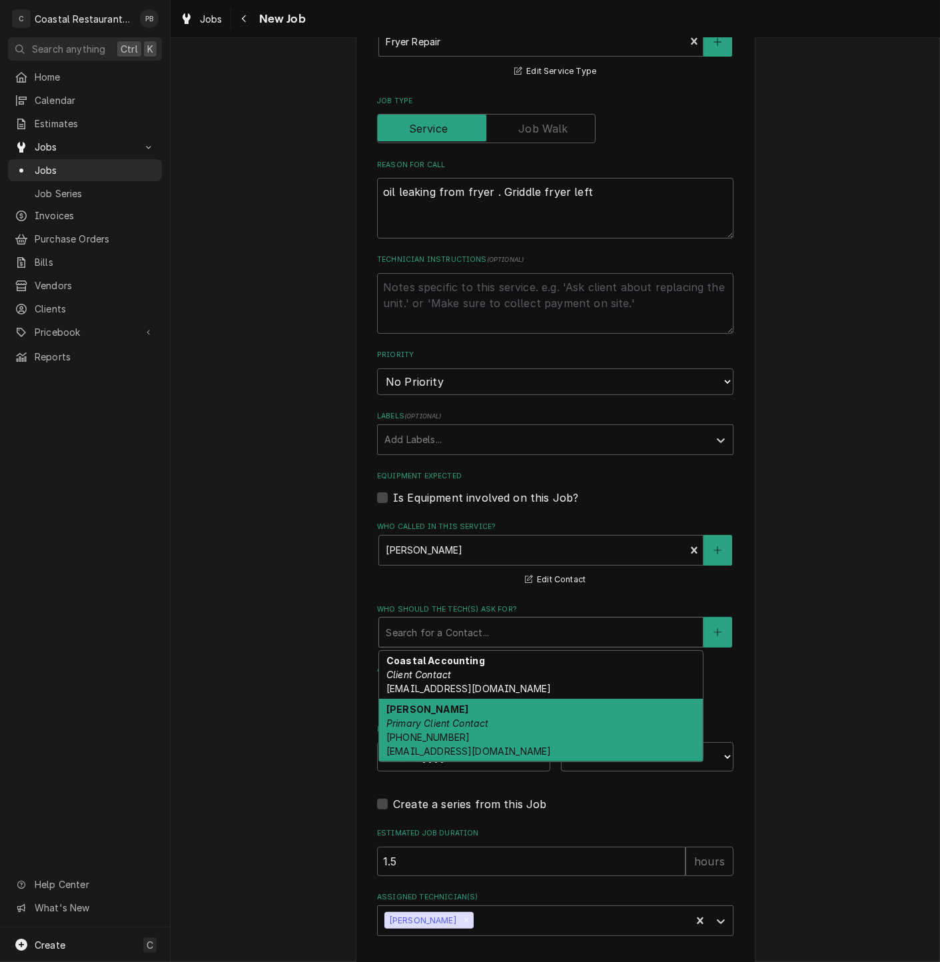
click at [534, 731] on div "Dan Wheeler Primary Client Contact (302) 245-7570 DanW@highwatermanagment.com" at bounding box center [541, 730] width 324 height 63
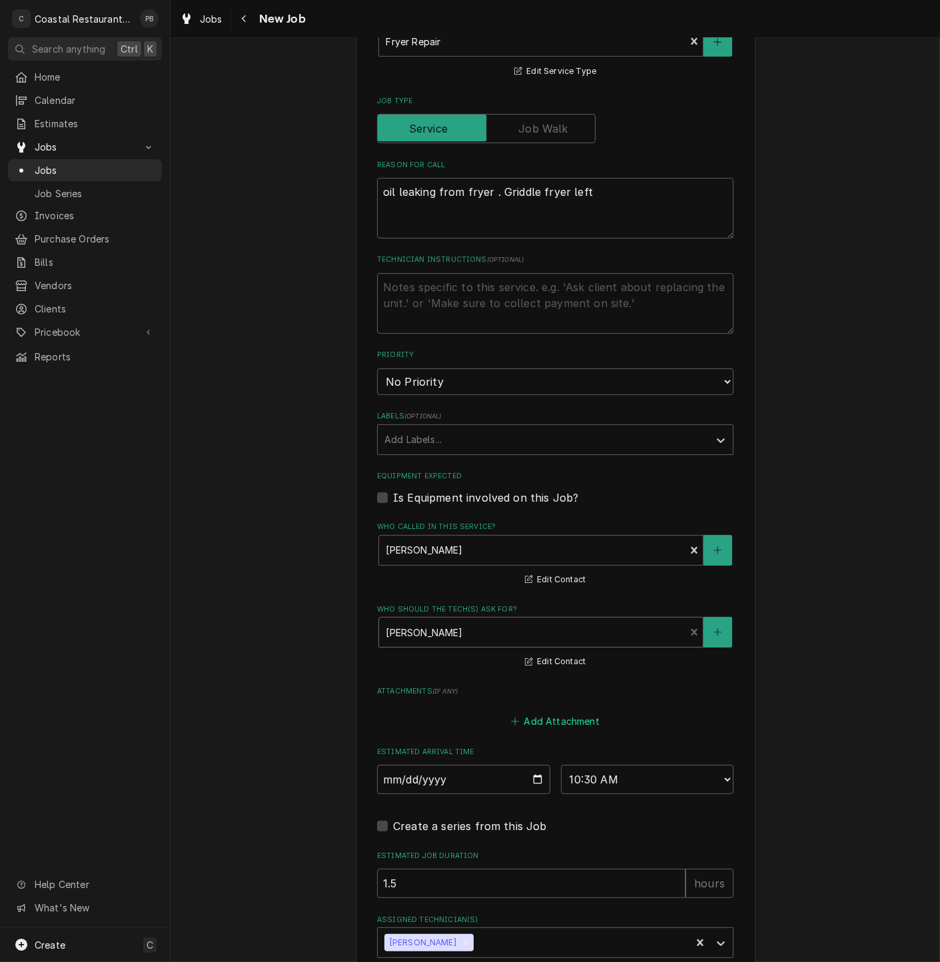
scroll to position [560, 0]
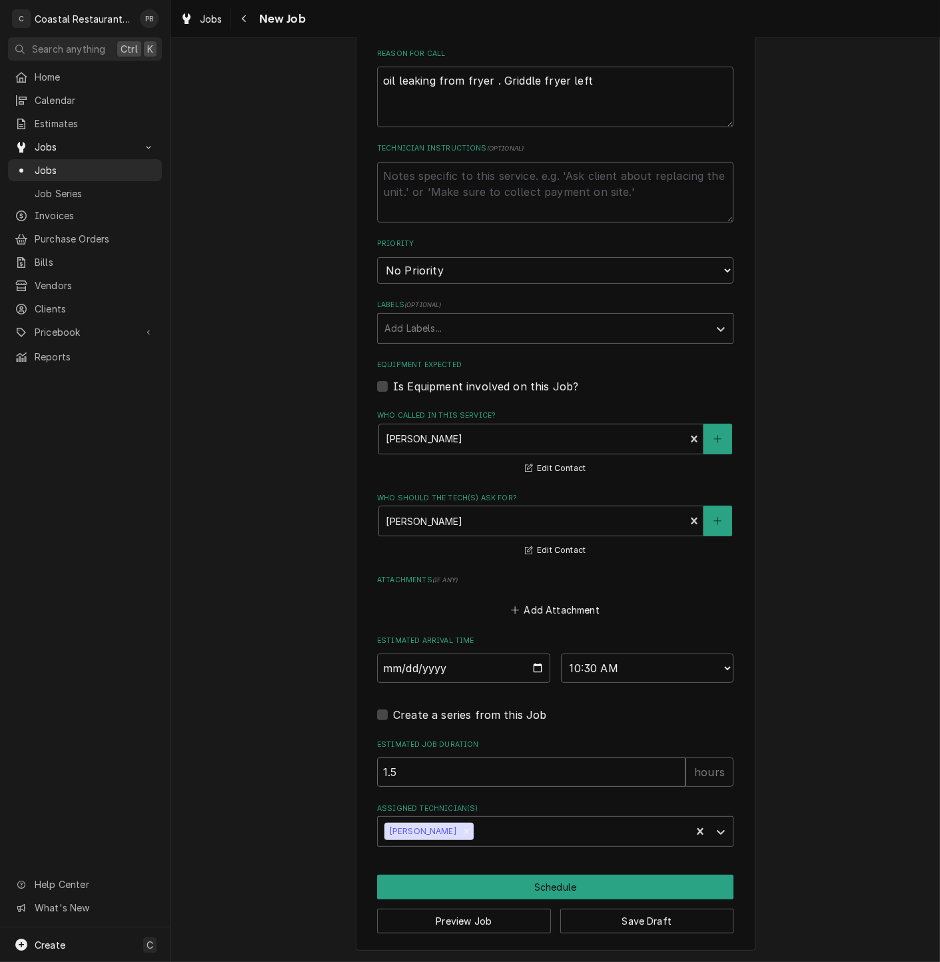
drag, startPoint x: 391, startPoint y: 768, endPoint x: 381, endPoint y: 770, distance: 10.3
click at [381, 770] on input "1.5" at bounding box center [531, 772] width 309 height 29
type textarea "x"
type input "1"
type textarea "x"
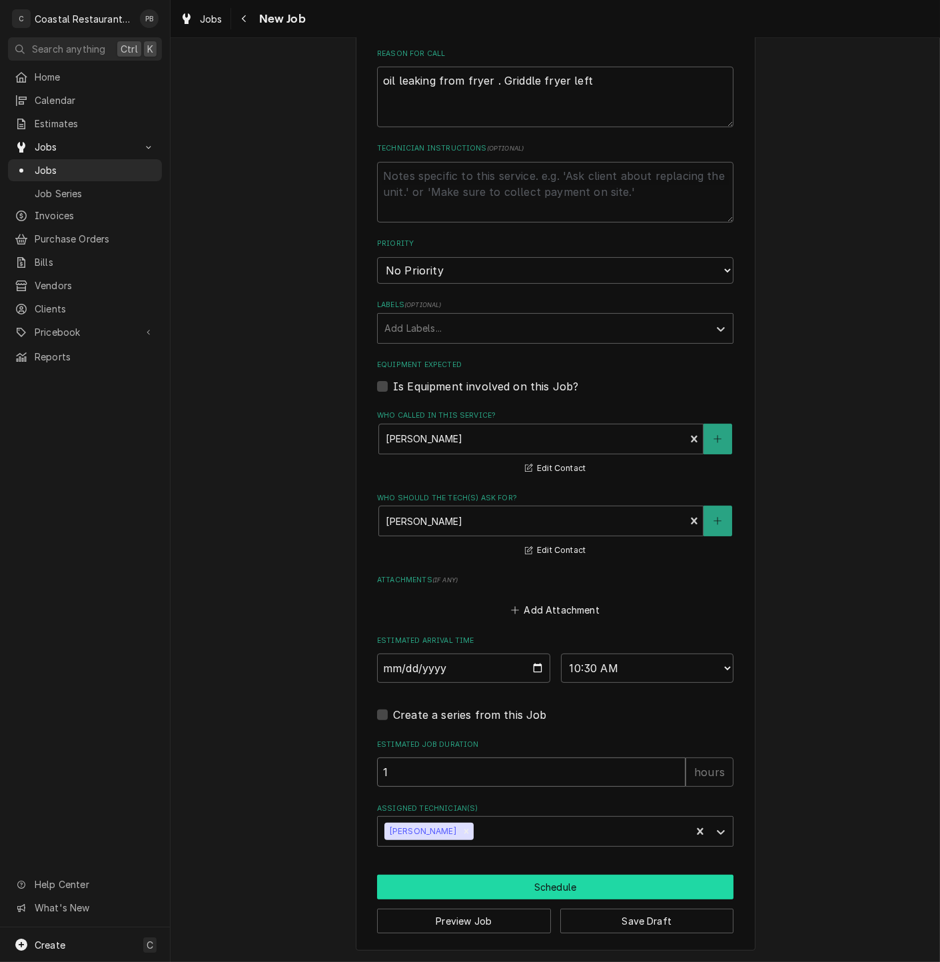
type input "1"
click at [573, 886] on button "Schedule" at bounding box center [555, 887] width 357 height 25
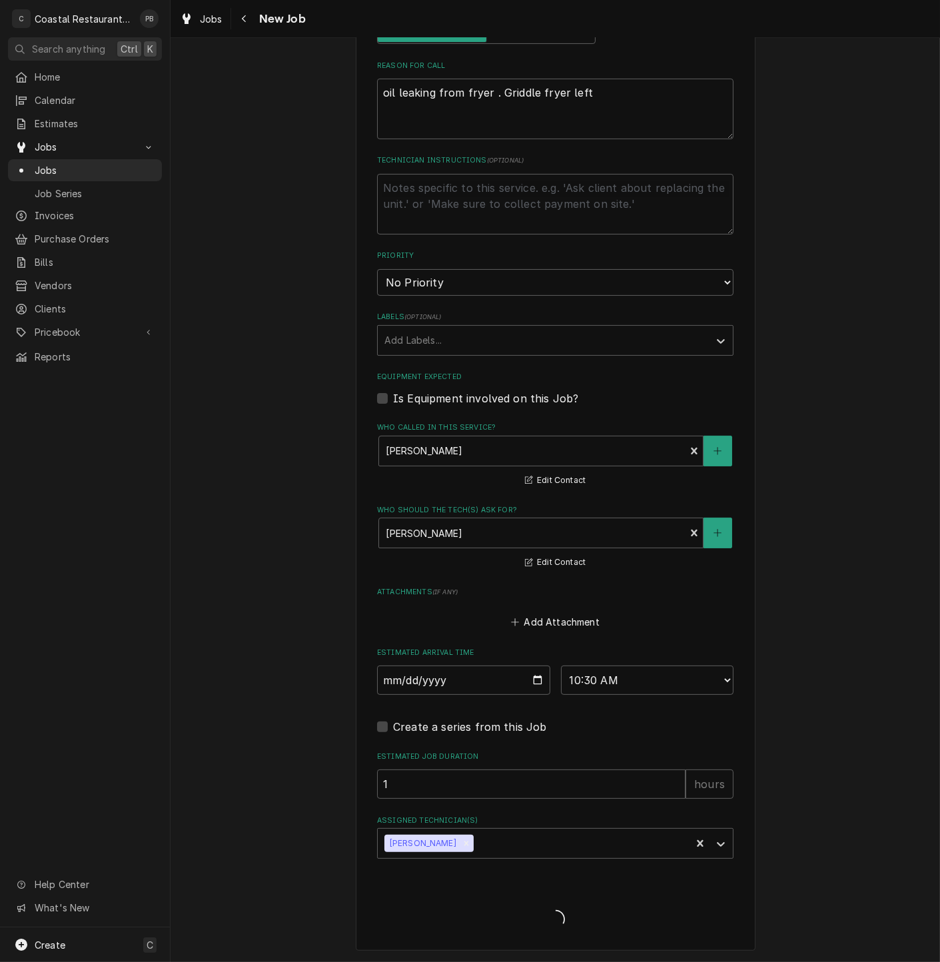
scroll to position [546, 0]
type textarea "x"
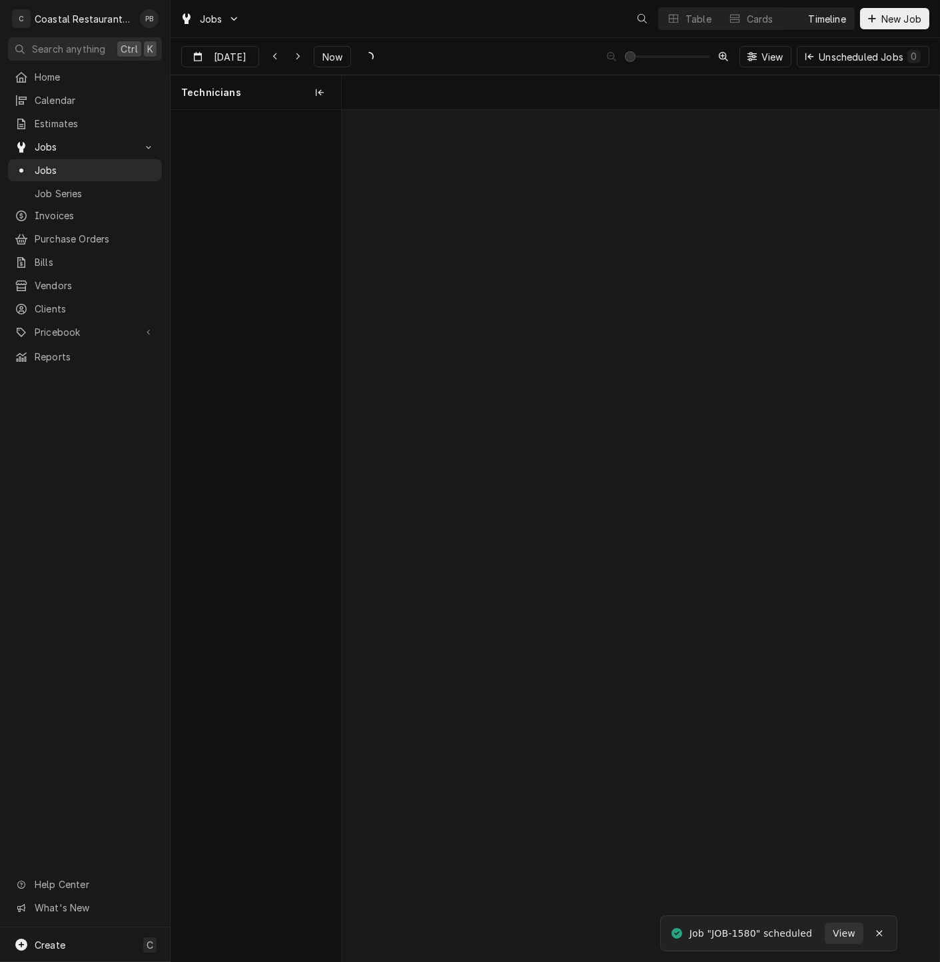
scroll to position [0, 11855]
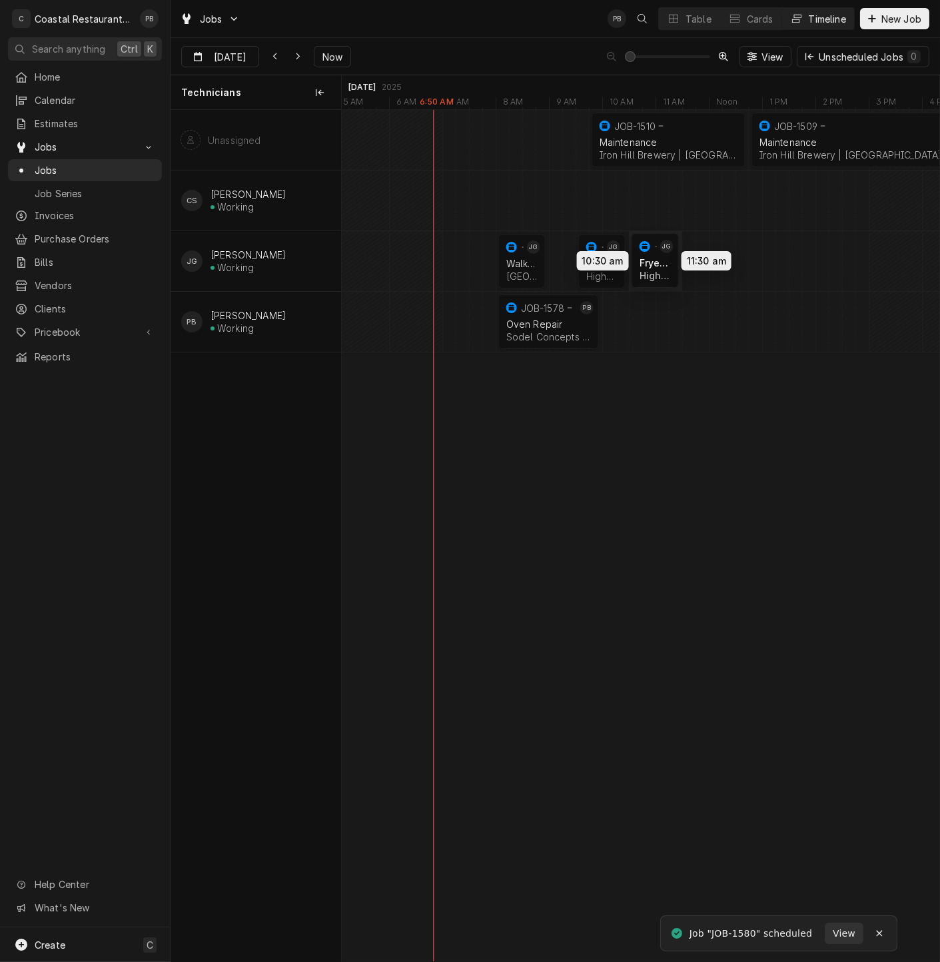
click at [654, 255] on div "9:45 AM 12:45 PM JOB-1510 Maintenance [GEOGRAPHIC_DATA] | [GEOGRAPHIC_DATA], 19…" at bounding box center [641, 536] width 598 height 852
click at [279, 52] on div "Dynamic Content Wrapper" at bounding box center [275, 56] width 13 height 13
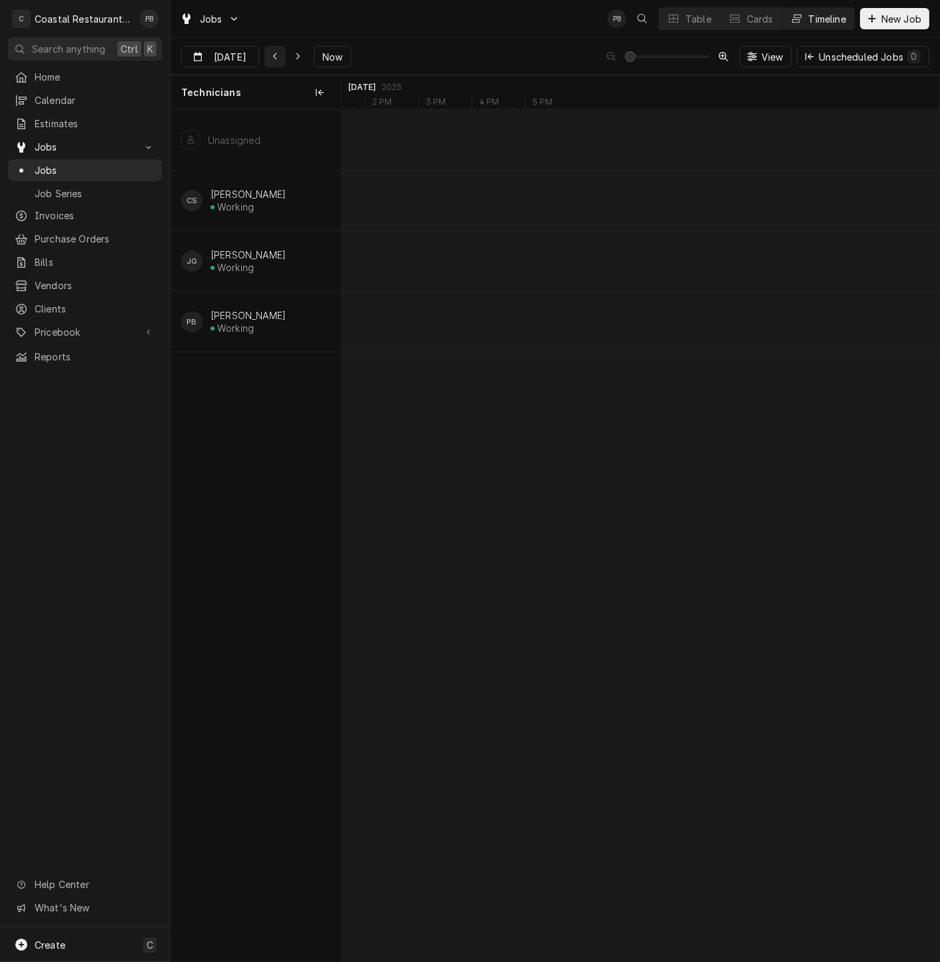
scroll to position [0, 10384]
click at [277, 52] on icon "Dynamic Content Wrapper" at bounding box center [276, 56] width 6 height 9
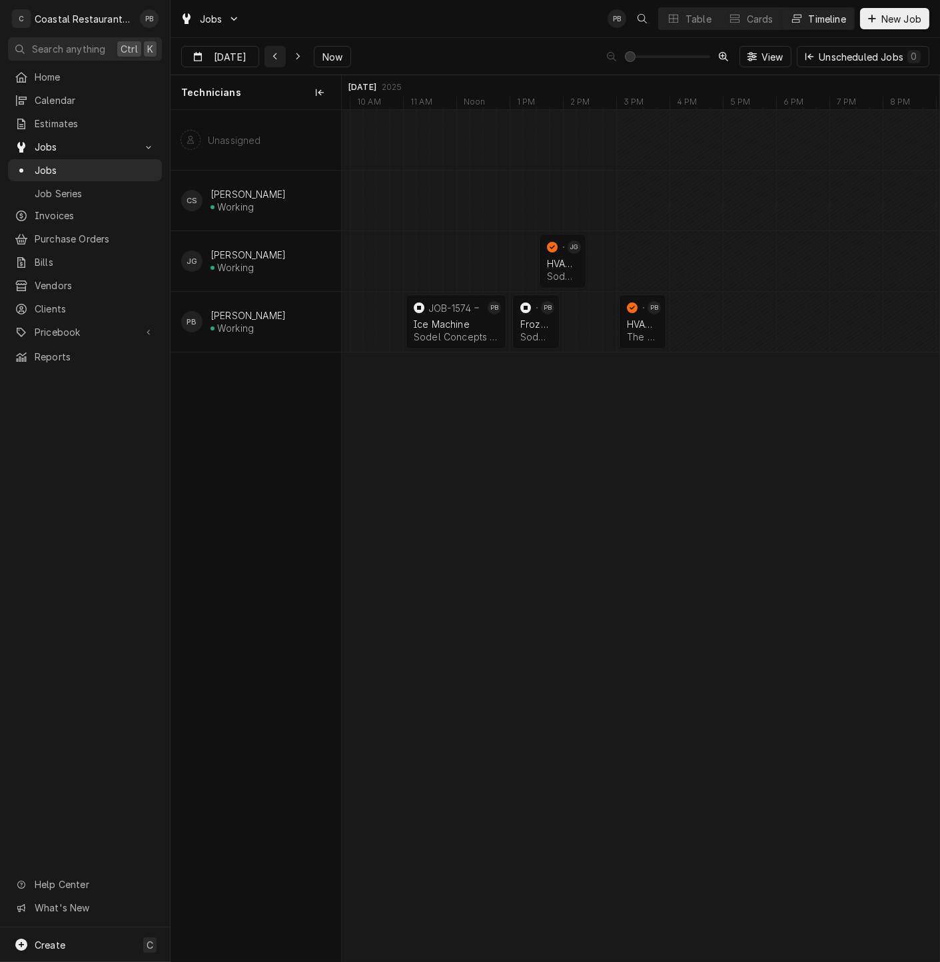
click at [274, 54] on icon "Dynamic Content Wrapper" at bounding box center [276, 56] width 6 height 9
type input "[DATE]"
click at [63, 143] on span "Jobs" at bounding box center [85, 147] width 101 height 14
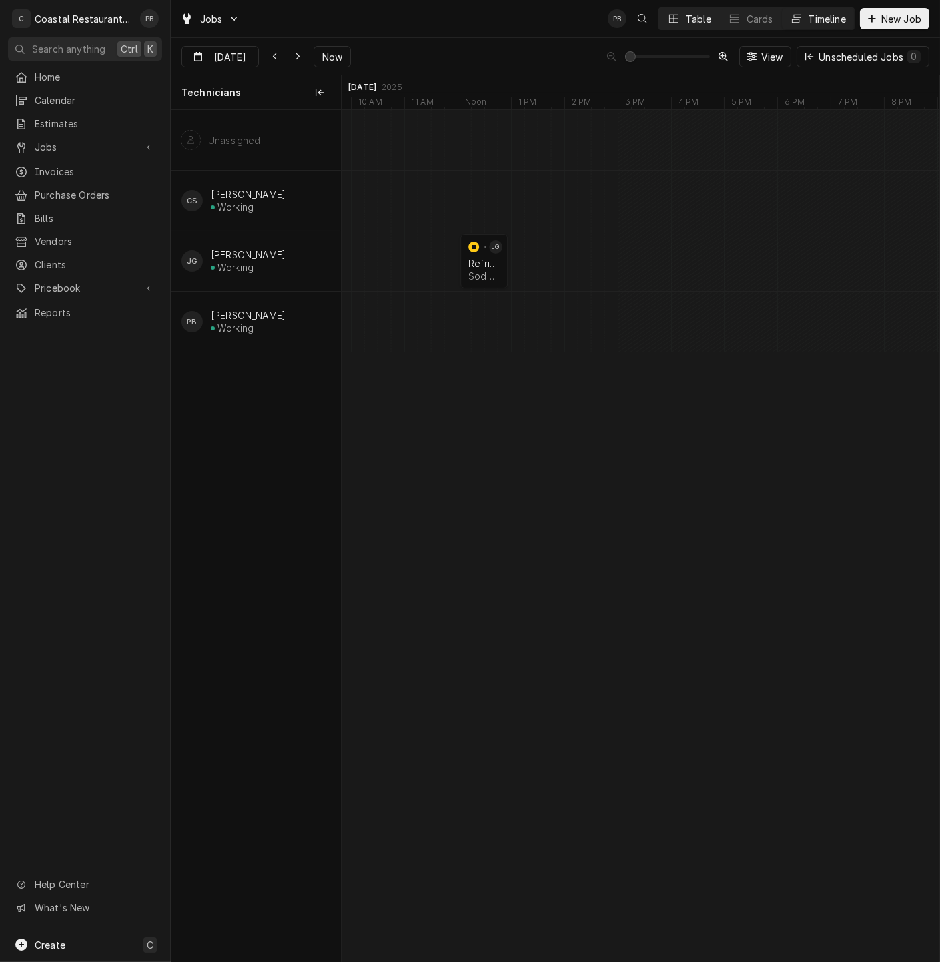
click at [687, 16] on div "Table" at bounding box center [699, 19] width 26 height 14
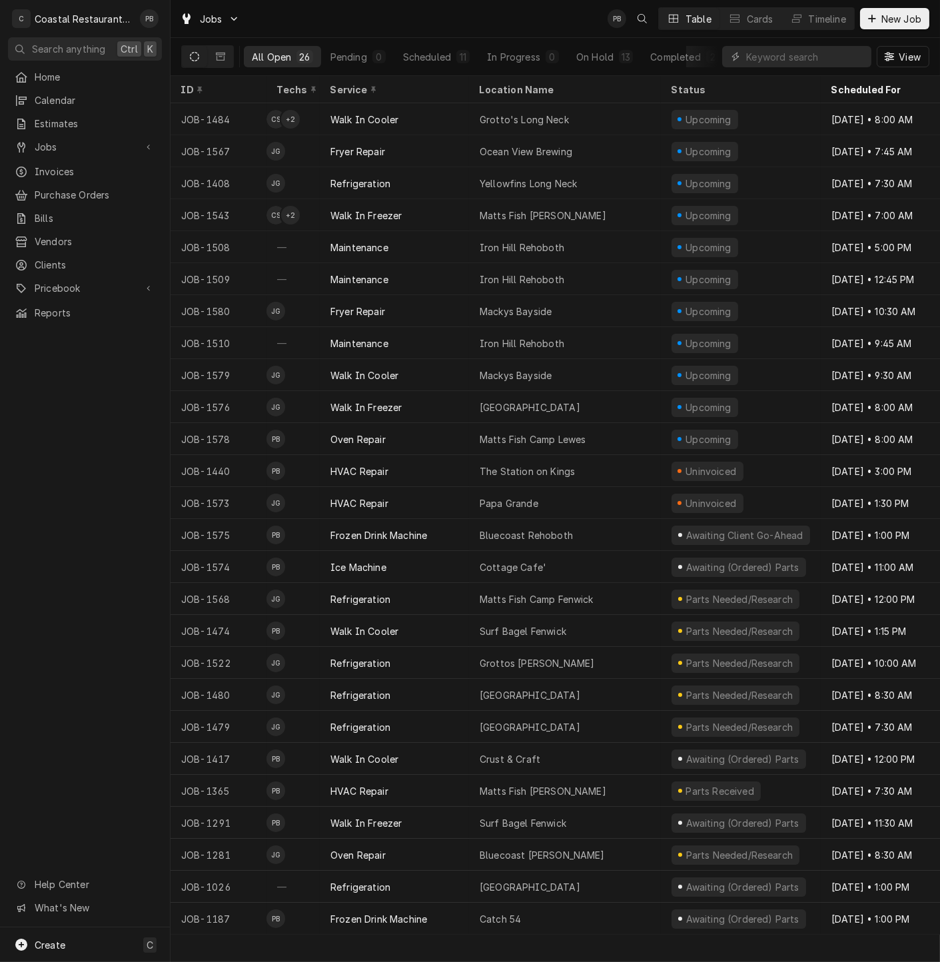
click at [523, 27] on div "Jobs PB Table Cards Timeline New Job" at bounding box center [556, 18] width 770 height 37
click at [69, 136] on link "Jobs" at bounding box center [85, 147] width 154 height 22
click at [60, 167] on span "Jobs" at bounding box center [95, 170] width 121 height 14
click at [816, 24] on div "Timeline" at bounding box center [827, 19] width 37 height 14
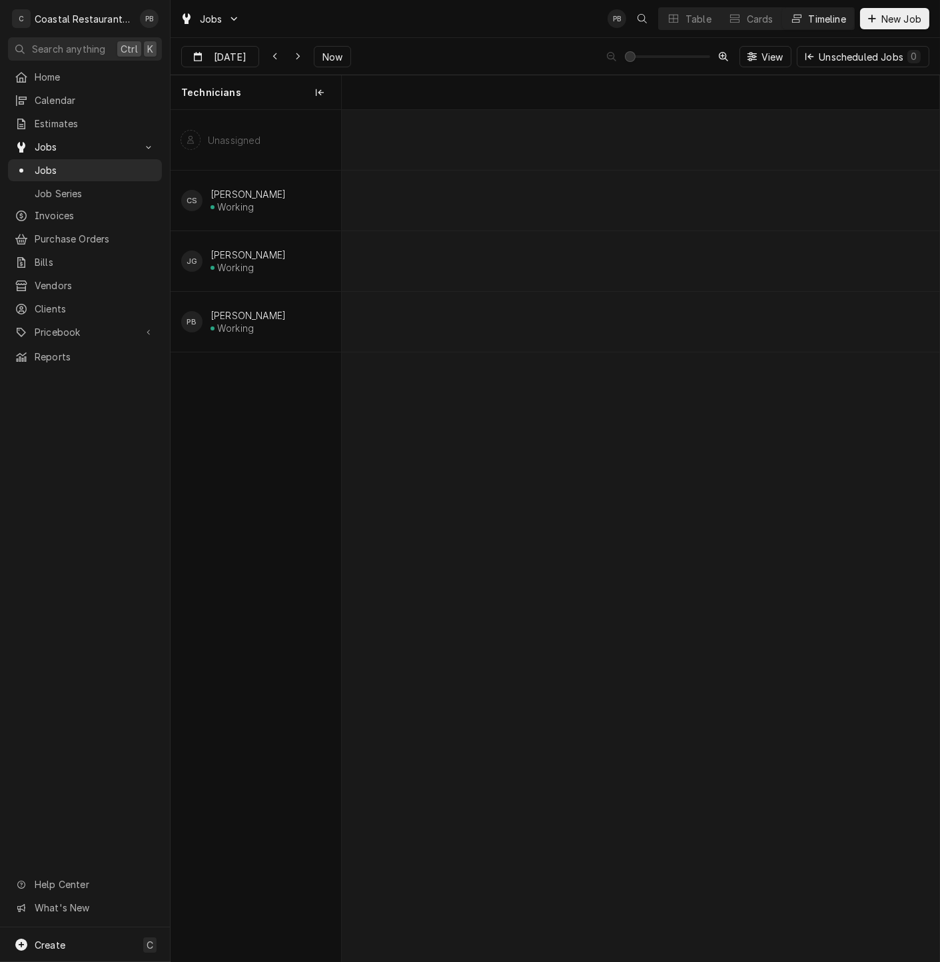
scroll to position [0, 11853]
click at [327, 55] on span "Now" at bounding box center [332, 57] width 25 height 14
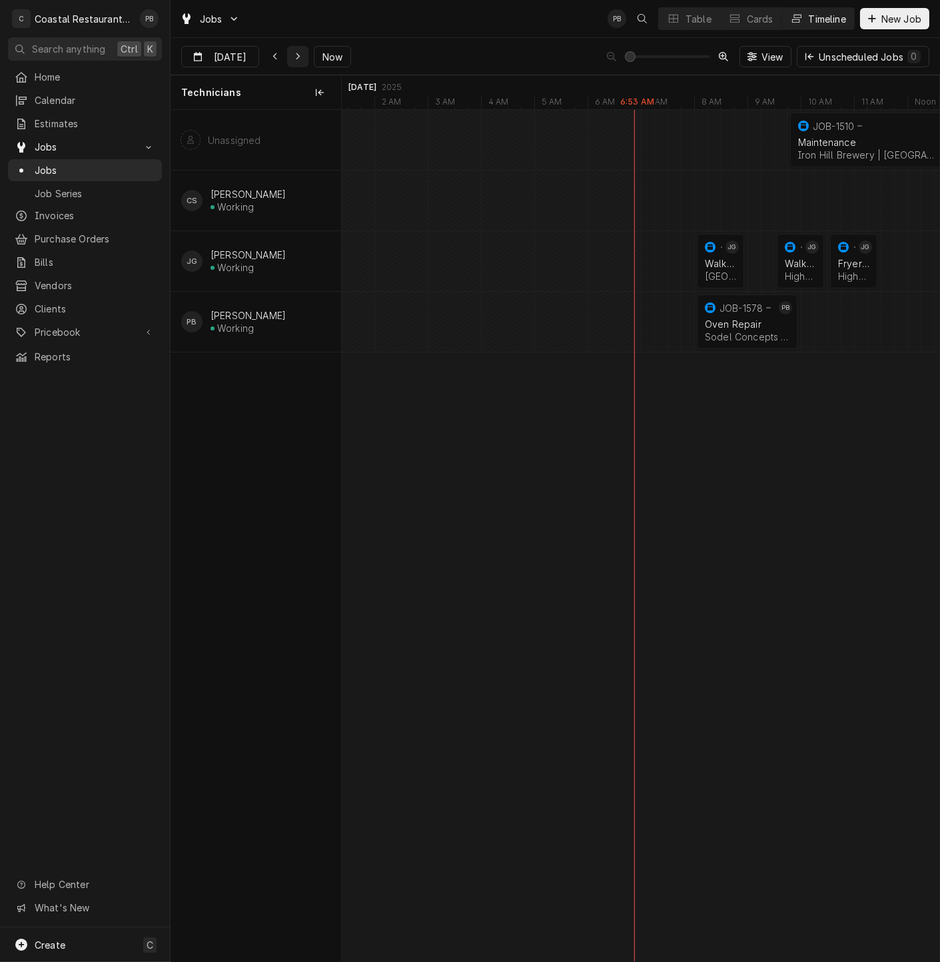
click at [291, 54] on div "Dynamic Content Wrapper" at bounding box center [297, 56] width 13 height 13
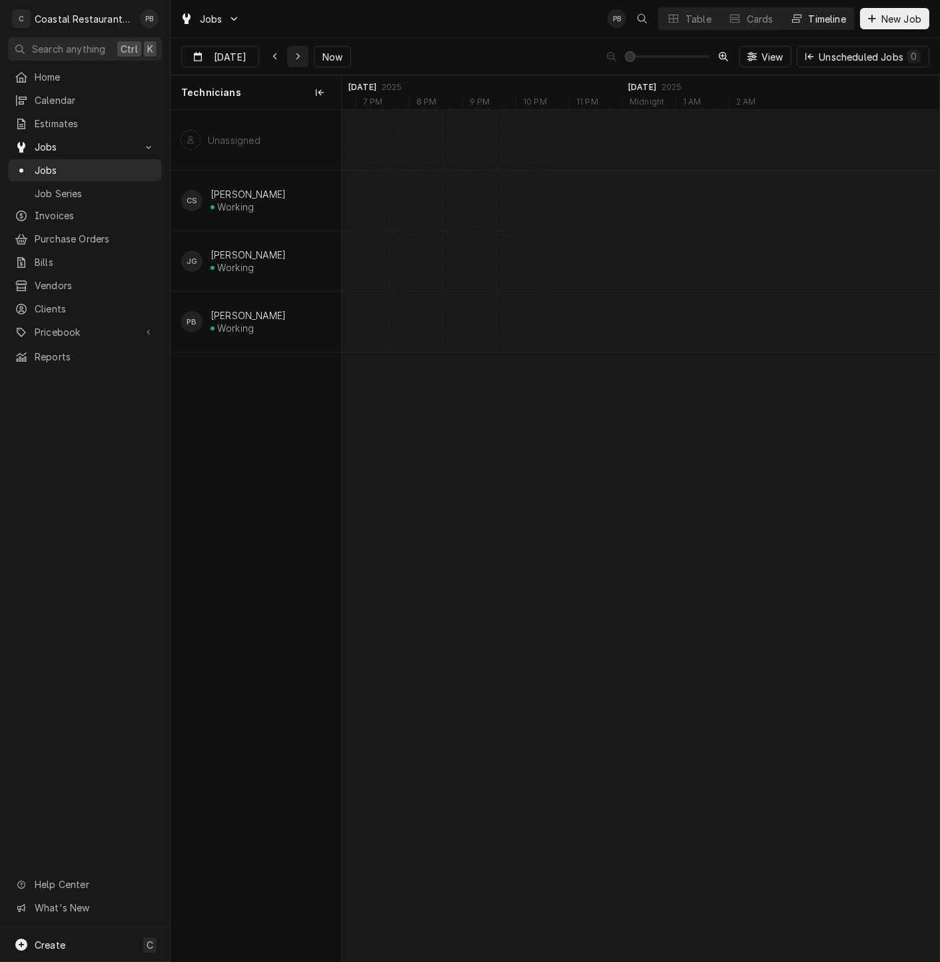
scroll to position [0, 17807]
type input "[DATE]"
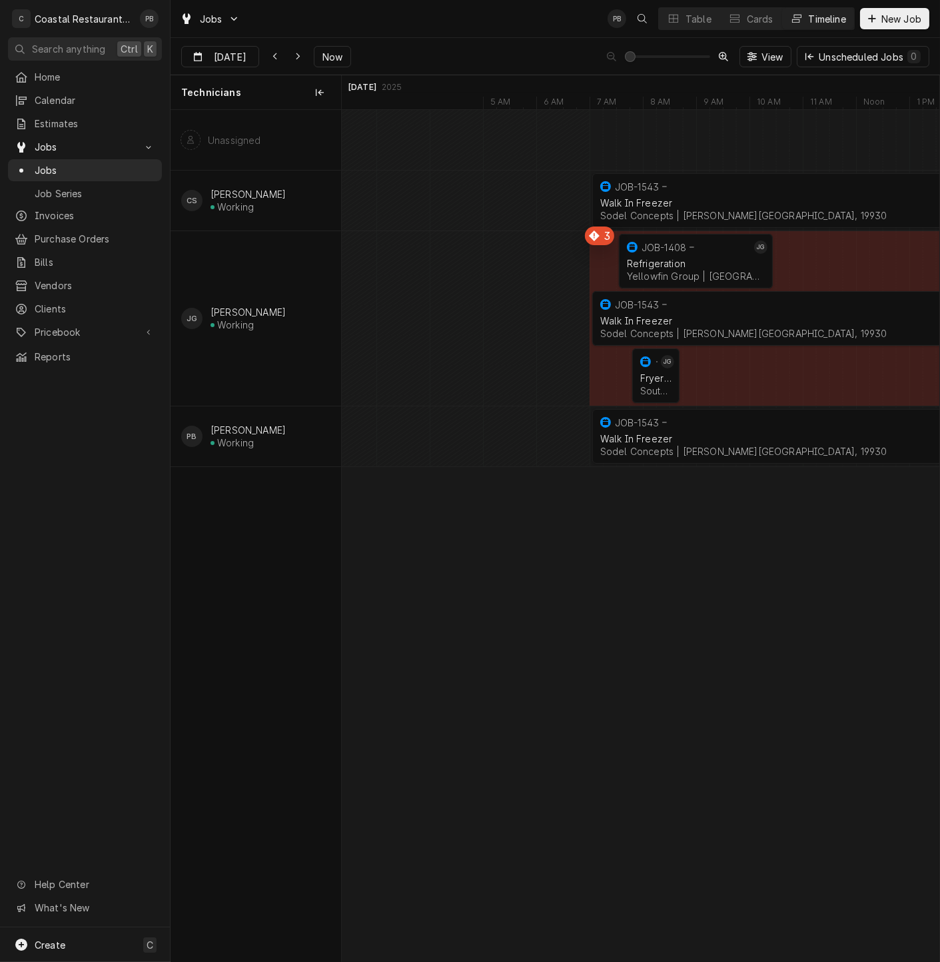
scroll to position [0, 18029]
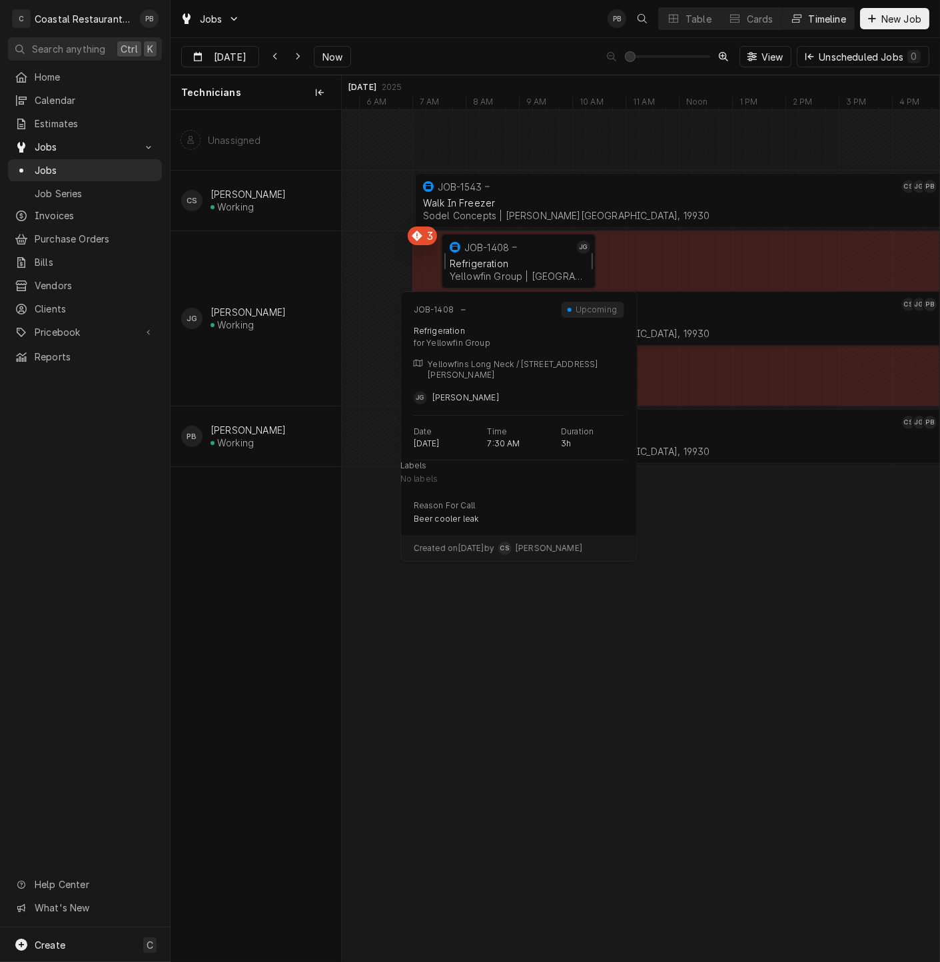
click at [486, 261] on div "Refrigeration" at bounding box center [519, 263] width 138 height 11
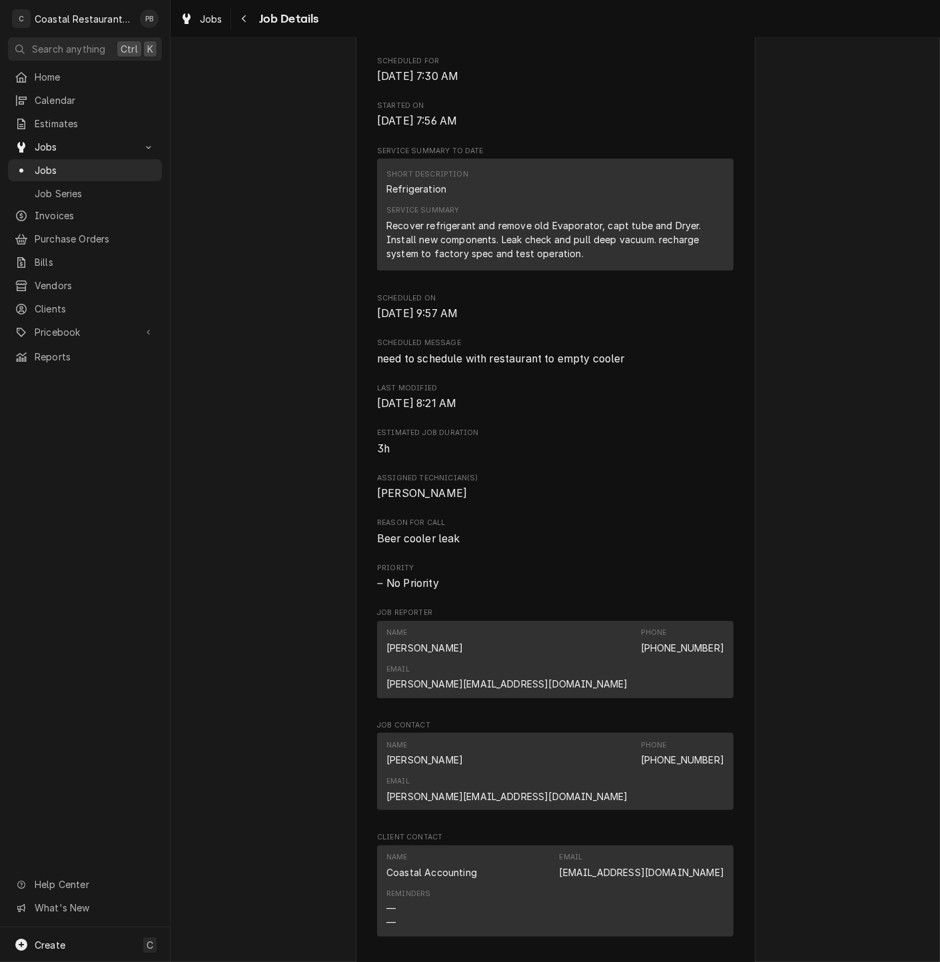
scroll to position [730, 0]
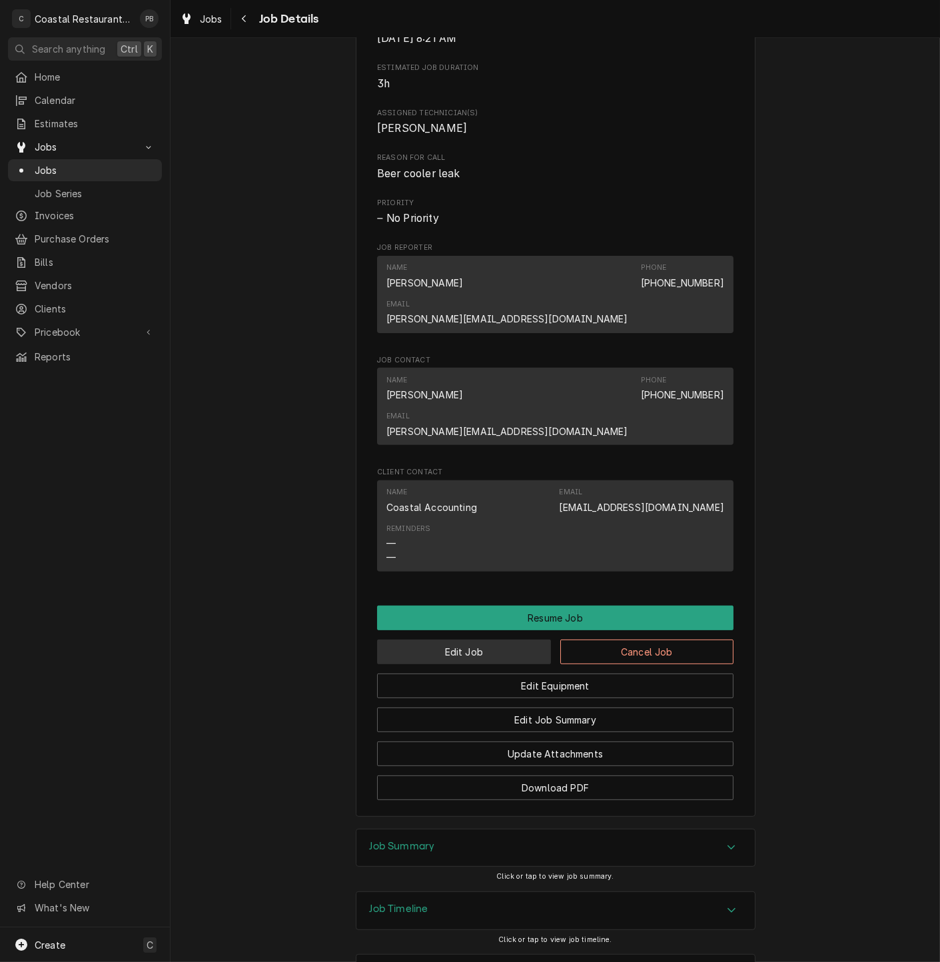
click at [500, 640] on button "Edit Job" at bounding box center [464, 652] width 174 height 25
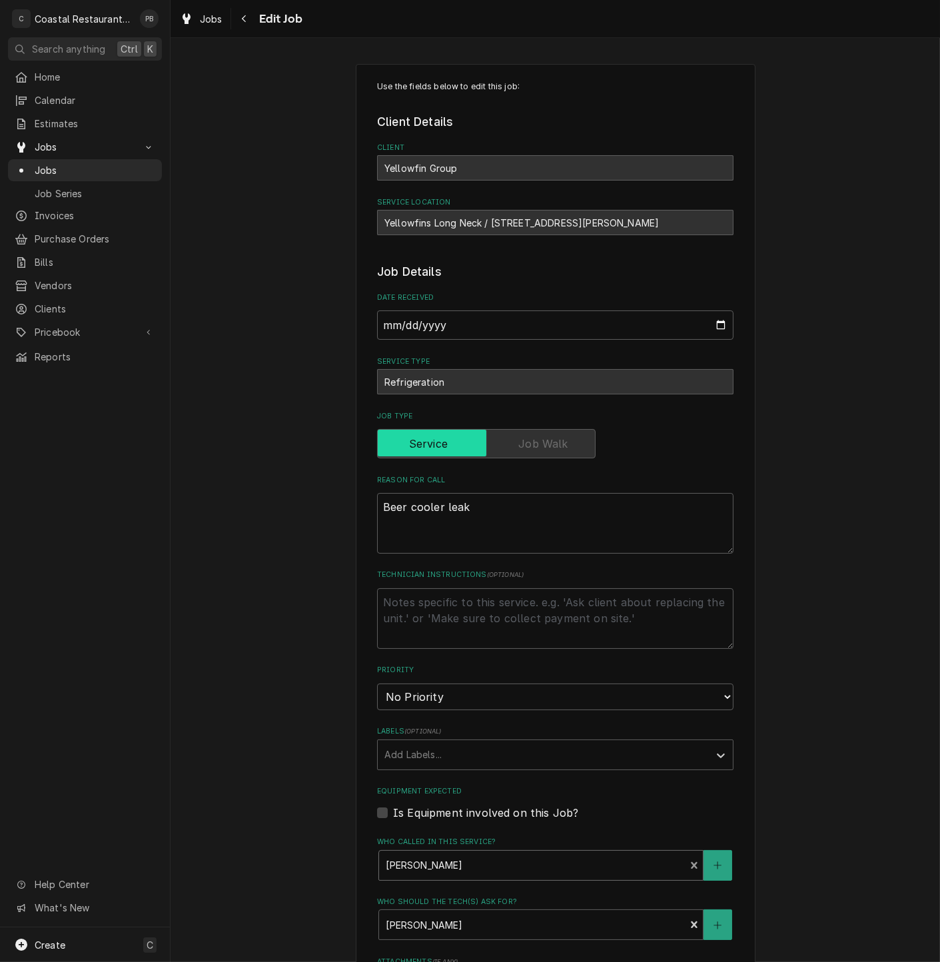
scroll to position [312, 0]
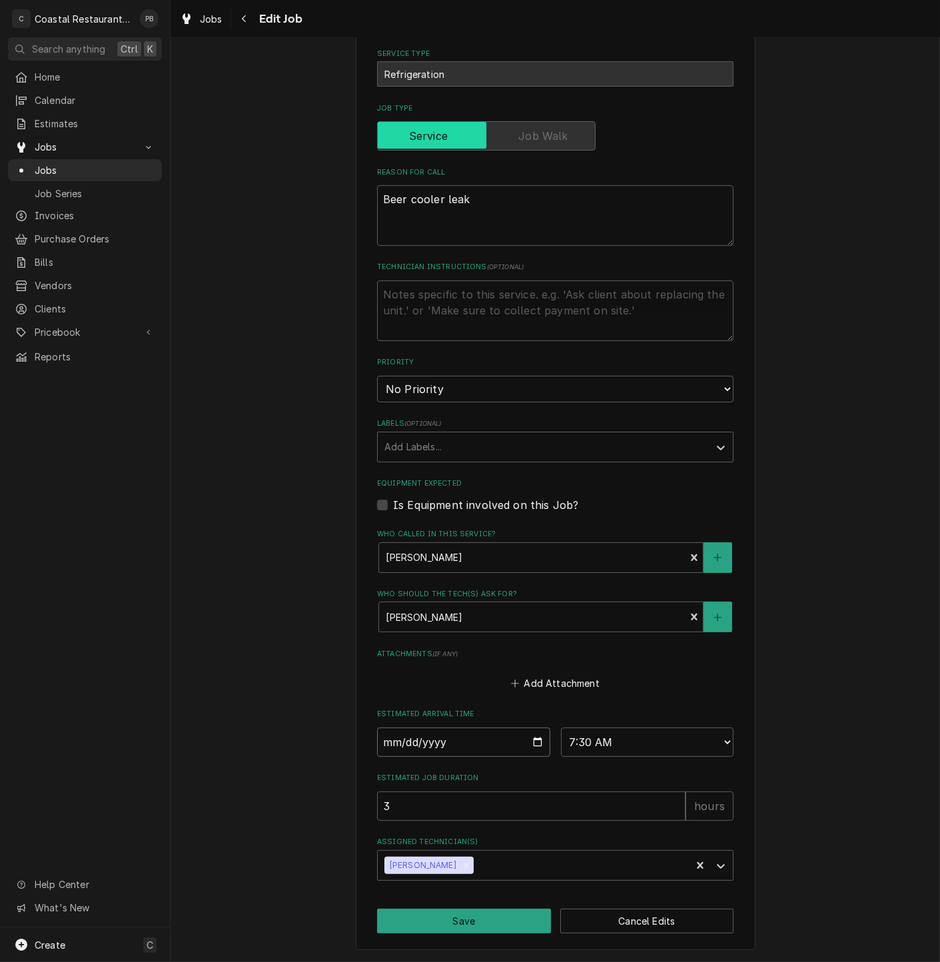
click at [507, 744] on input "[DATE]" at bounding box center [463, 742] width 173 height 29
click at [528, 741] on input "[DATE]" at bounding box center [463, 742] width 173 height 29
type textarea "x"
type input "2025-08-27"
click at [483, 922] on button "Save" at bounding box center [464, 921] width 174 height 25
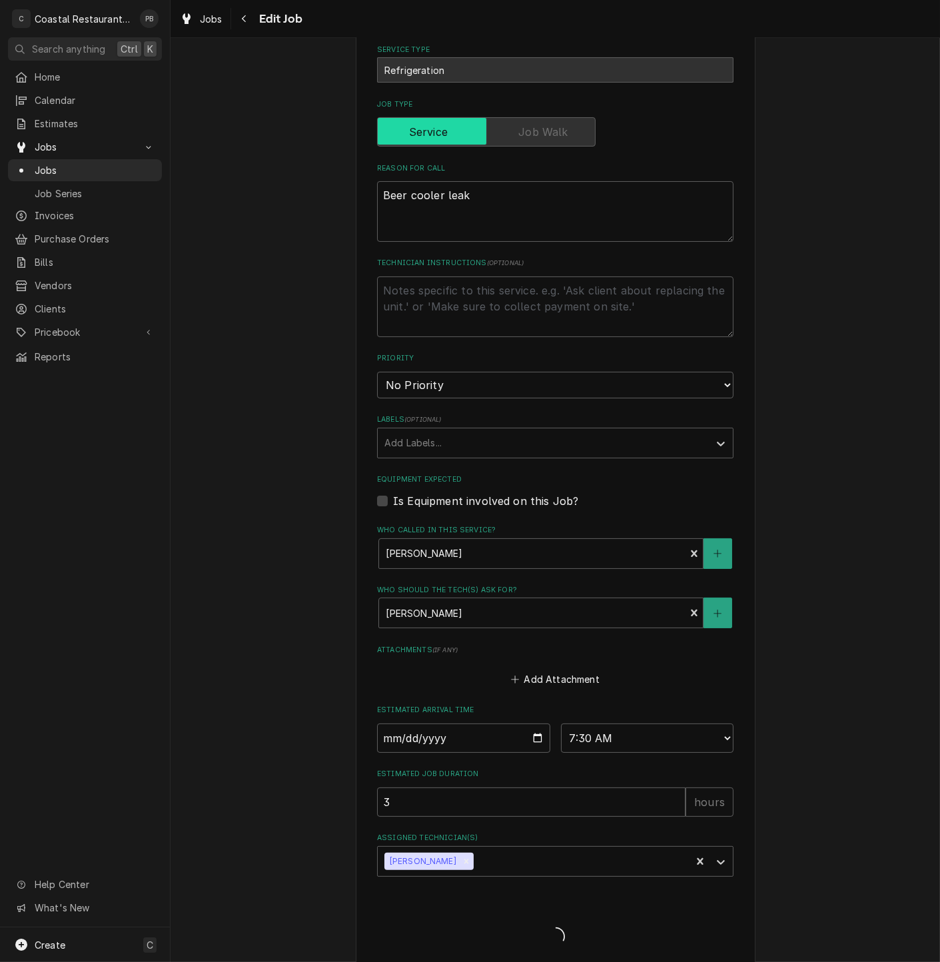
type textarea "x"
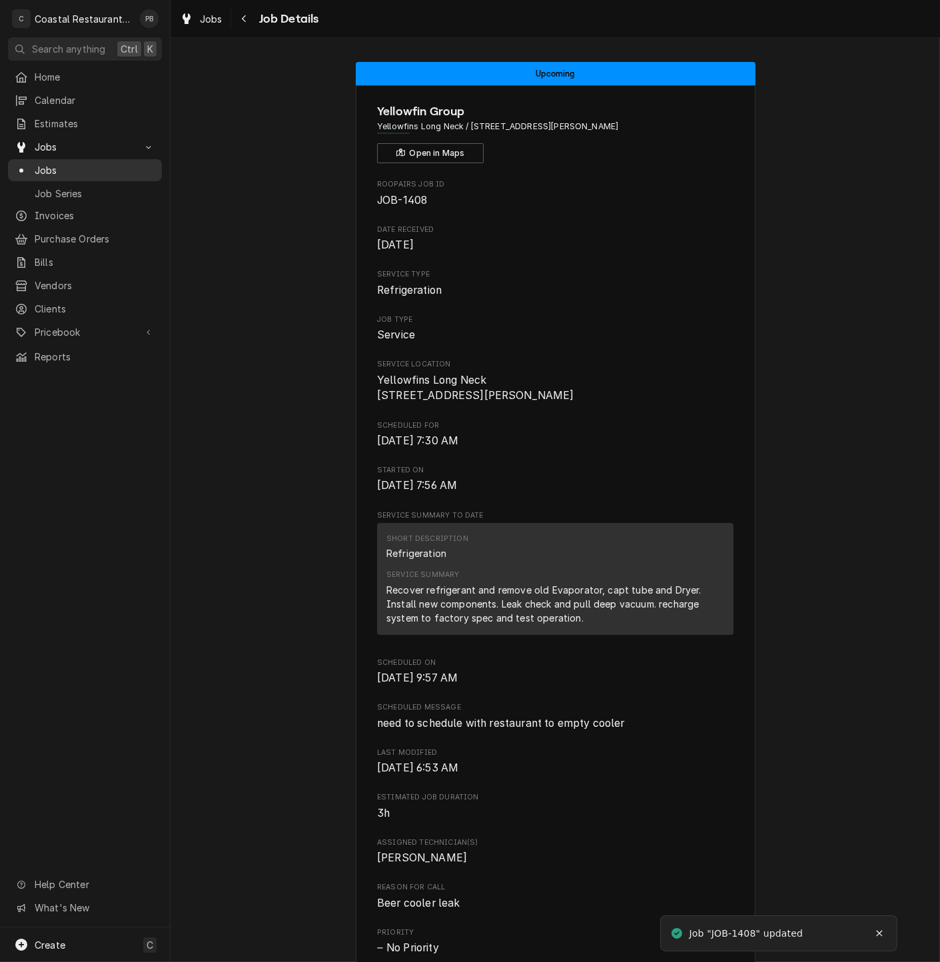
click at [68, 163] on span "Jobs" at bounding box center [95, 170] width 121 height 14
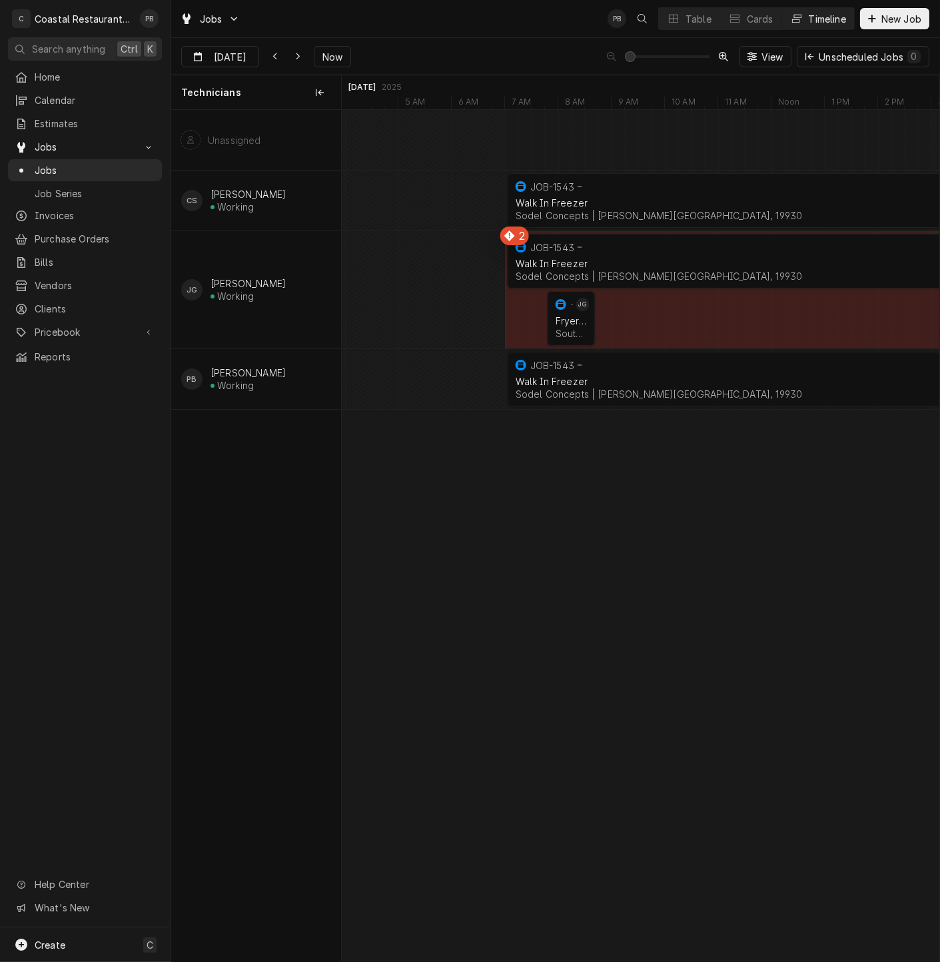
scroll to position [0, 11811]
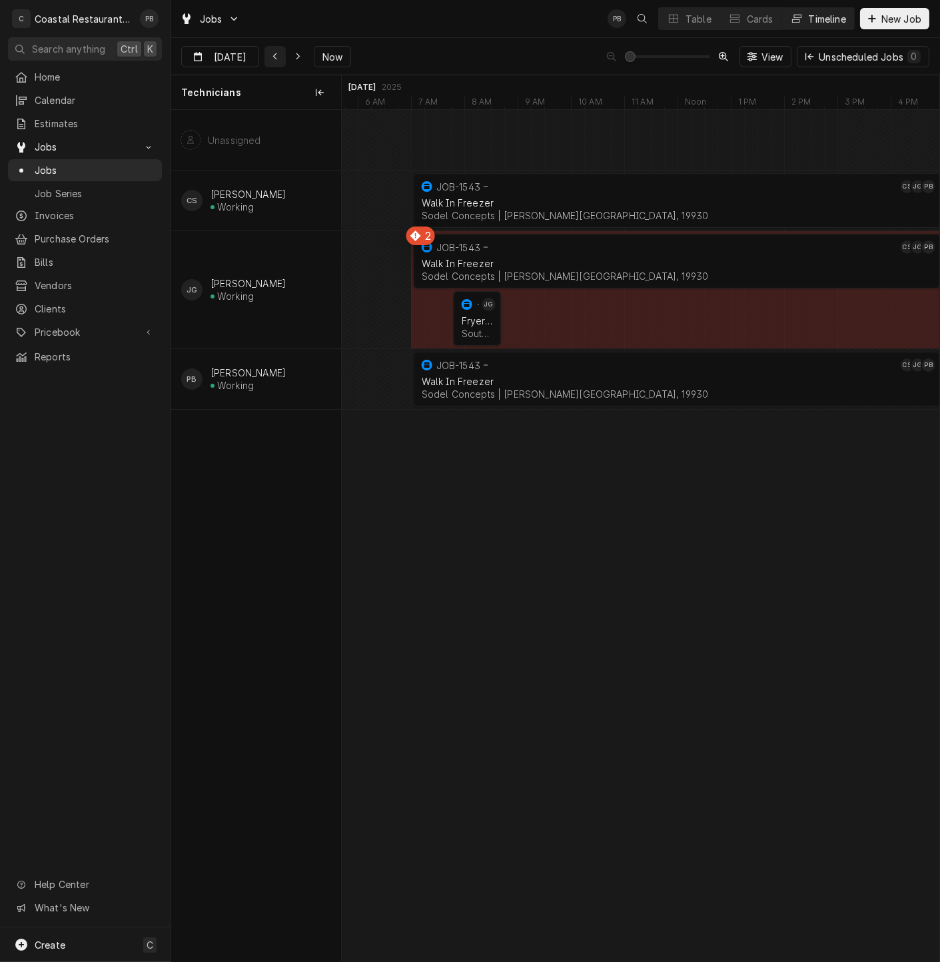
click at [280, 58] on div "Dynamic Content Wrapper" at bounding box center [275, 56] width 13 height 13
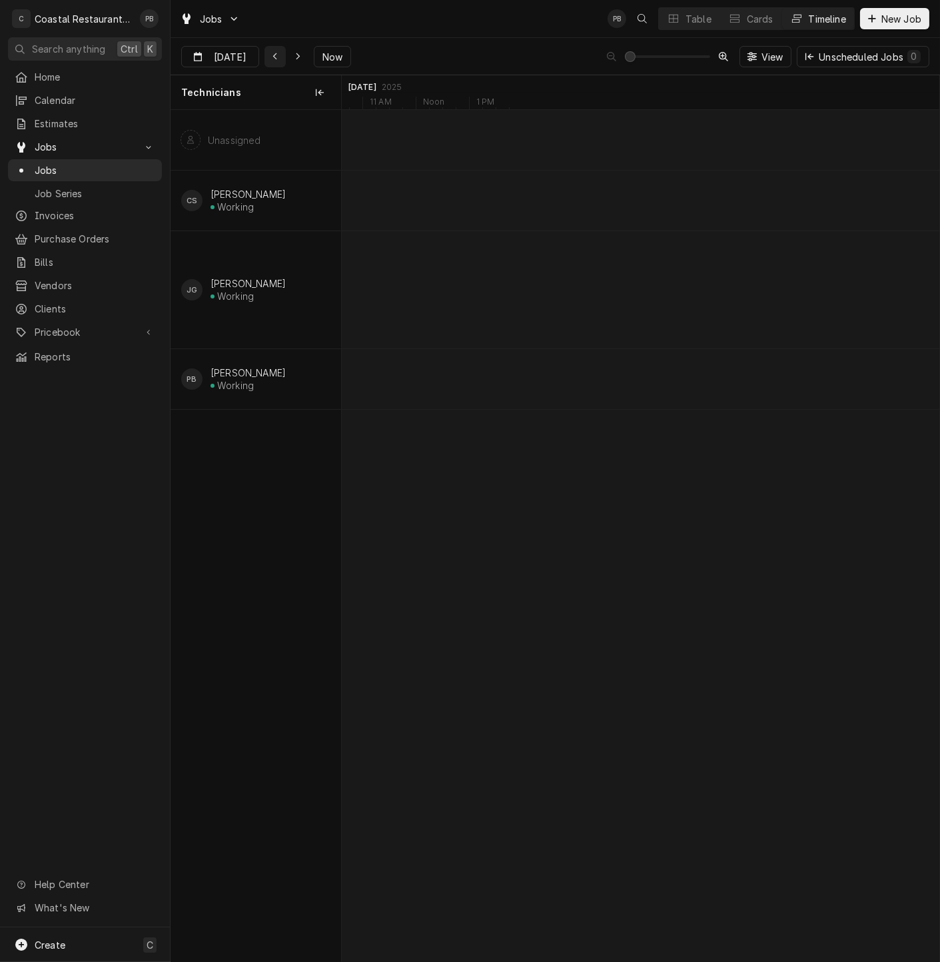
scroll to position [0, 10351]
type input "[DATE]"
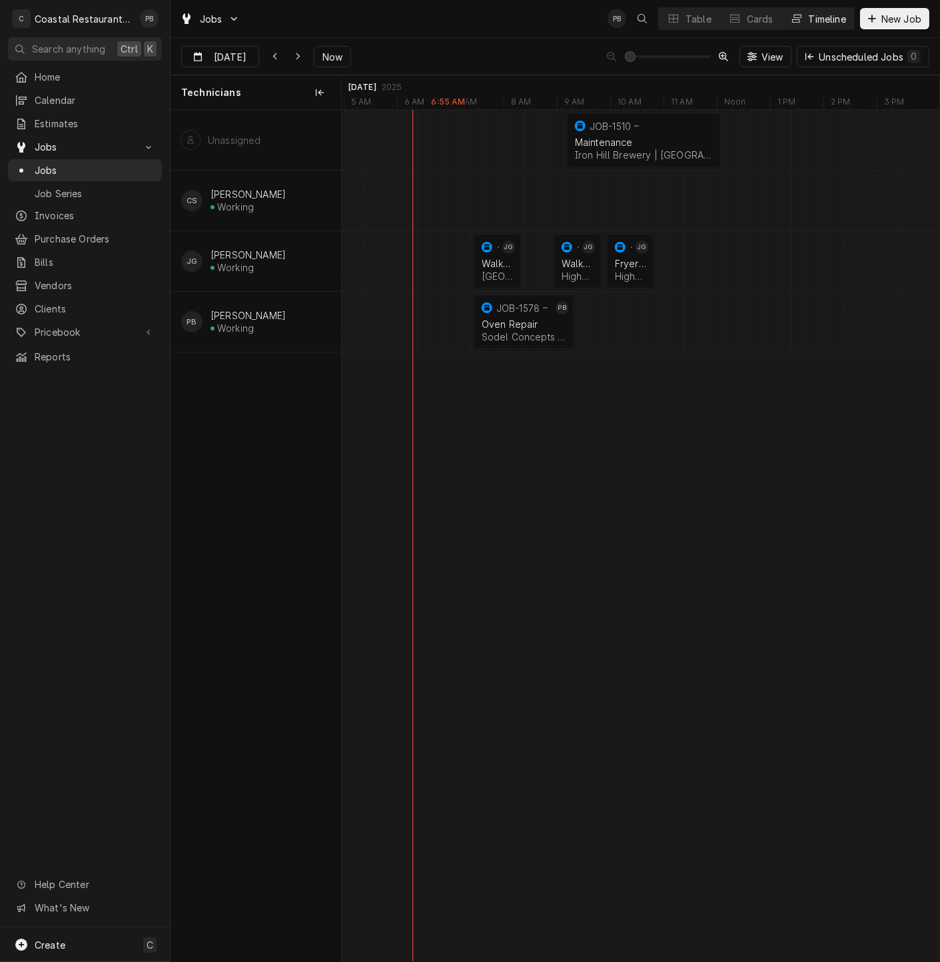
scroll to position [0, 10573]
click at [396, 16] on div "Jobs PB CS Table Cards Timeline New Job" at bounding box center [556, 18] width 770 height 37
click at [462, 39] on div "Aug 25 Aug 25 Now View Unscheduled Jobs 0" at bounding box center [556, 56] width 770 height 37
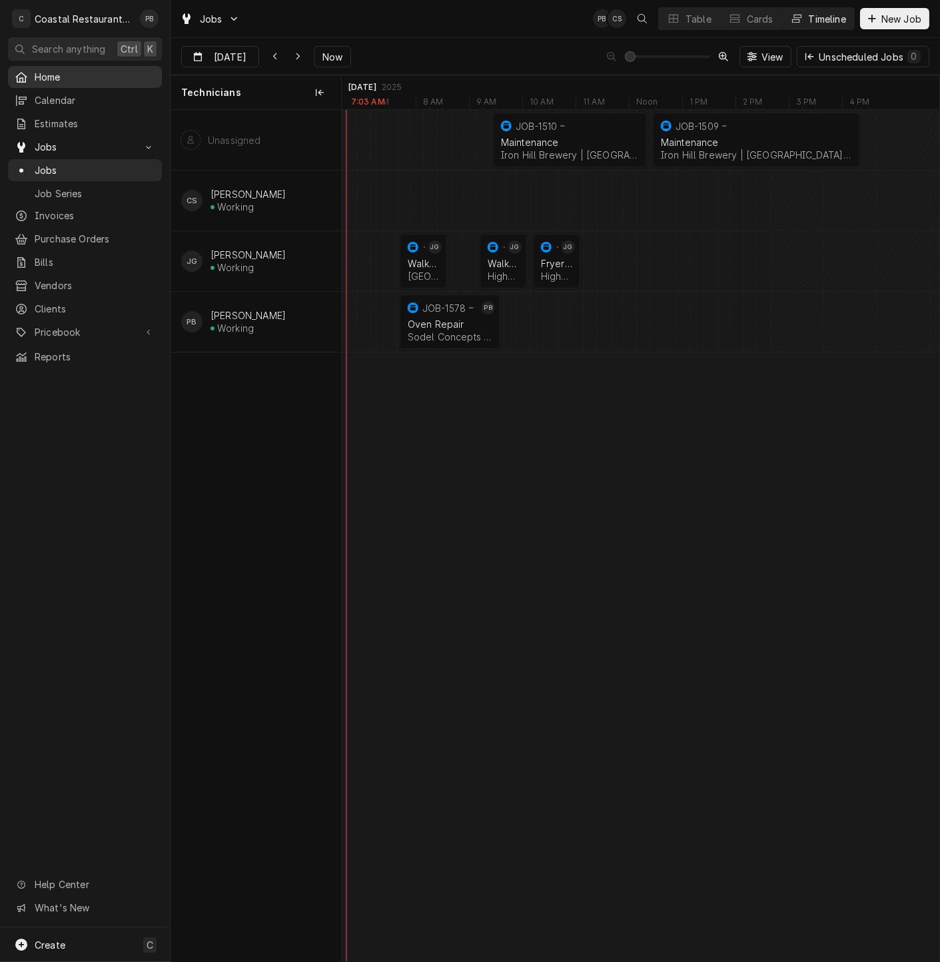
scroll to position [0, 10647]
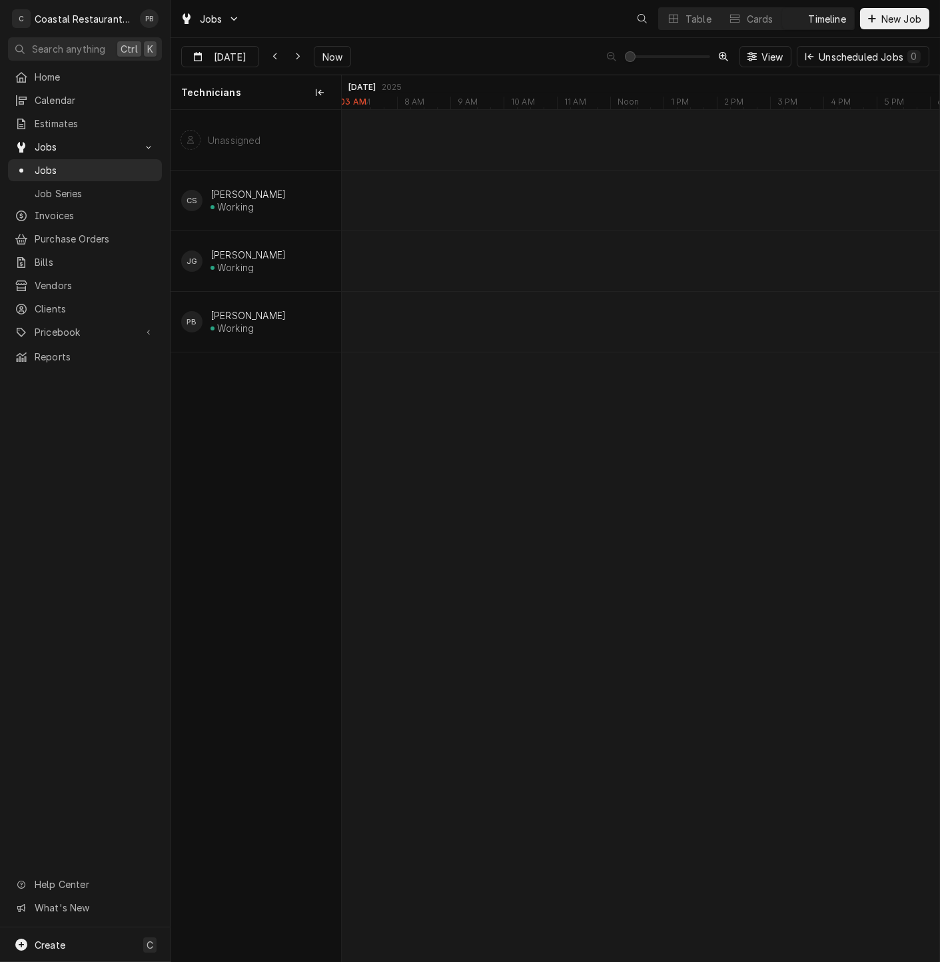
scroll to position [0, 11847]
